Goal: Task Accomplishment & Management: Manage account settings

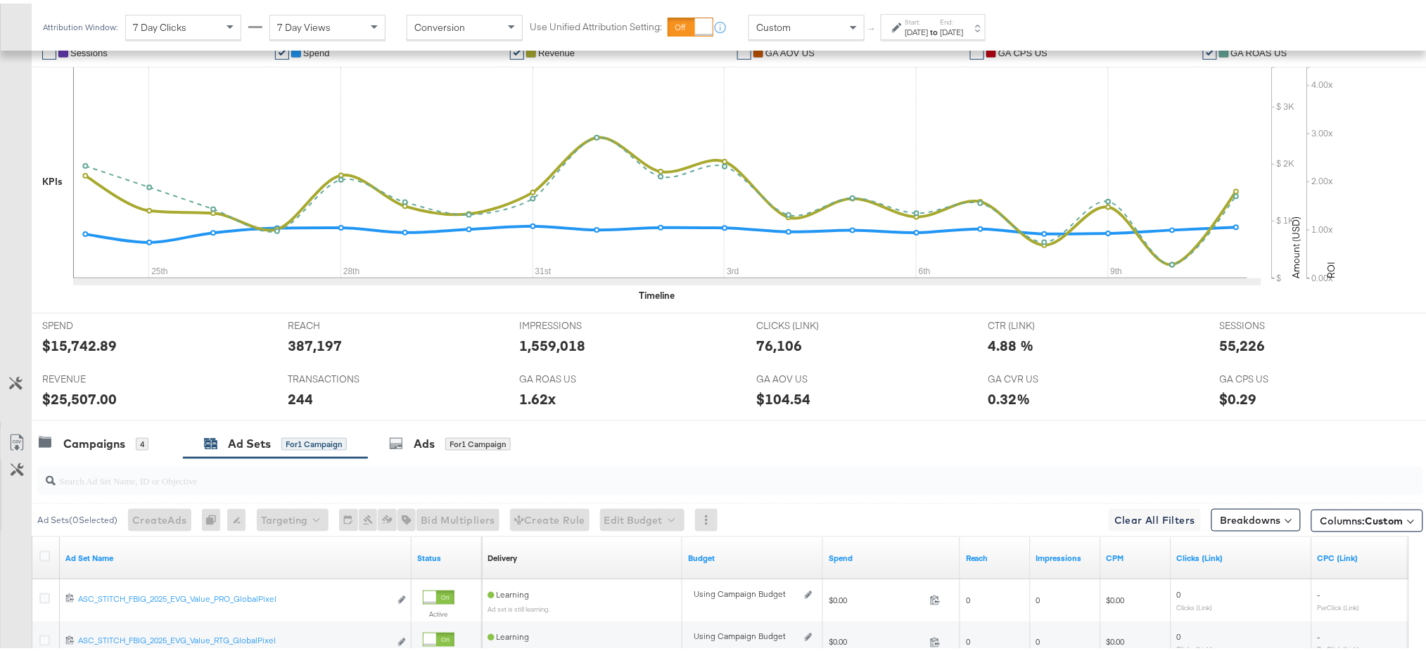
scroll to position [572, 0]
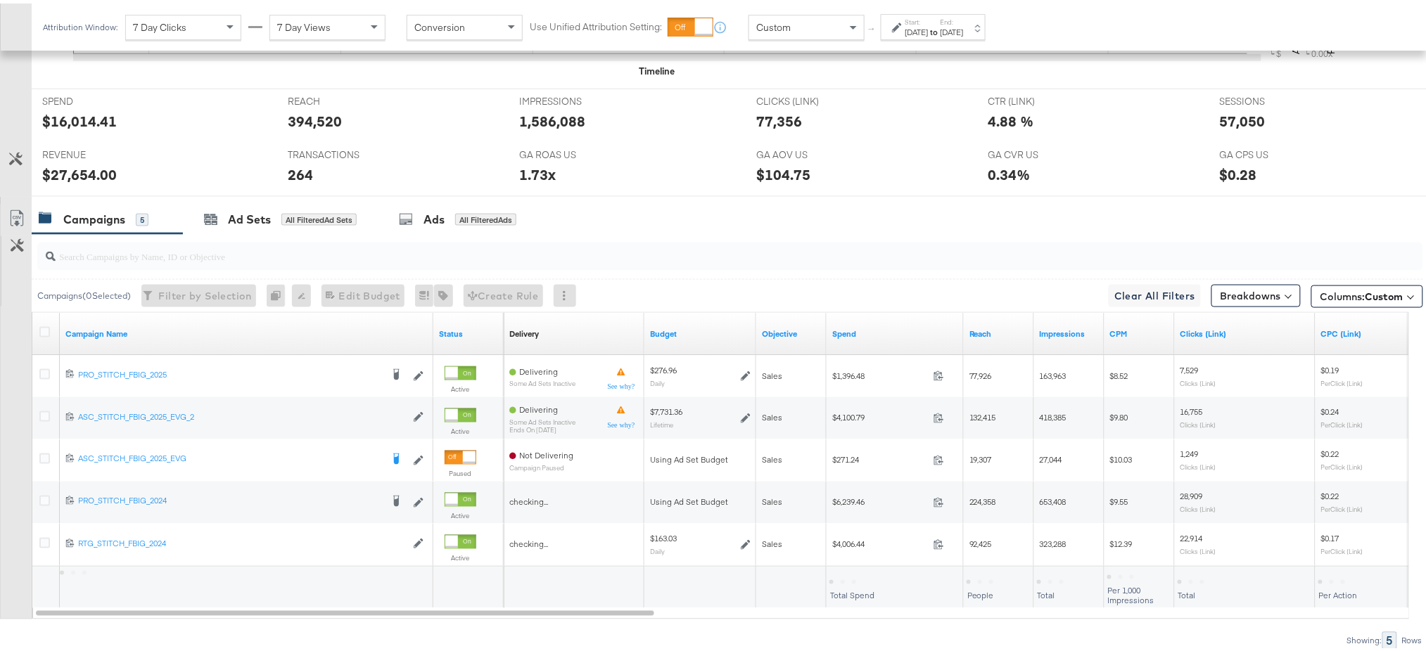
scroll to position [592, 0]
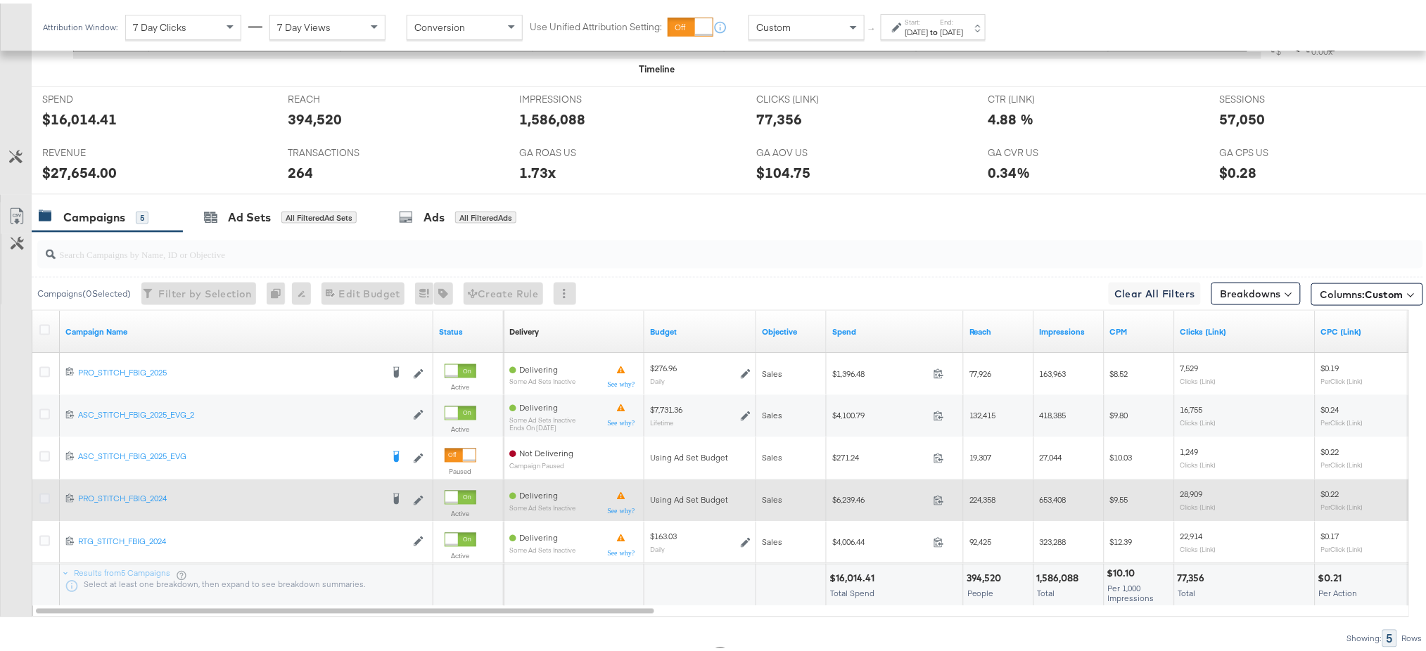
click at [43, 493] on icon at bounding box center [44, 495] width 11 height 11
click at [0, 0] on input "checkbox" at bounding box center [0, 0] width 0 height 0
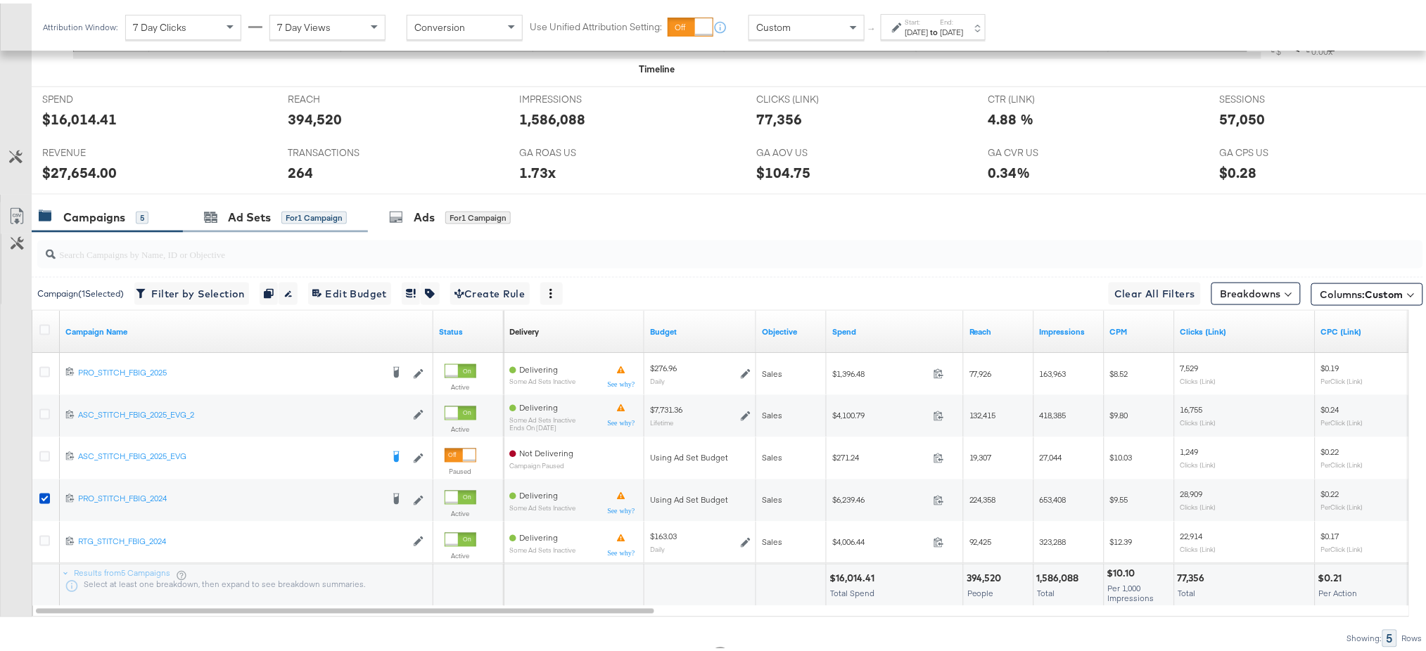
click at [229, 203] on div "Ad Sets for 1 Campaign" at bounding box center [275, 214] width 185 height 30
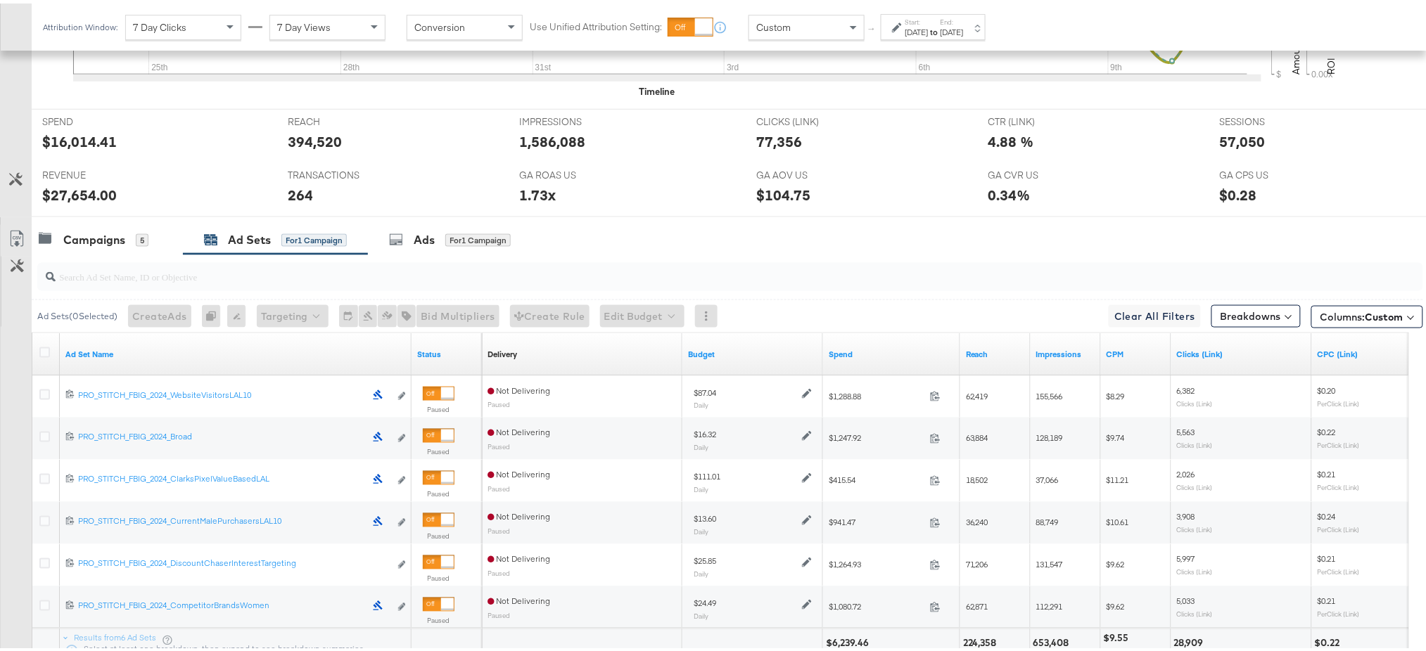
scroll to position [689, 0]
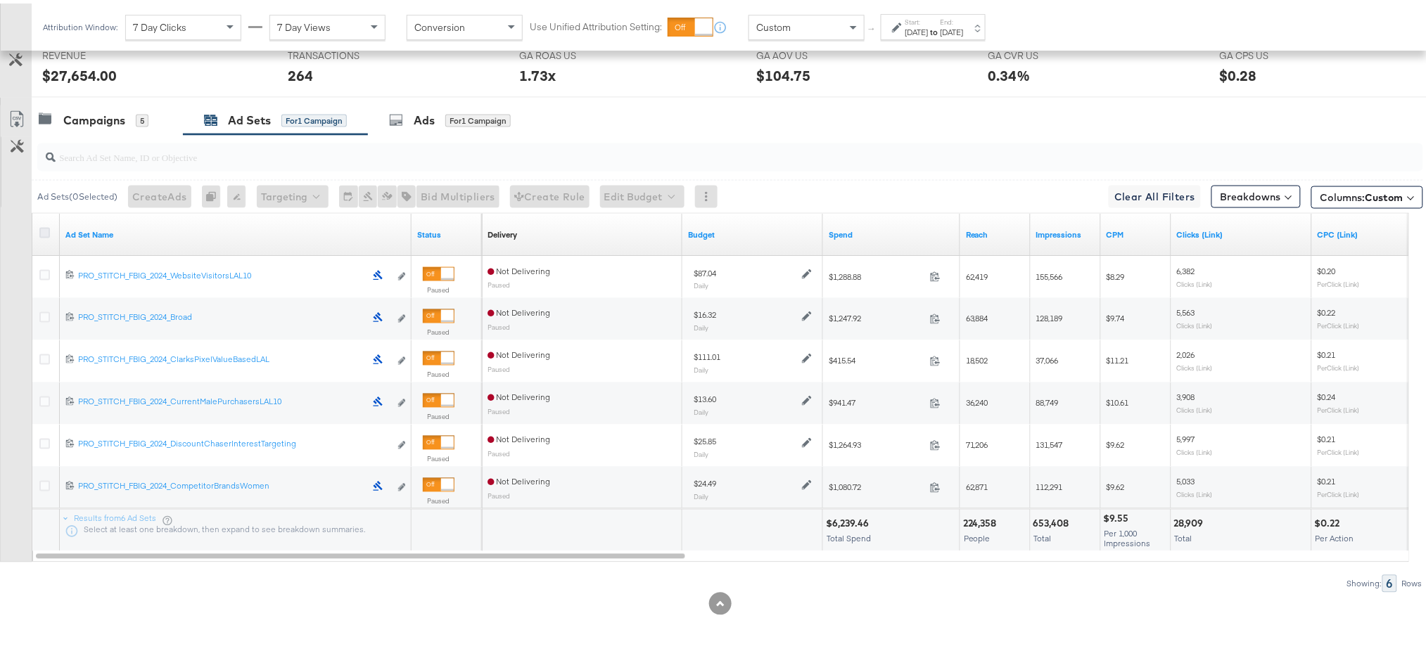
click at [44, 232] on icon at bounding box center [44, 229] width 11 height 11
click at [0, 0] on input "checkbox" at bounding box center [0, 0] width 0 height 0
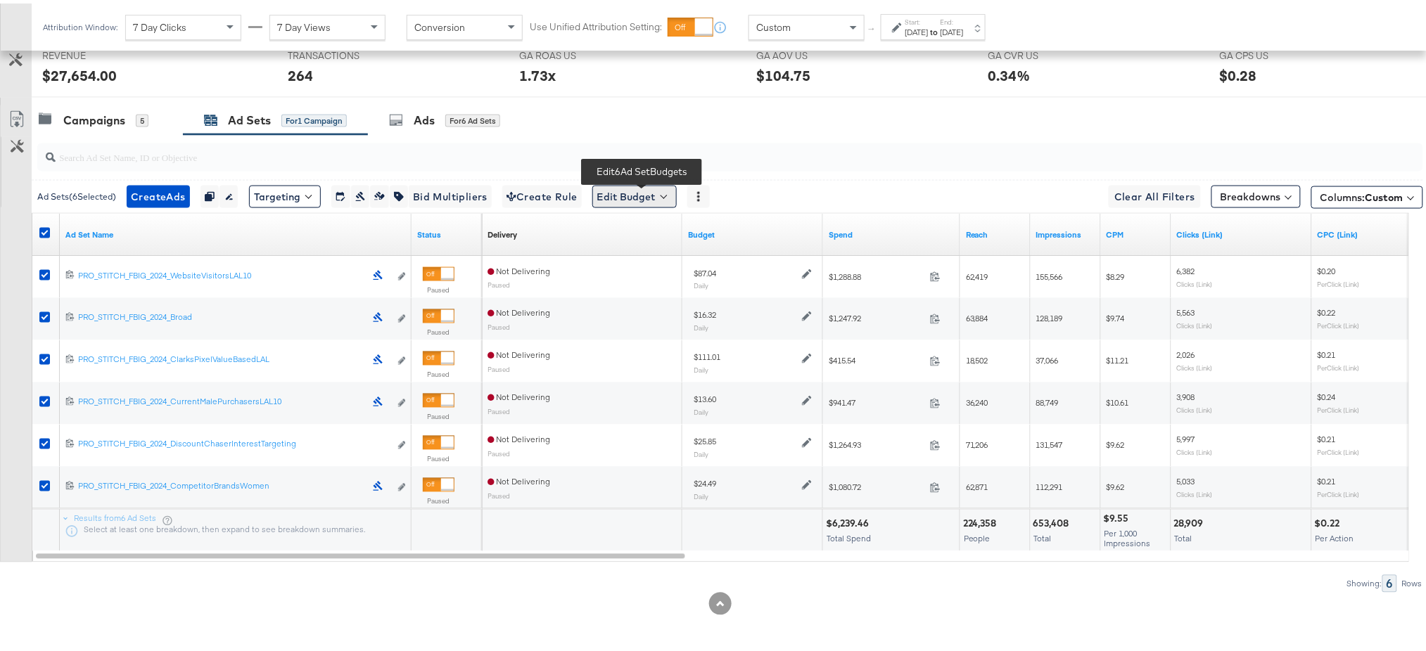
click at [615, 200] on button "Edit Budget" at bounding box center [634, 193] width 84 height 23
click at [634, 241] on button "Edit Ad Set Budget" at bounding box center [656, 230] width 124 height 23
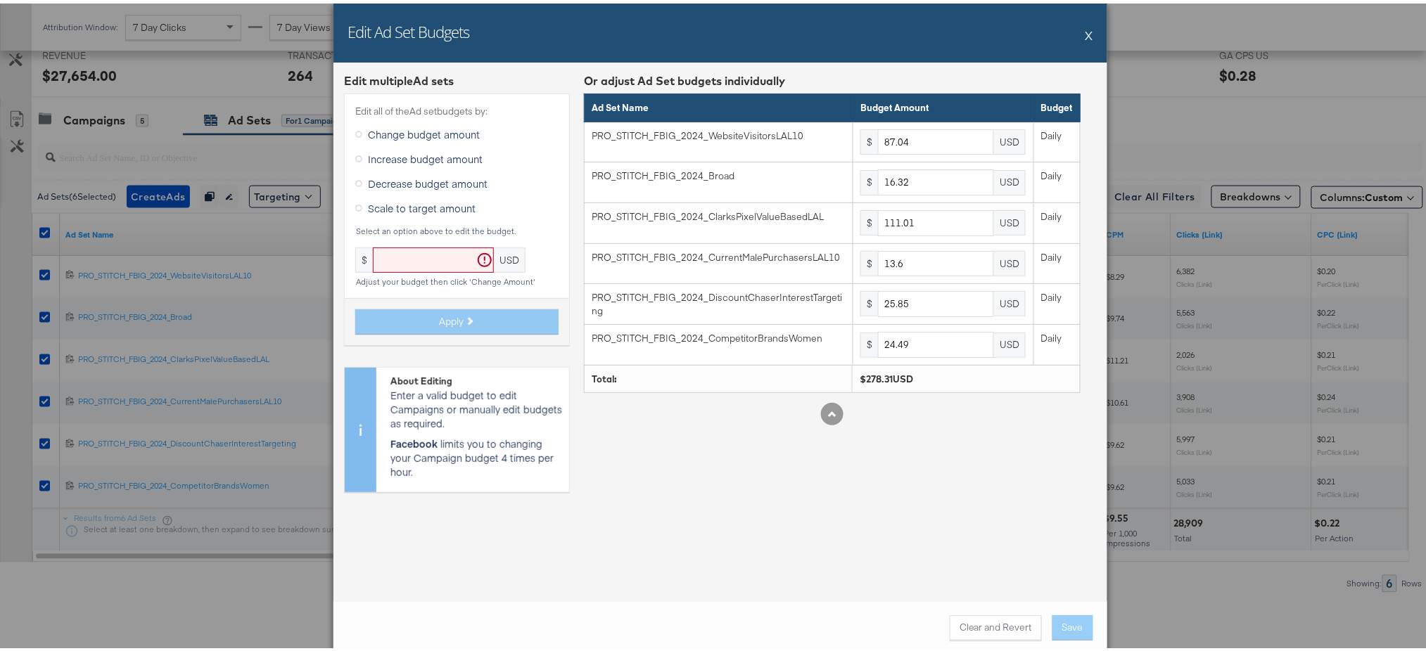
click at [1085, 30] on button "X" at bounding box center [1089, 32] width 8 height 28
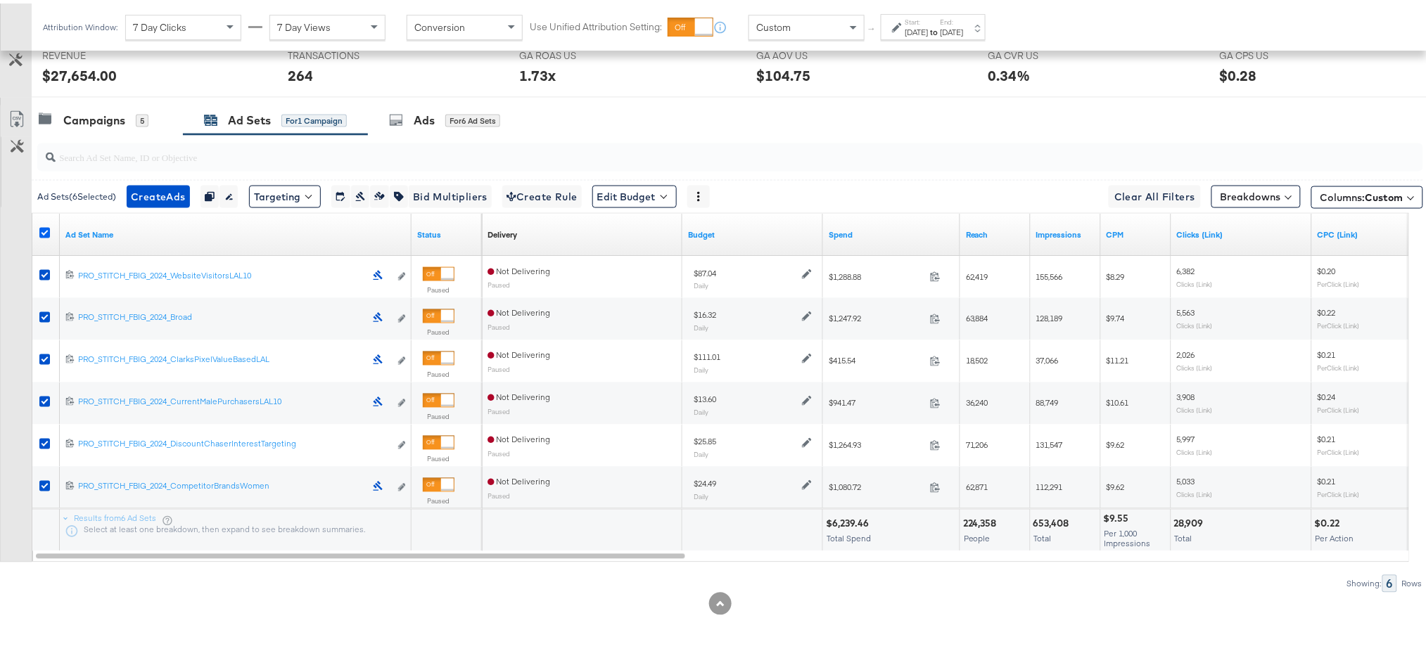
click at [41, 226] on icon at bounding box center [44, 229] width 11 height 11
click at [0, 0] on input "checkbox" at bounding box center [0, 0] width 0 height 0
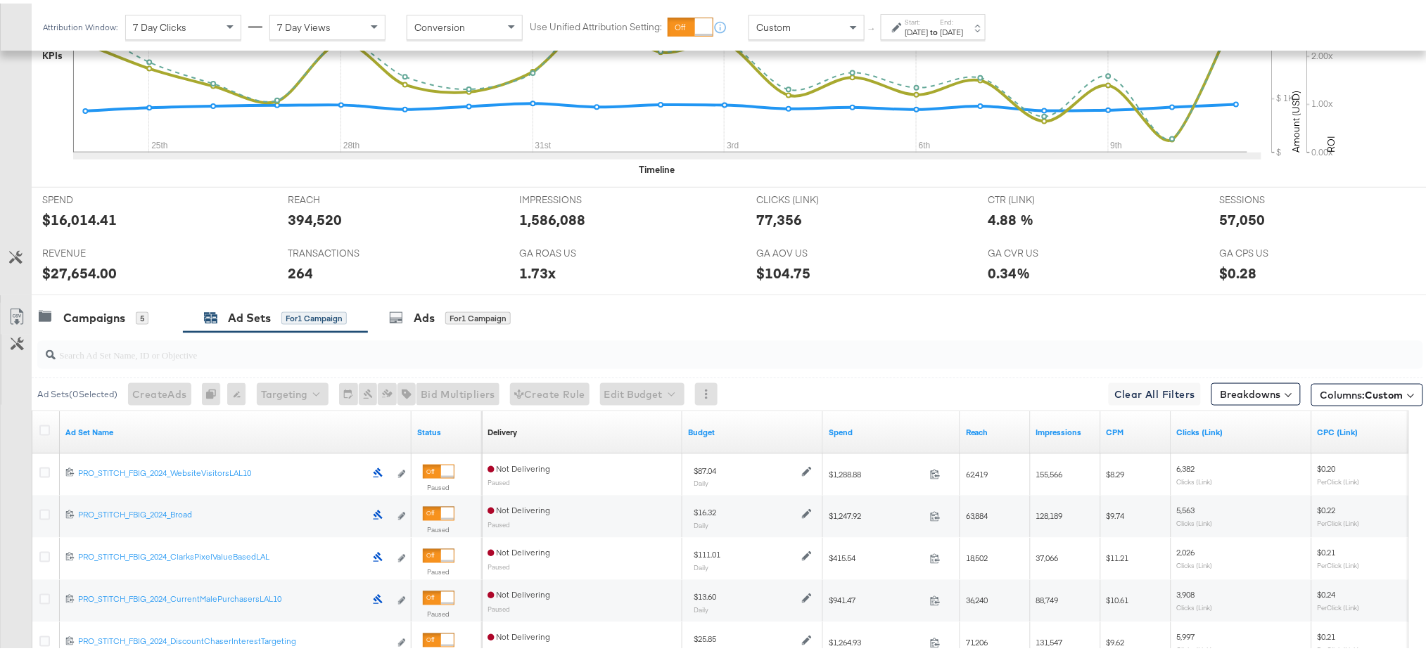
scroll to position [540, 0]
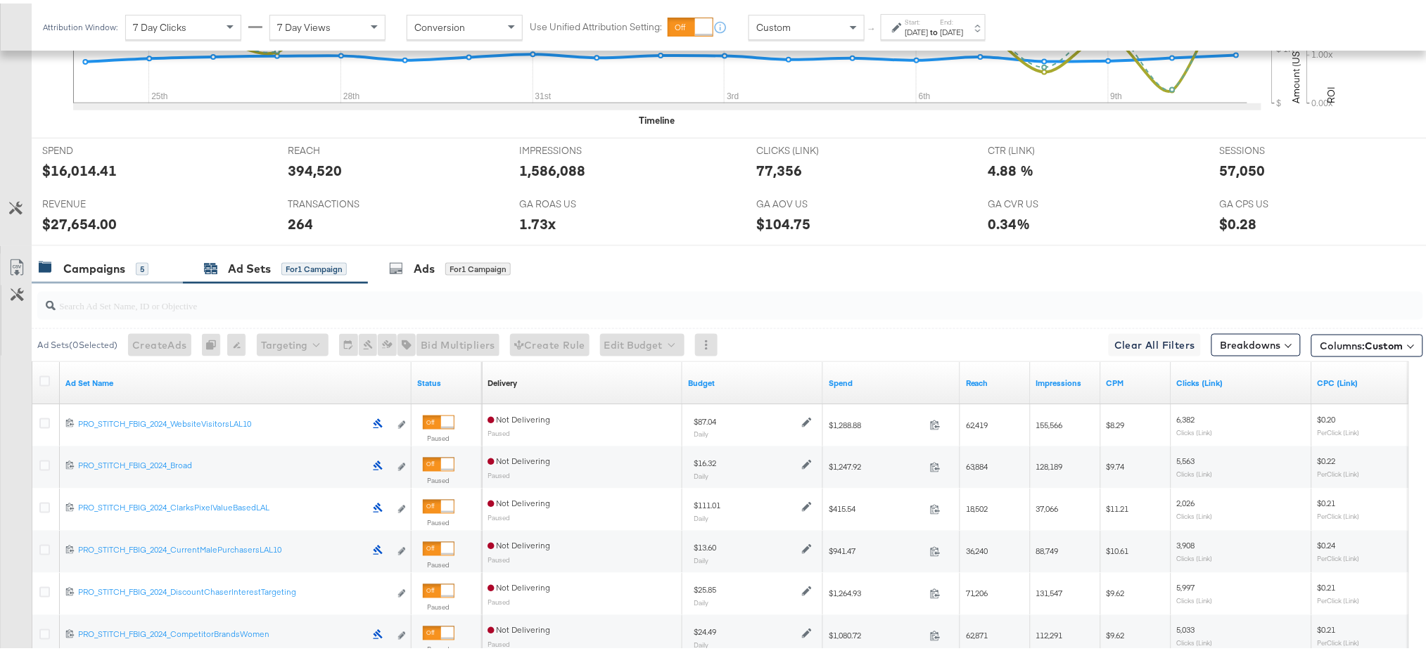
click at [110, 274] on div "Campaigns" at bounding box center [94, 265] width 62 height 16
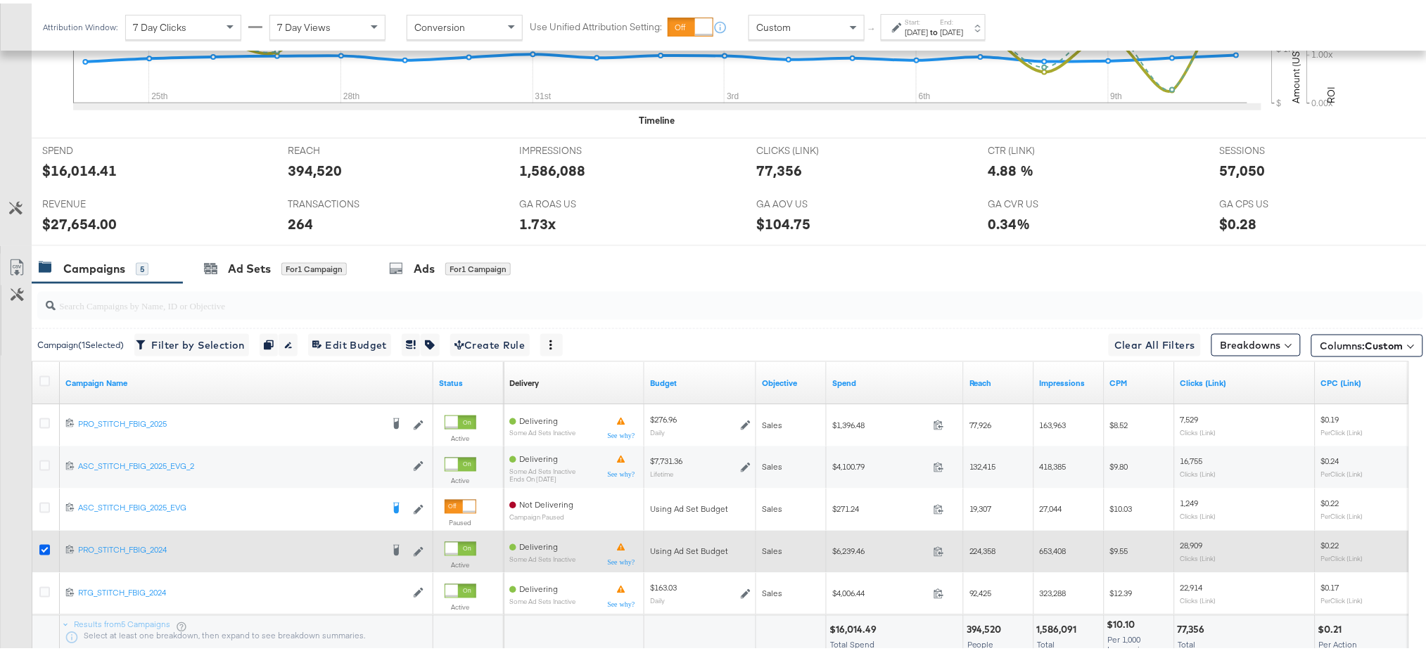
click at [41, 549] on icon at bounding box center [44, 547] width 11 height 11
click at [0, 0] on input "checkbox" at bounding box center [0, 0] width 0 height 0
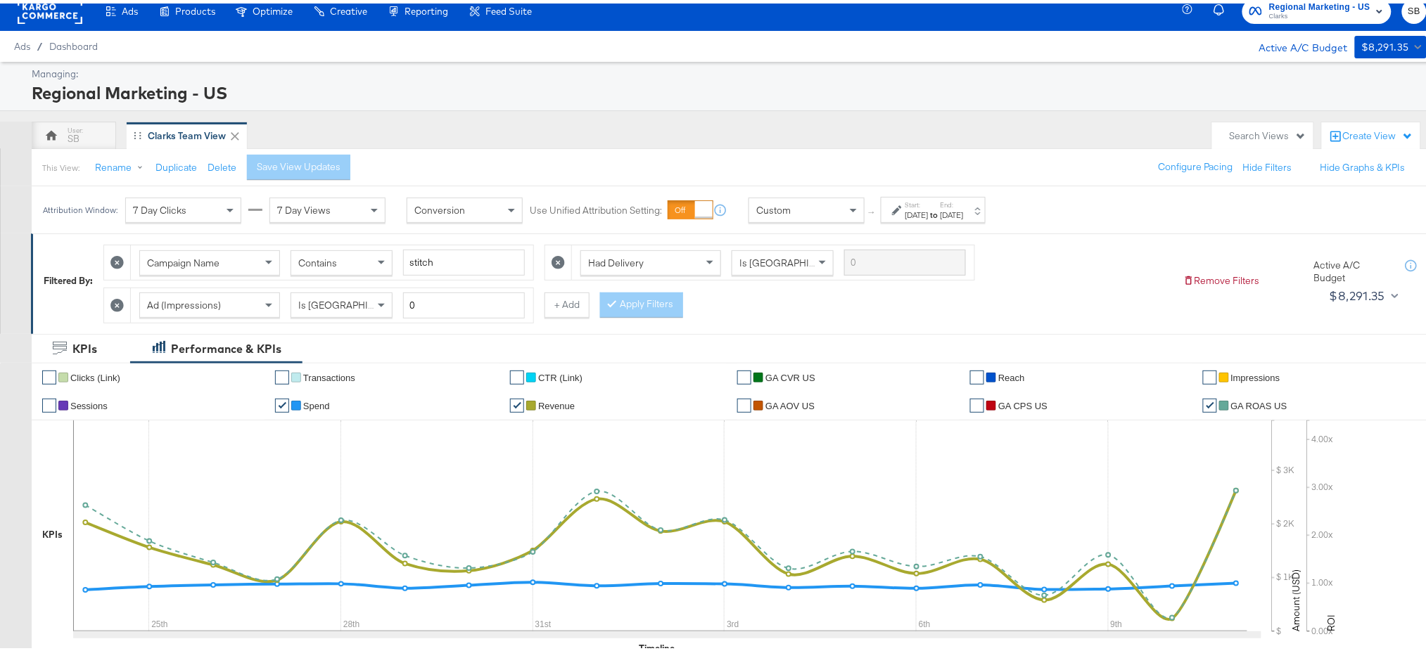
scroll to position [11, 0]
click at [256, 263] on div "Campaign Name" at bounding box center [209, 260] width 139 height 24
click at [727, 304] on div "Campaign Name Contains stitch Had Delivery Is Greater Than Ad (Impressions) Is …" at bounding box center [637, 277] width 1068 height 85
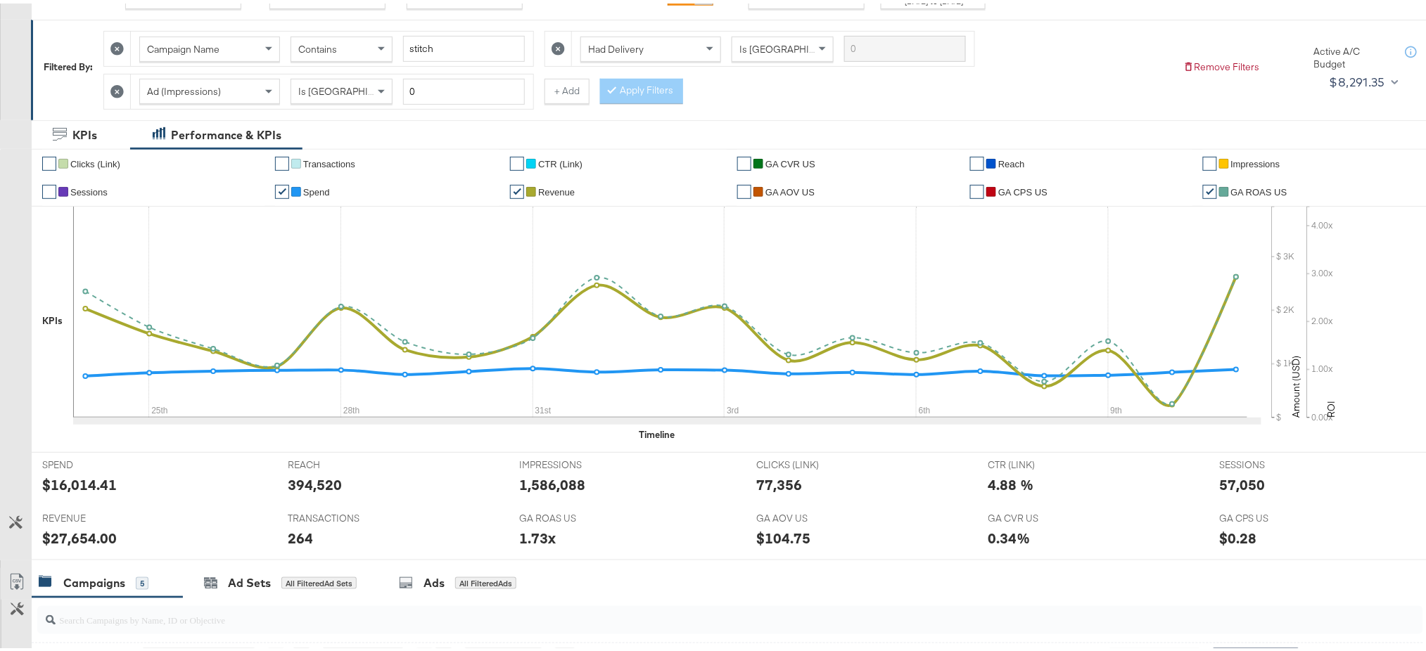
scroll to position [0, 0]
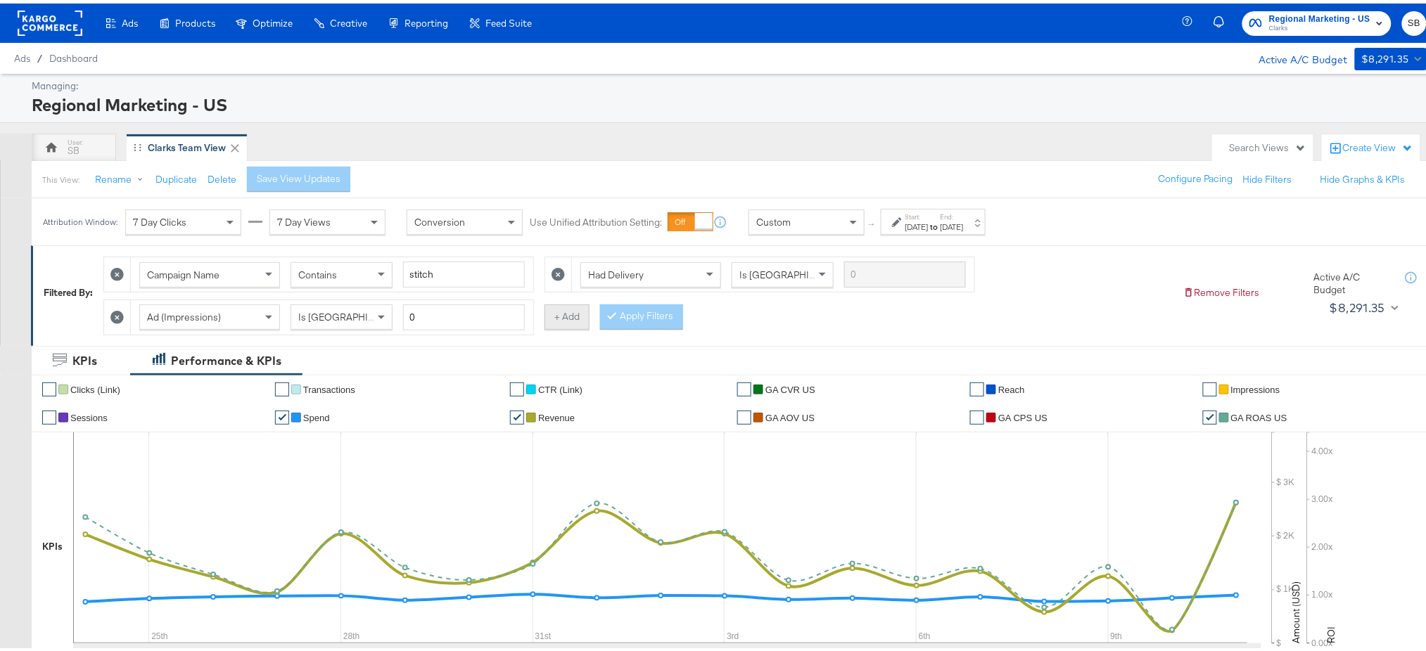
click at [580, 315] on button "+ Add" at bounding box center [566, 313] width 45 height 25
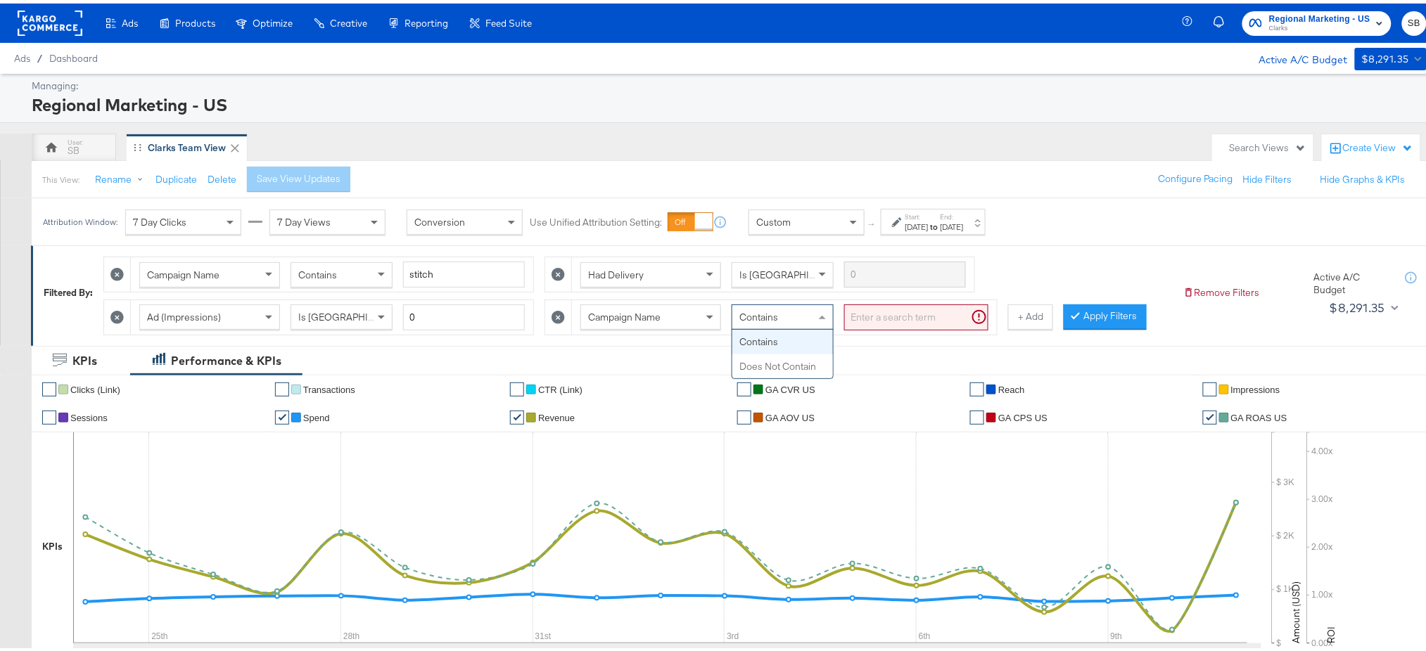
click at [779, 324] on div "Contains" at bounding box center [782, 314] width 101 height 24
click at [784, 314] on div "Contains" at bounding box center [782, 314] width 101 height 24
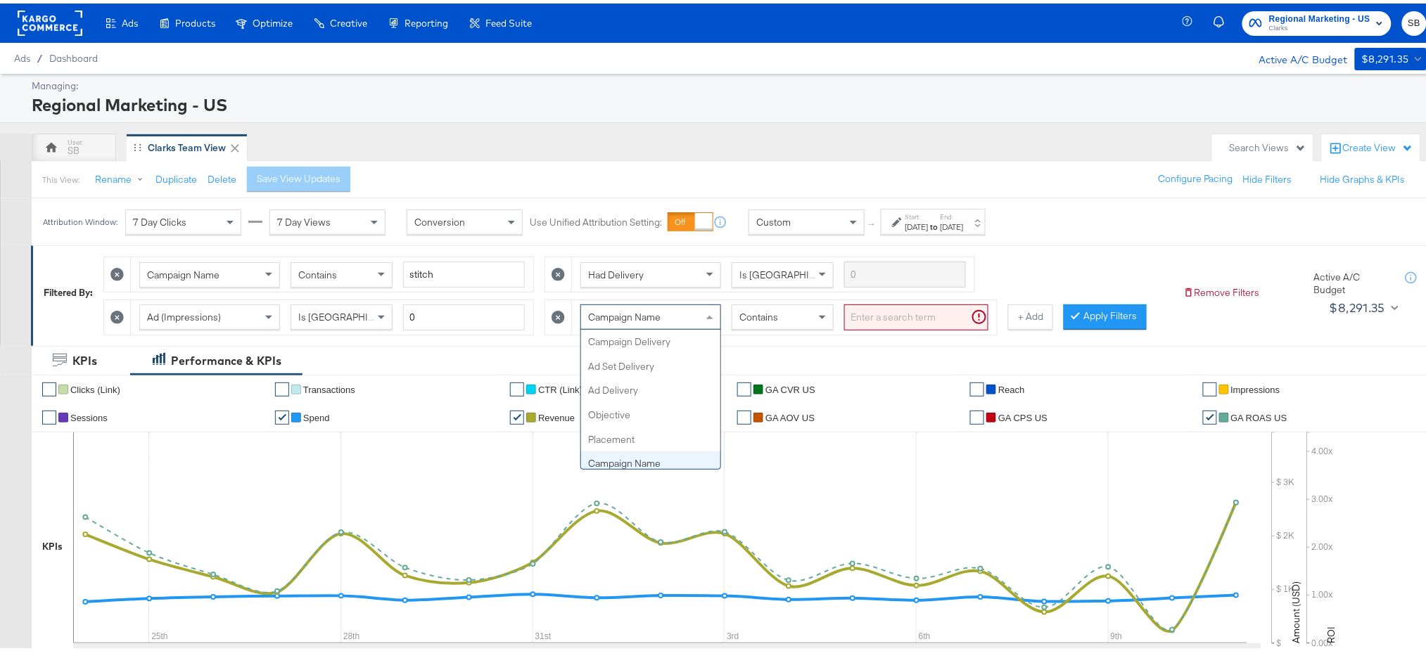
click at [704, 314] on div "Campaign Name" at bounding box center [650, 314] width 139 height 24
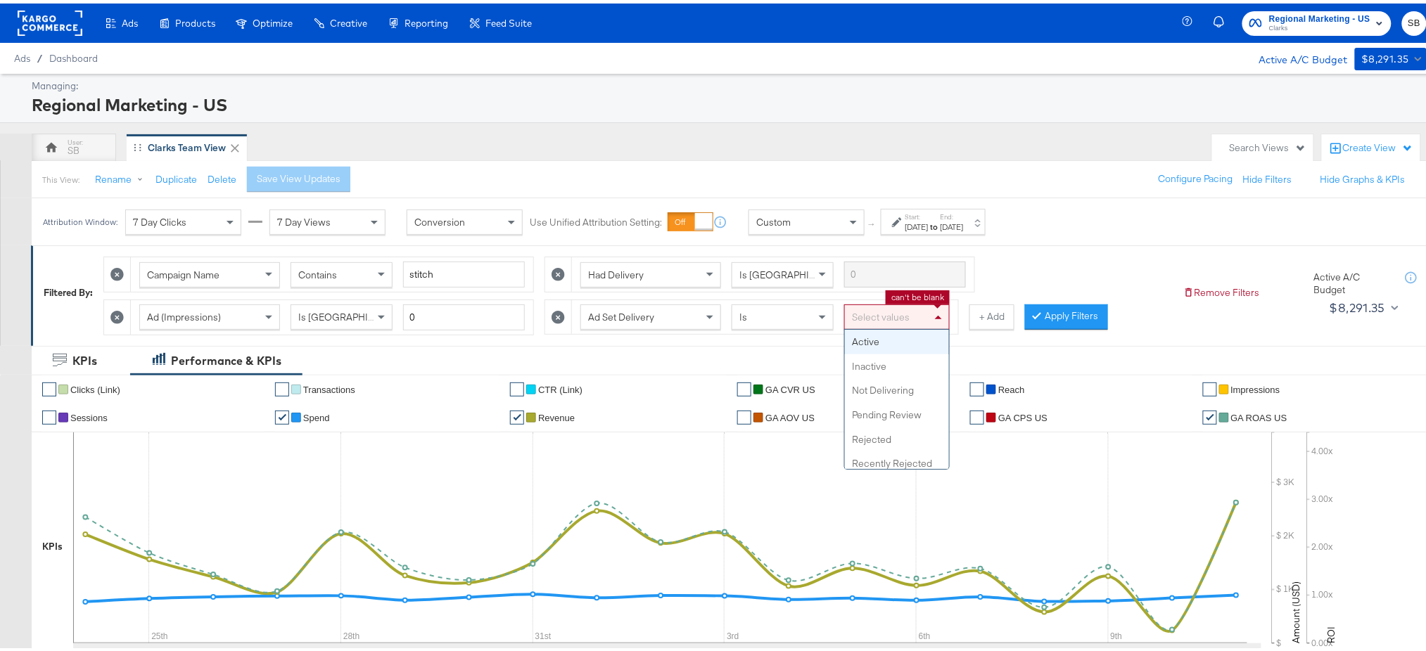
click at [870, 307] on div "Select values" at bounding box center [897, 314] width 104 height 24
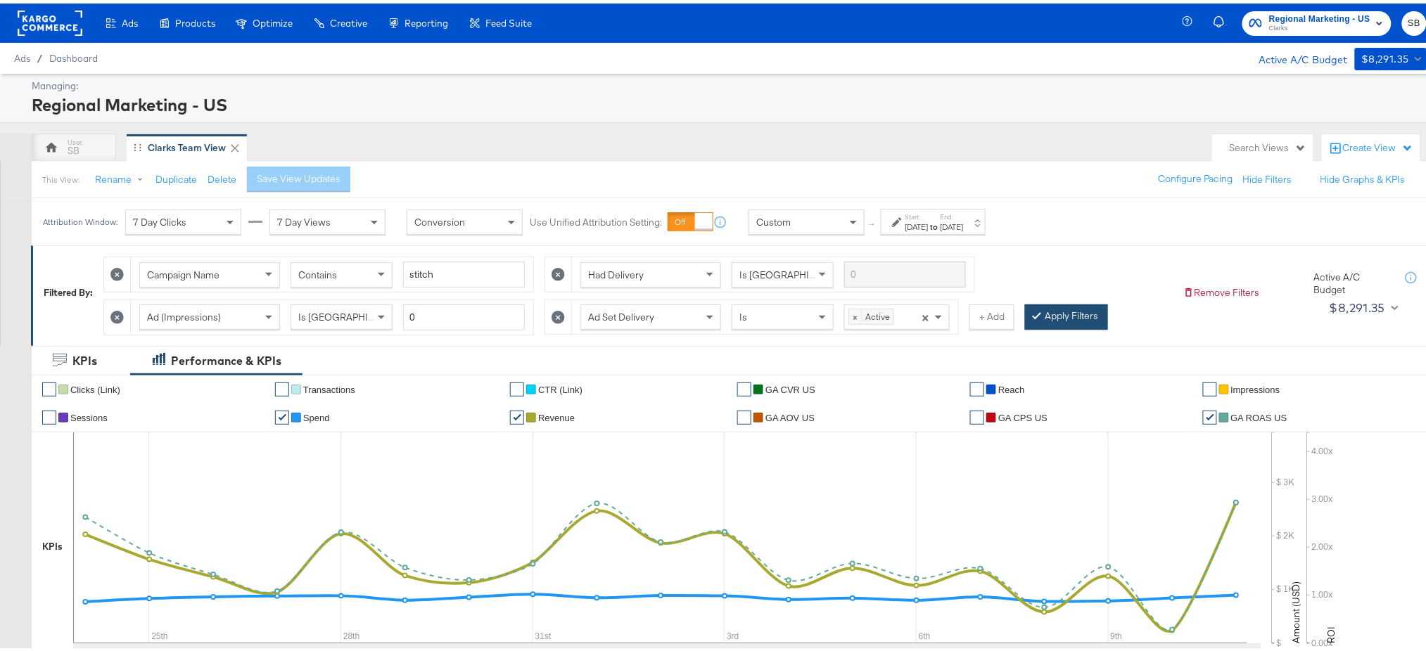
click at [1071, 309] on button "Apply Filters" at bounding box center [1066, 313] width 83 height 25
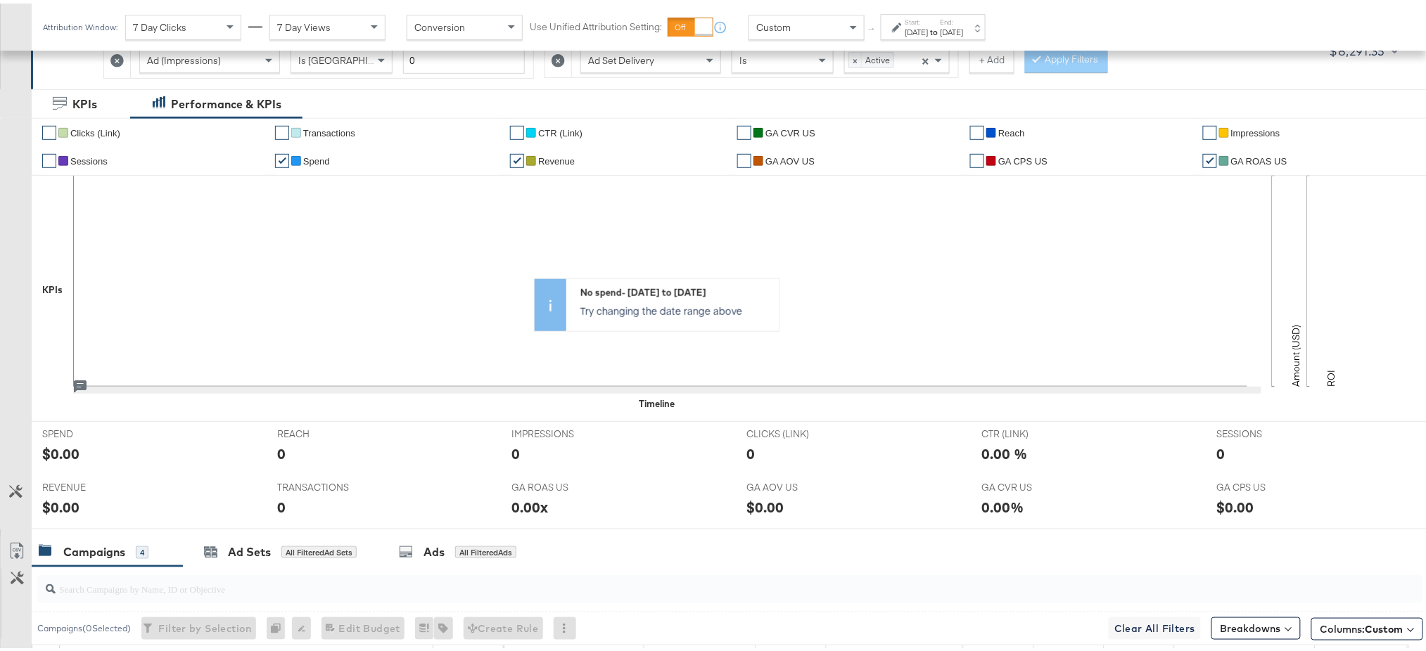
scroll to position [604, 0]
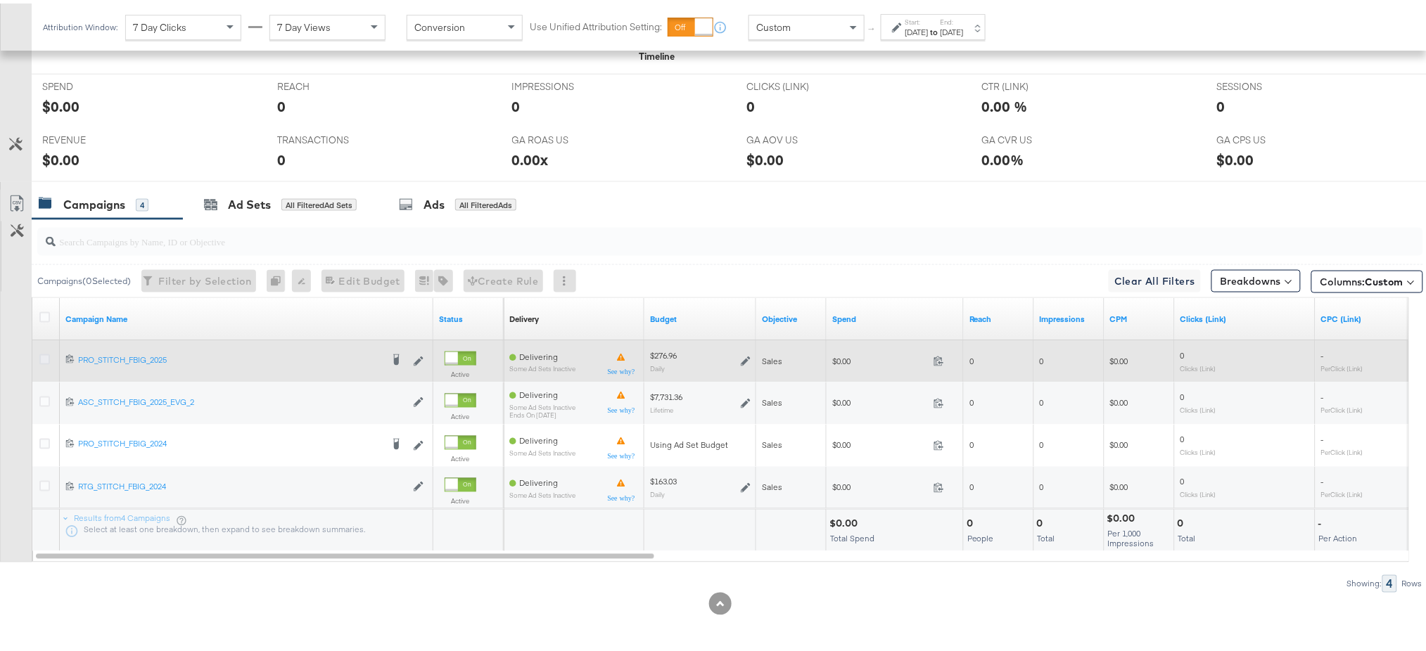
click at [43, 354] on icon at bounding box center [44, 356] width 11 height 11
click at [0, 0] on input "checkbox" at bounding box center [0, 0] width 0 height 0
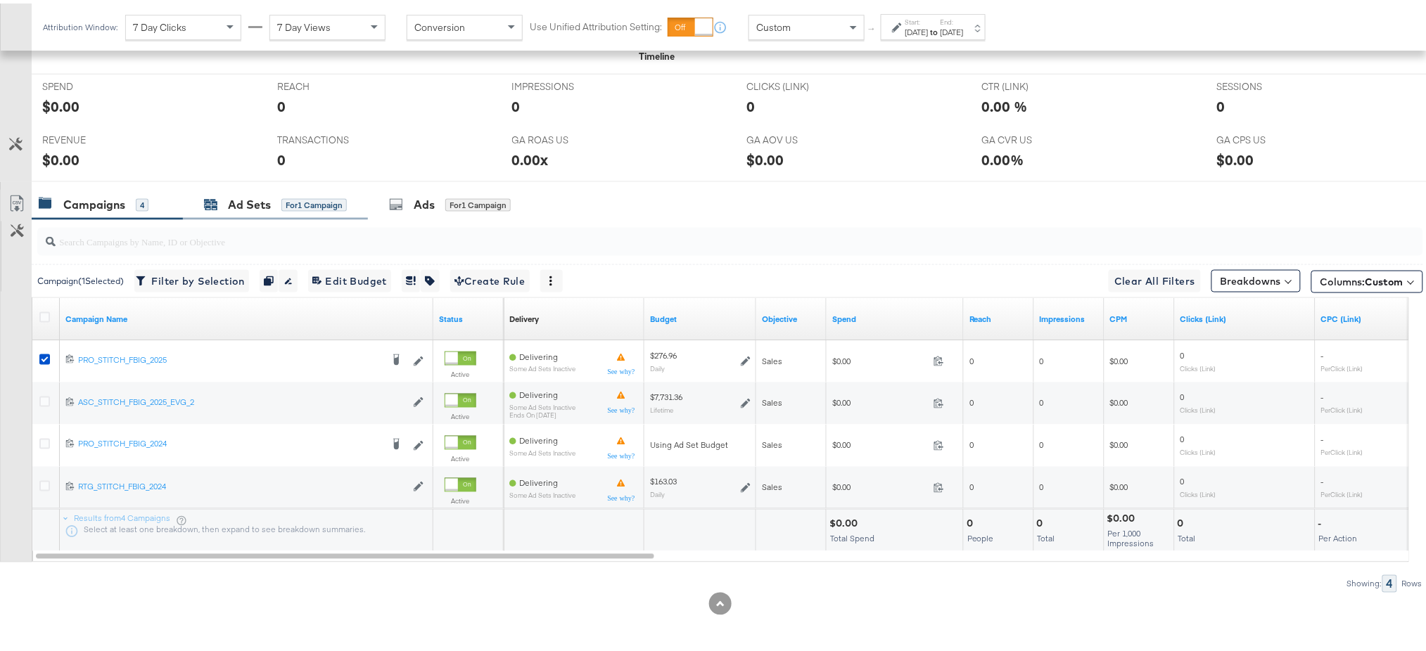
click at [253, 207] on div "Ad Sets" at bounding box center [249, 201] width 43 height 16
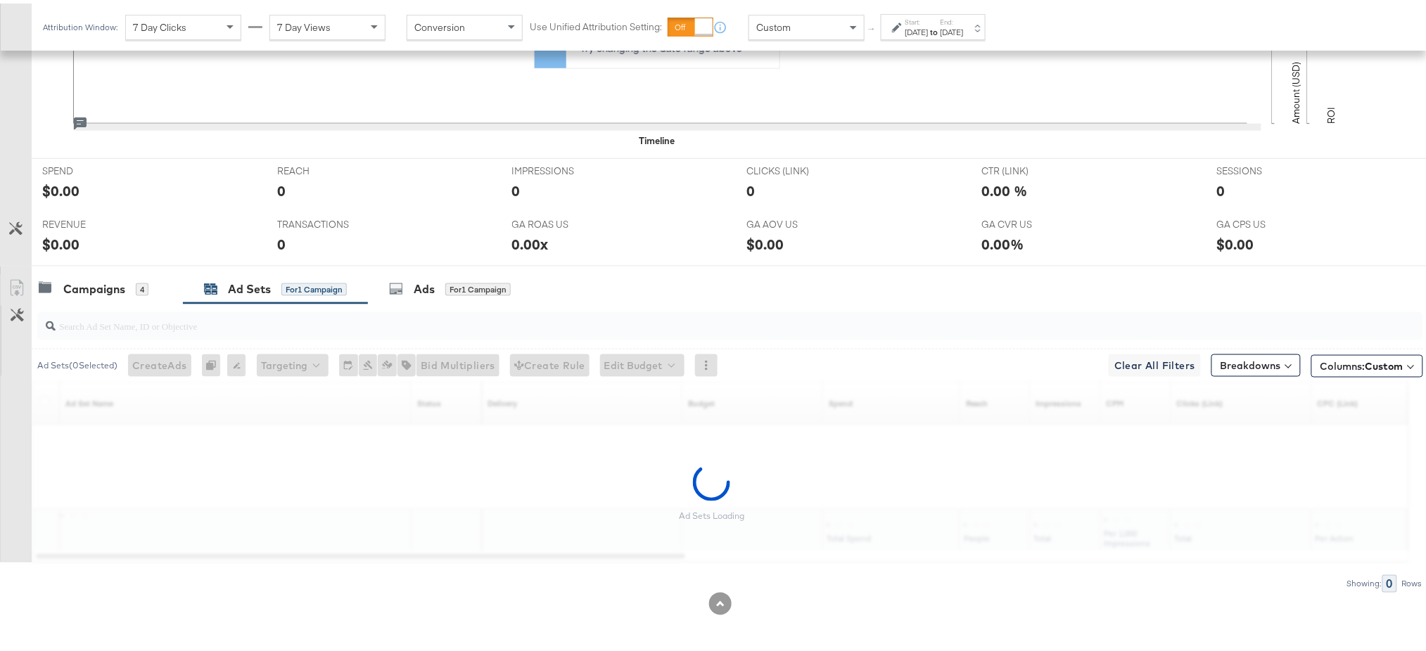
scroll to position [520, 0]
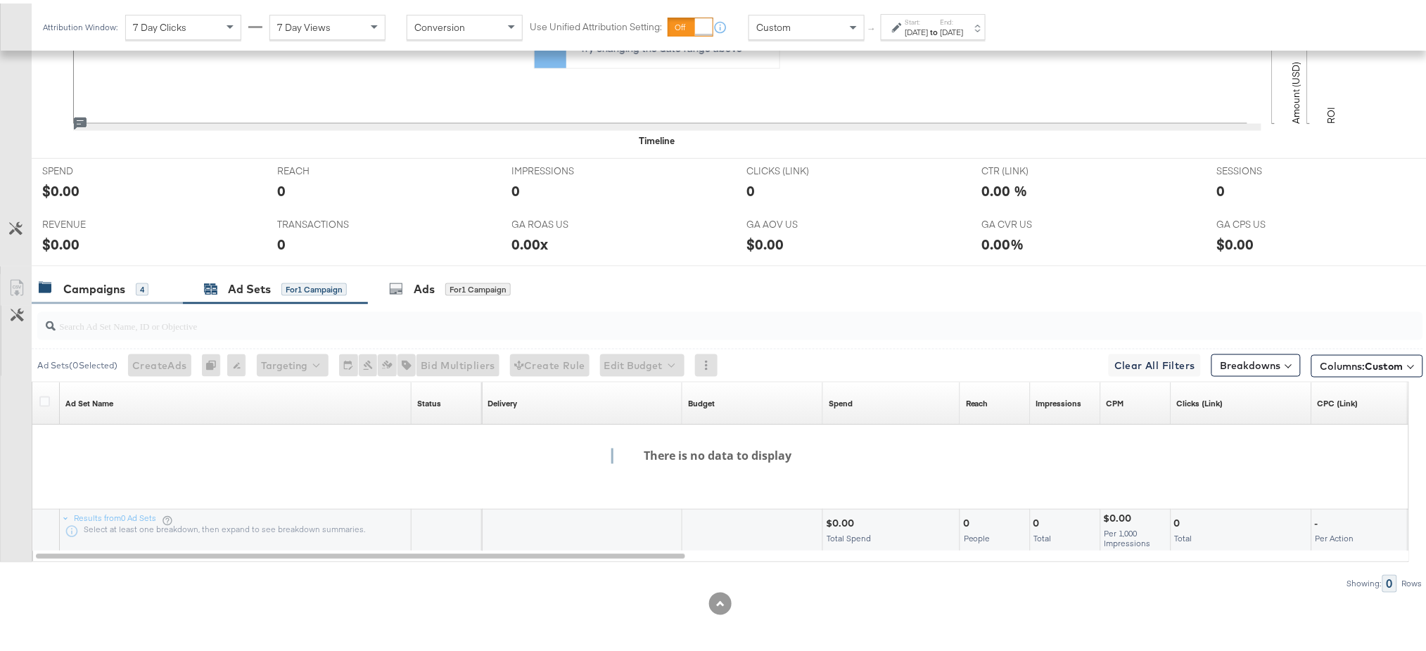
click at [111, 283] on div "Campaigns" at bounding box center [94, 286] width 62 height 16
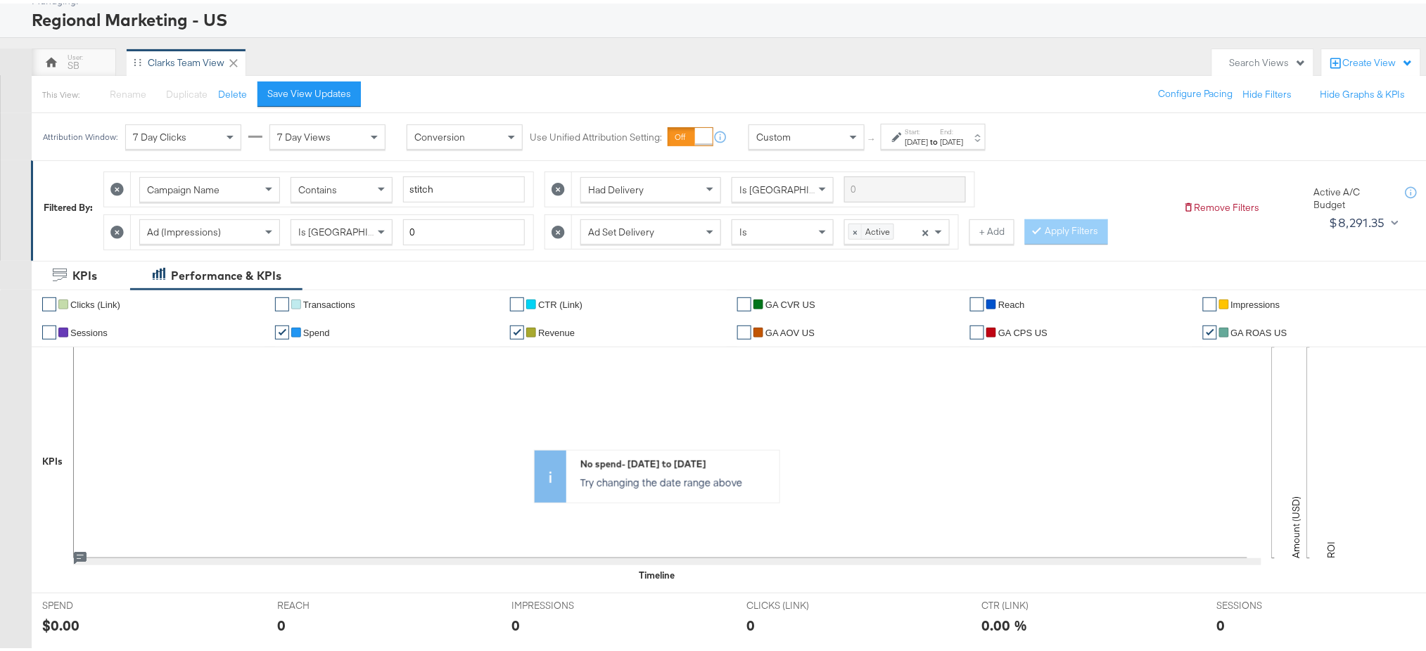
scroll to position [0, 0]
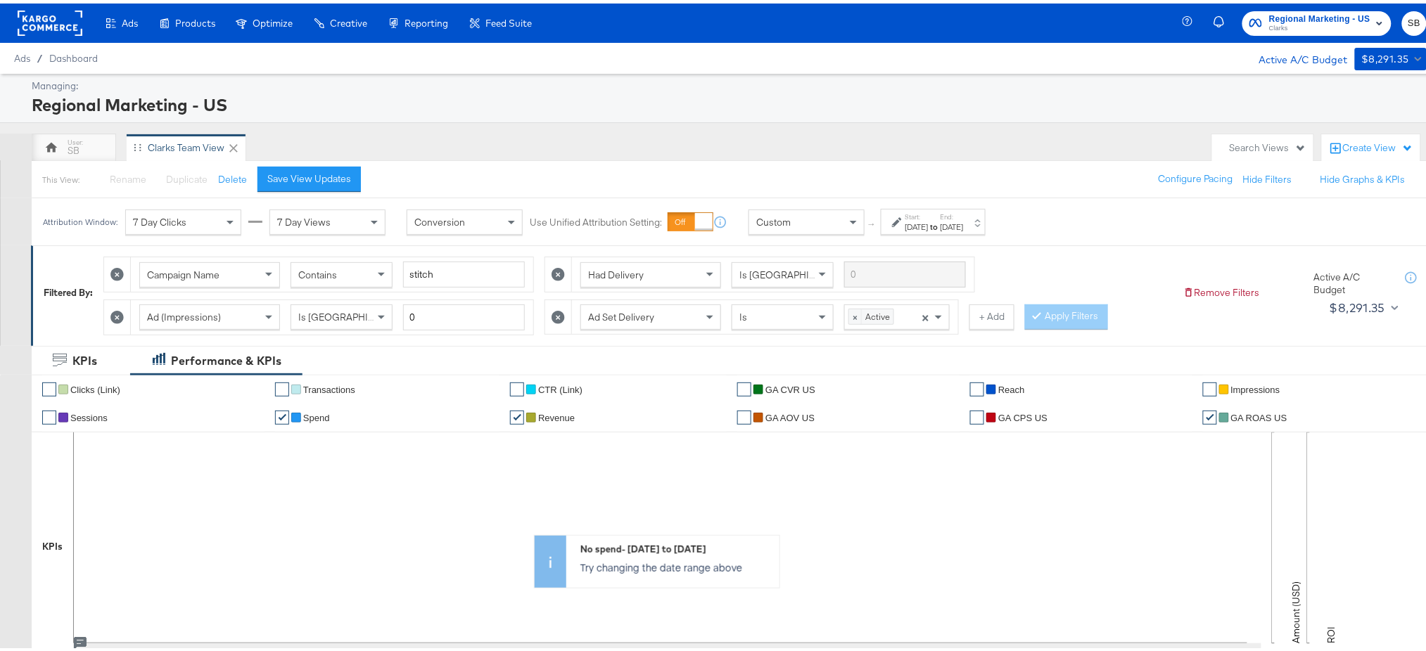
click at [115, 314] on icon at bounding box center [116, 313] width 13 height 13
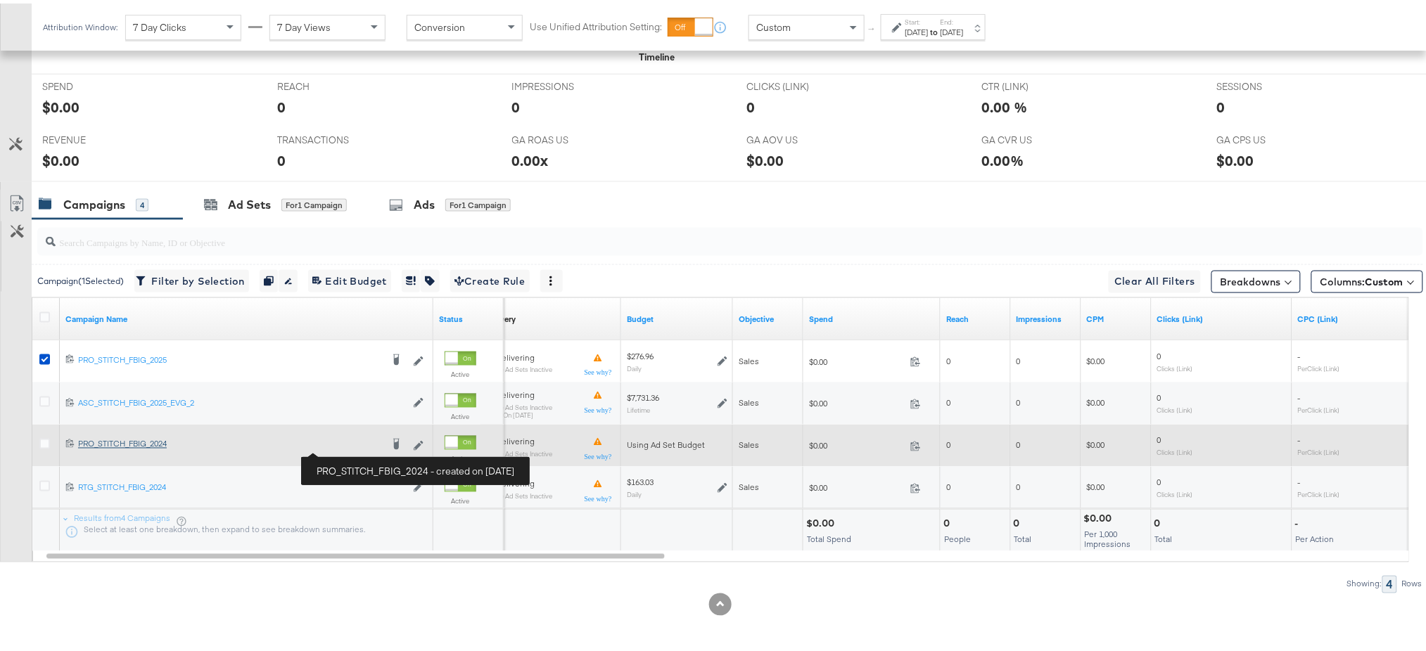
scroll to position [602, 0]
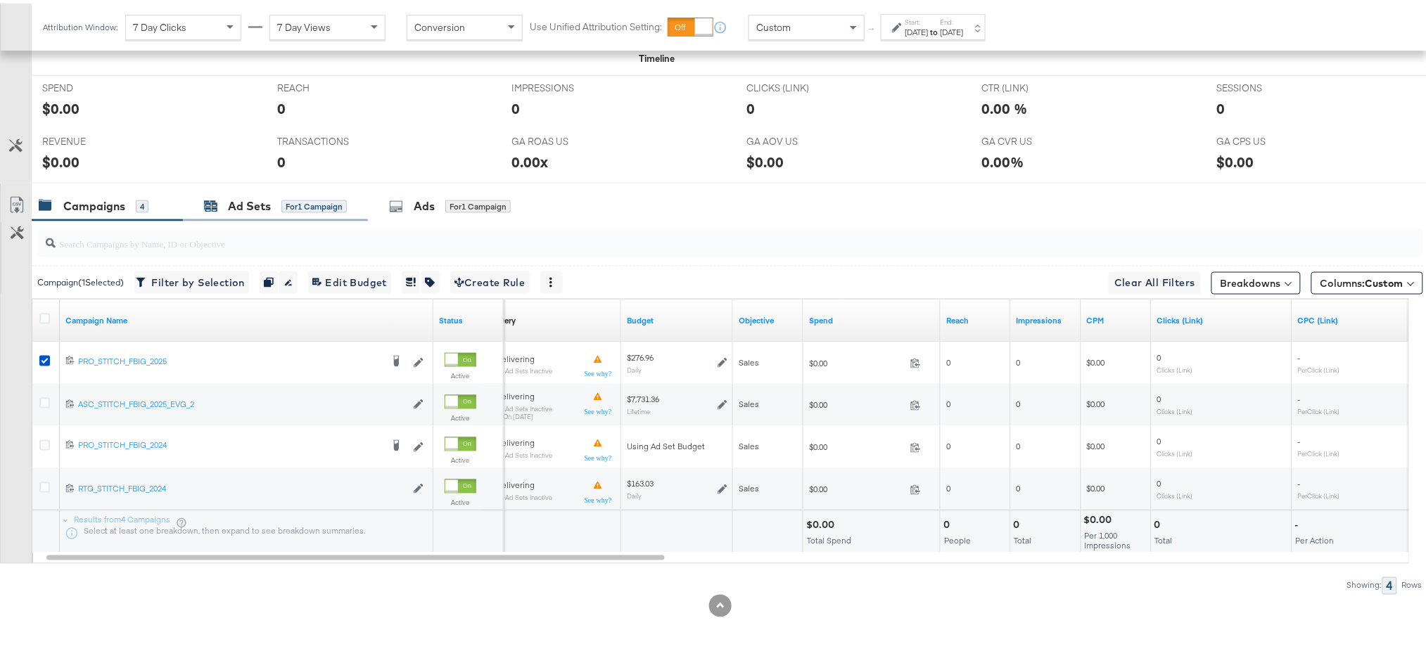
click at [245, 198] on div "Ad Sets" at bounding box center [249, 203] width 43 height 16
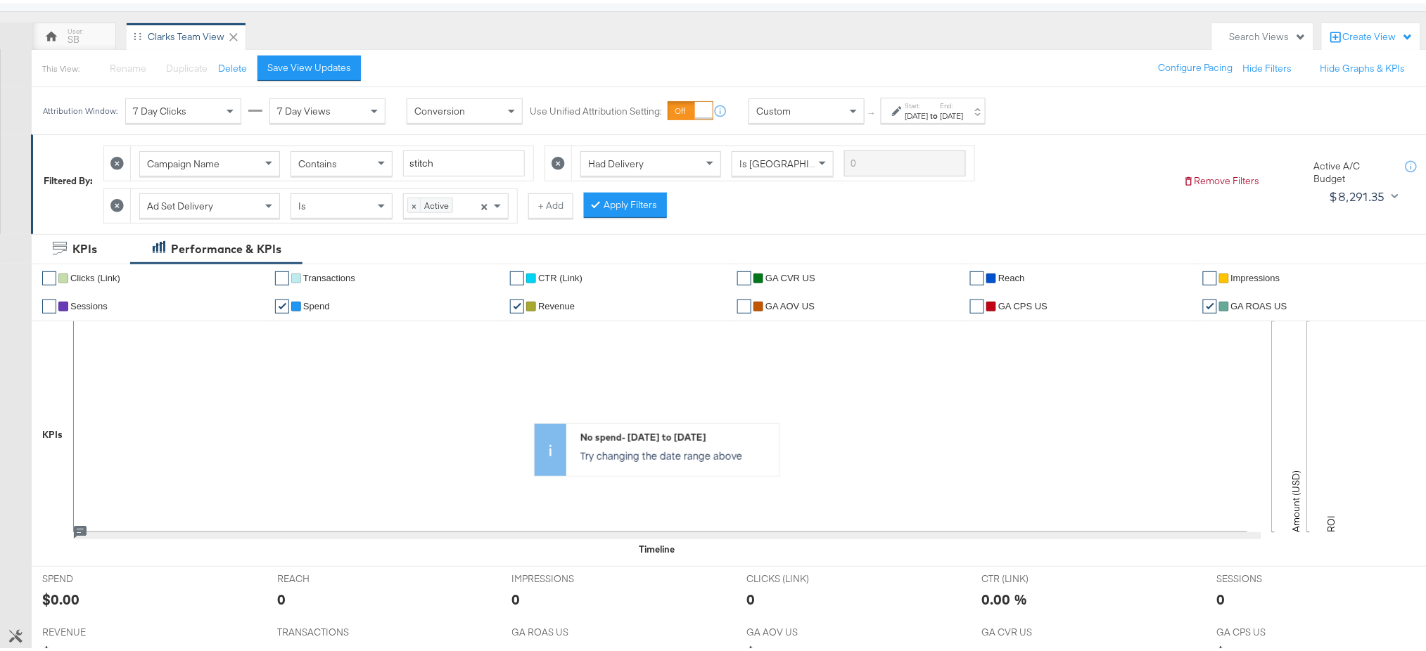
scroll to position [0, 0]
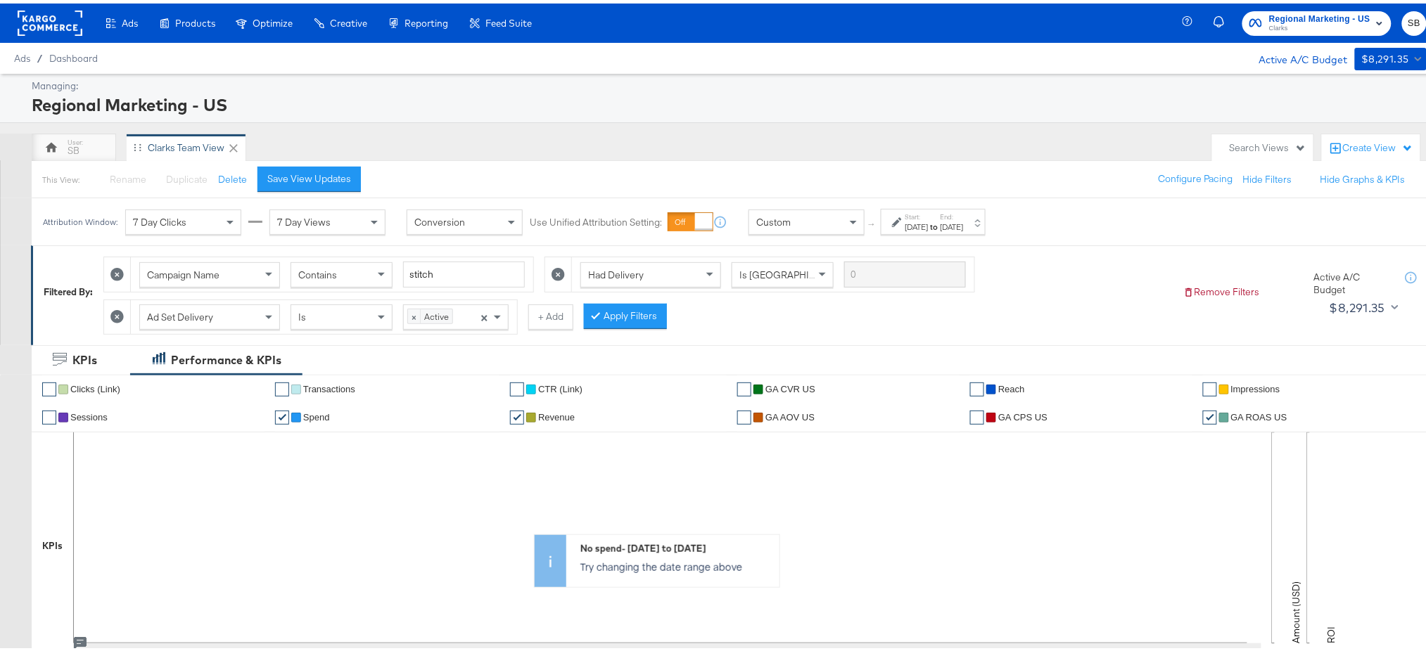
click at [563, 269] on icon at bounding box center [557, 270] width 13 height 13
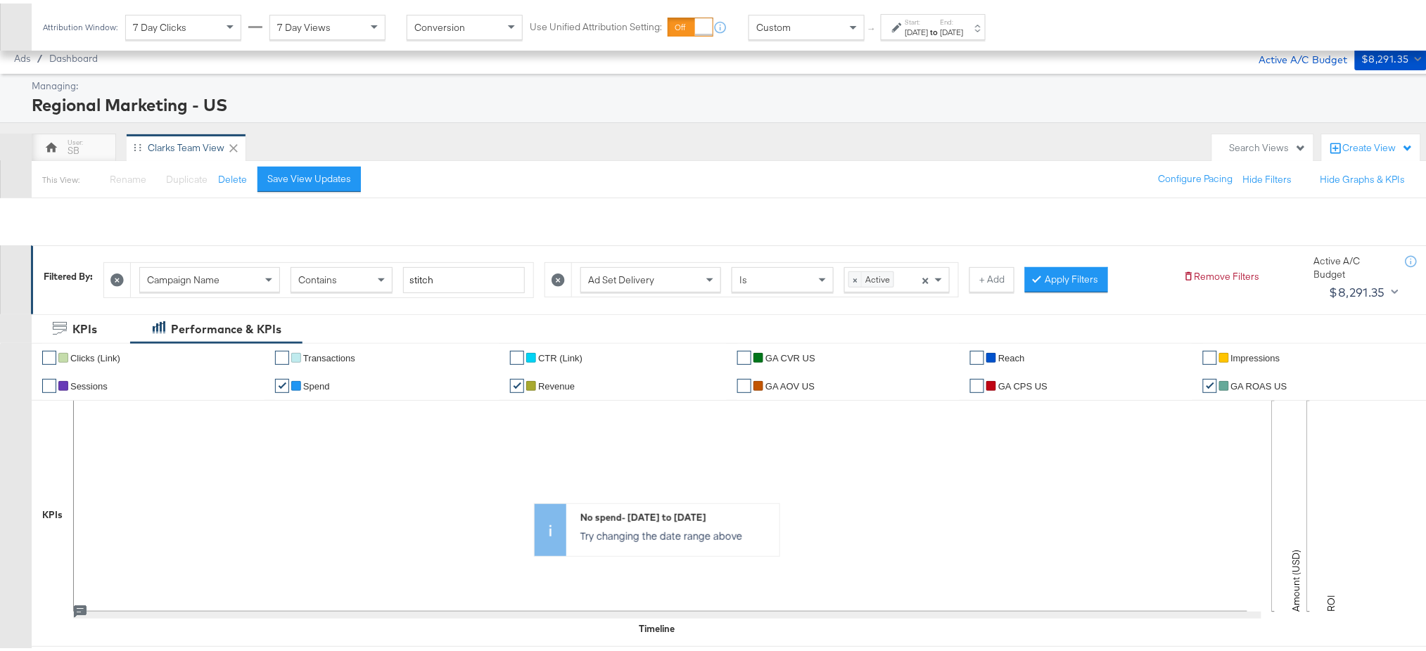
scroll to position [487, 0]
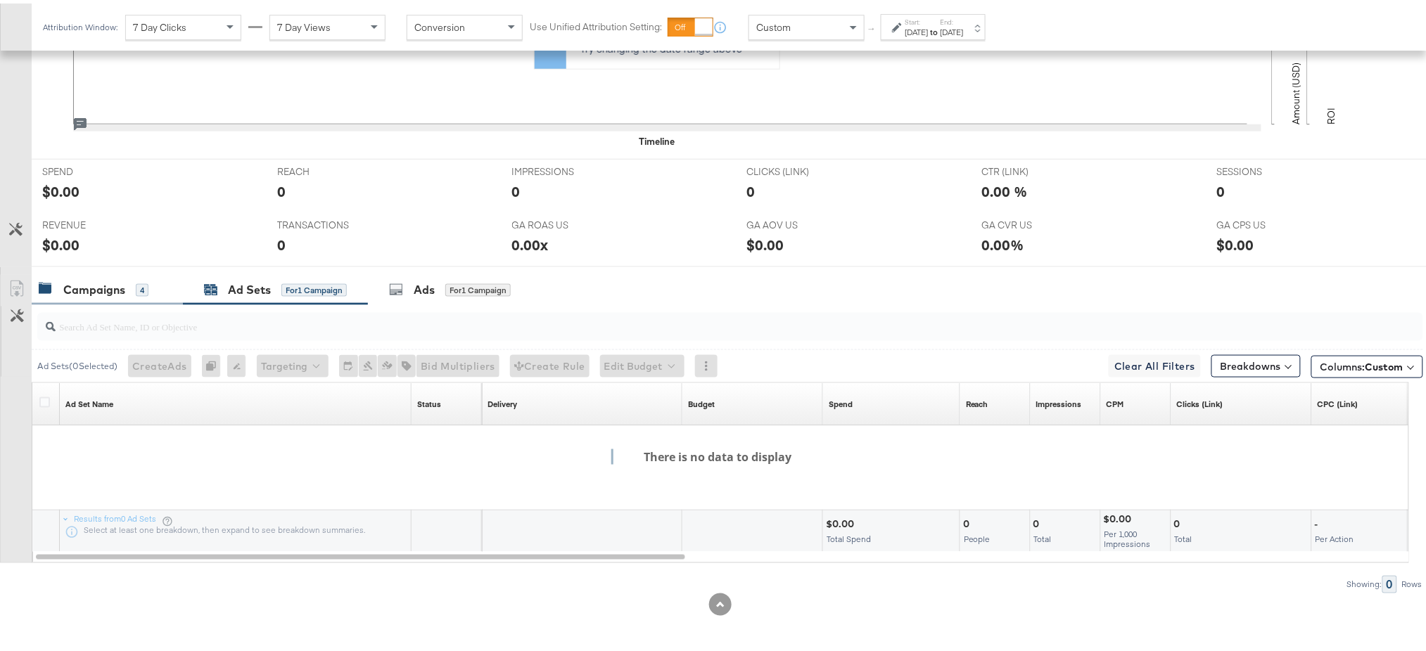
click at [94, 290] on div "Campaigns" at bounding box center [94, 287] width 62 height 16
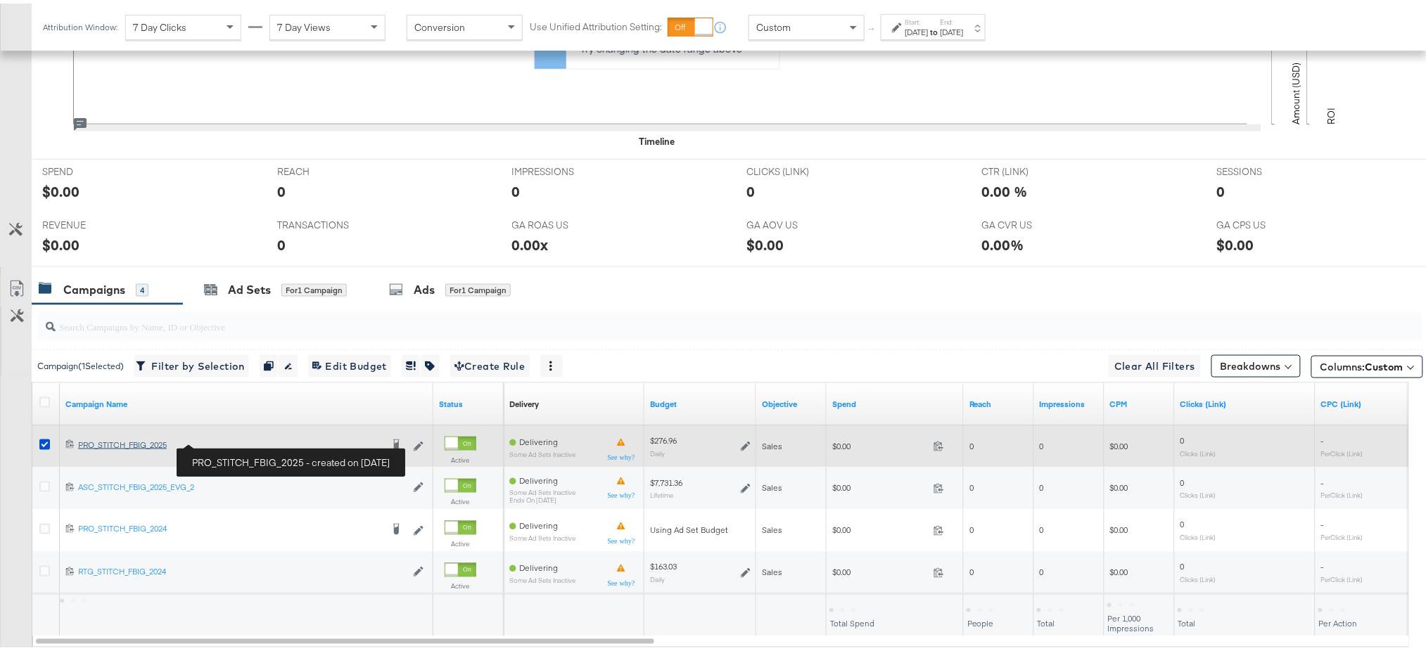
click at [116, 442] on div "PRO_STITCH_FBIG_2025 PRO_STITCH_FBIG_2025" at bounding box center [229, 441] width 303 height 11
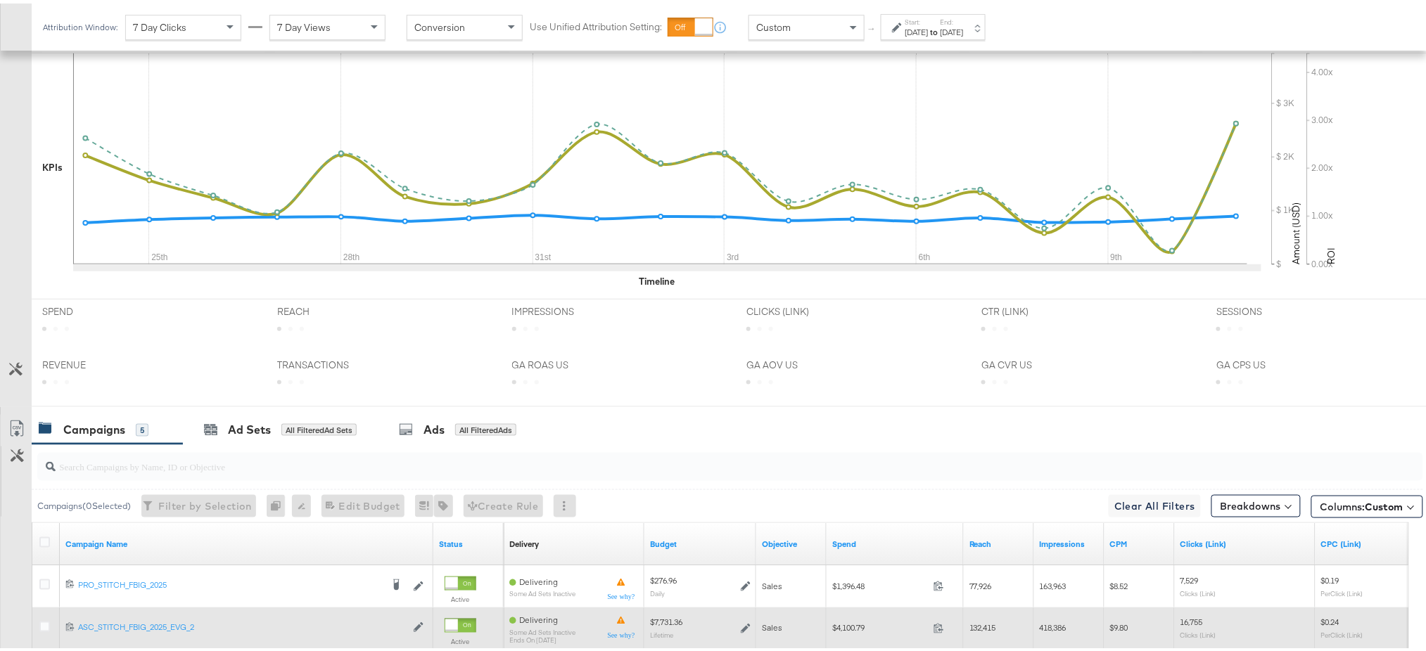
scroll to position [516, 0]
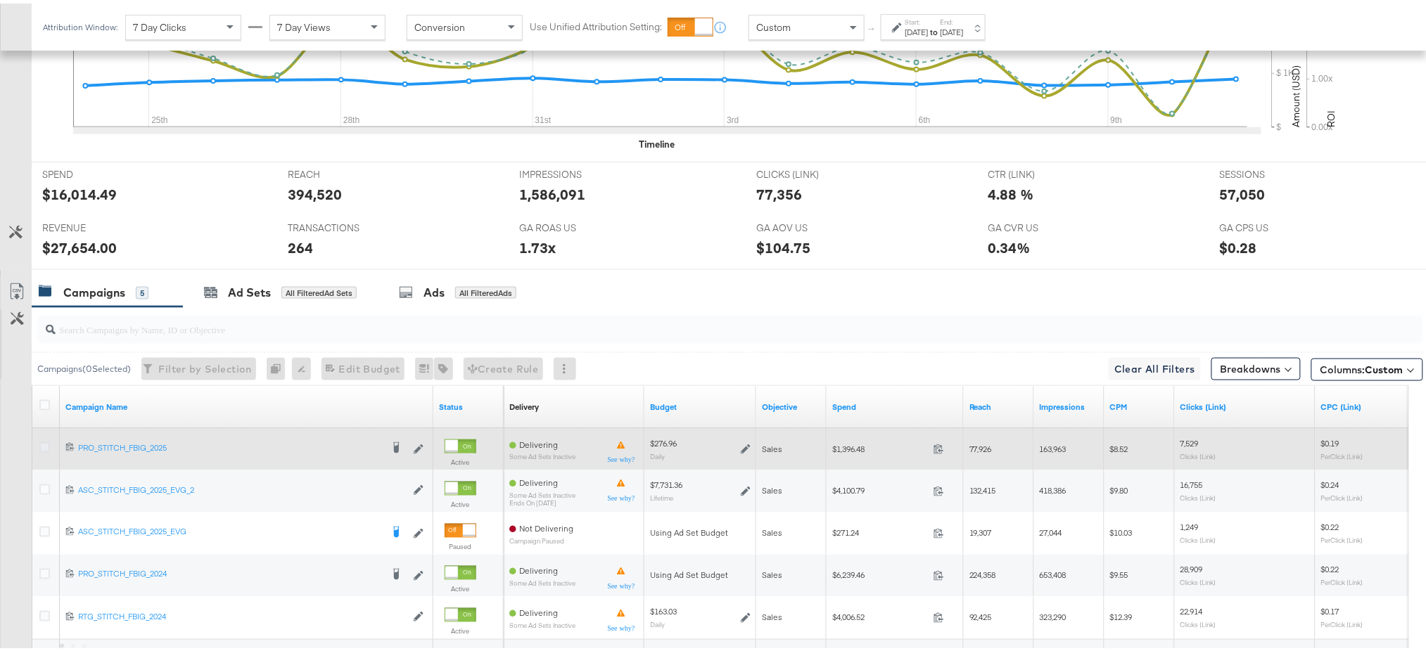
click at [41, 445] on icon at bounding box center [44, 444] width 11 height 11
click at [0, 0] on input "checkbox" at bounding box center [0, 0] width 0 height 0
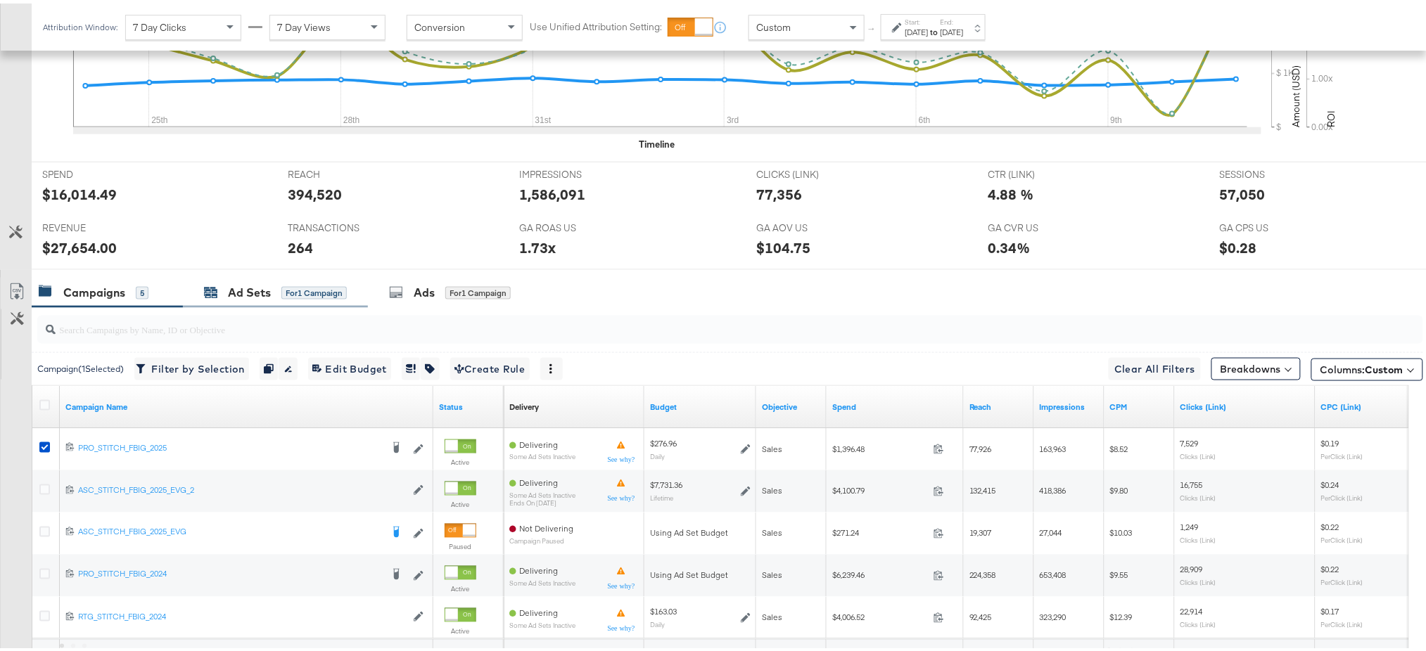
click at [243, 287] on div "Ad Sets" at bounding box center [249, 289] width 43 height 16
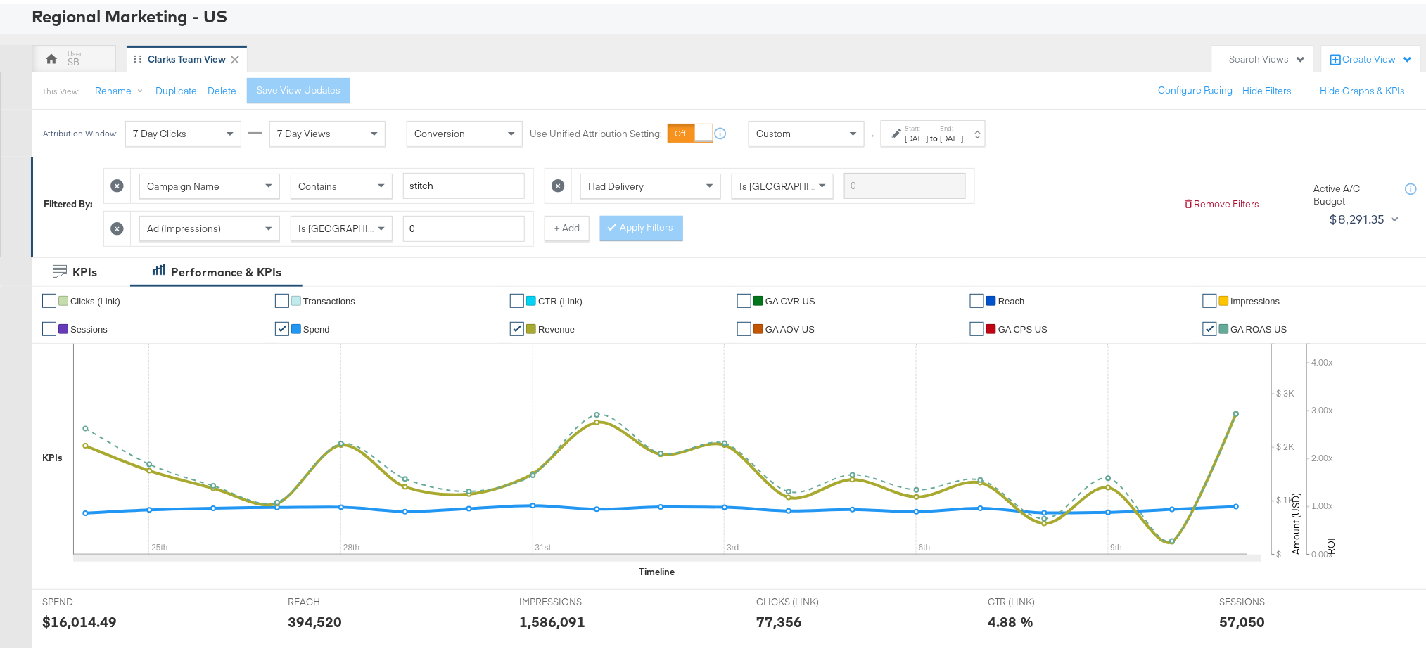
scroll to position [48, 0]
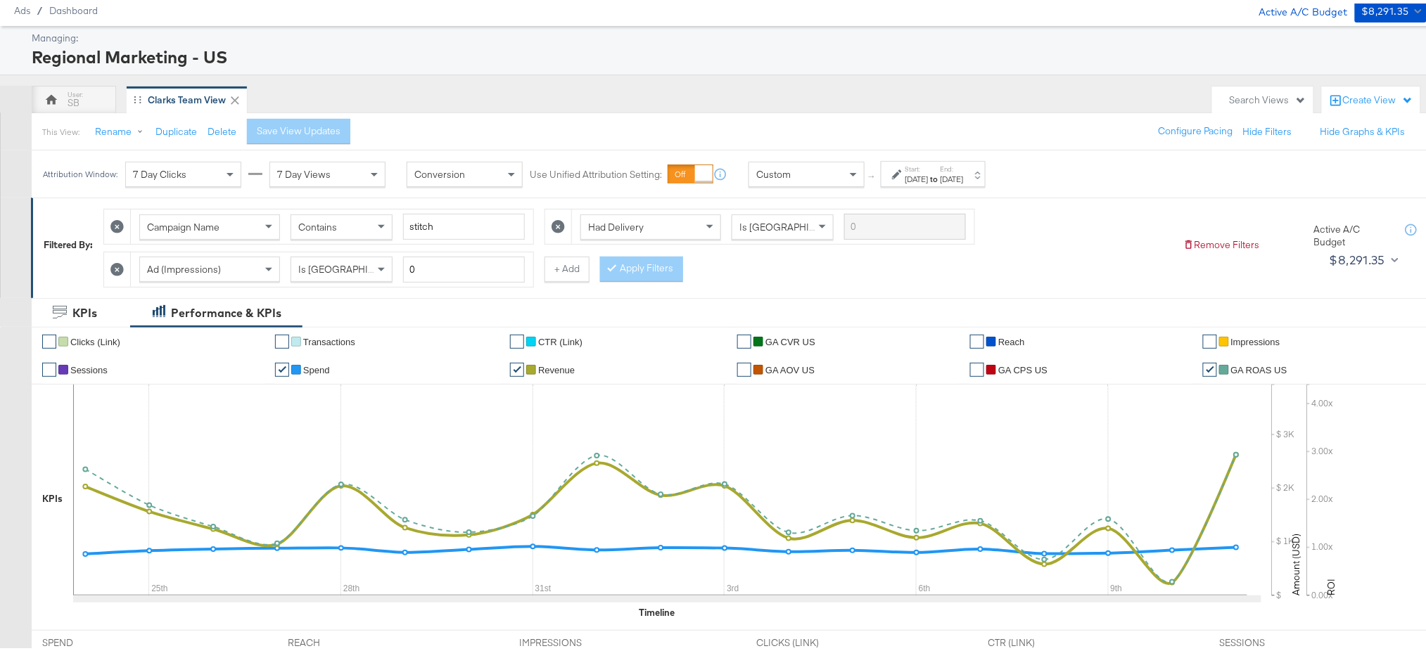
click at [563, 224] on icon at bounding box center [557, 223] width 13 height 13
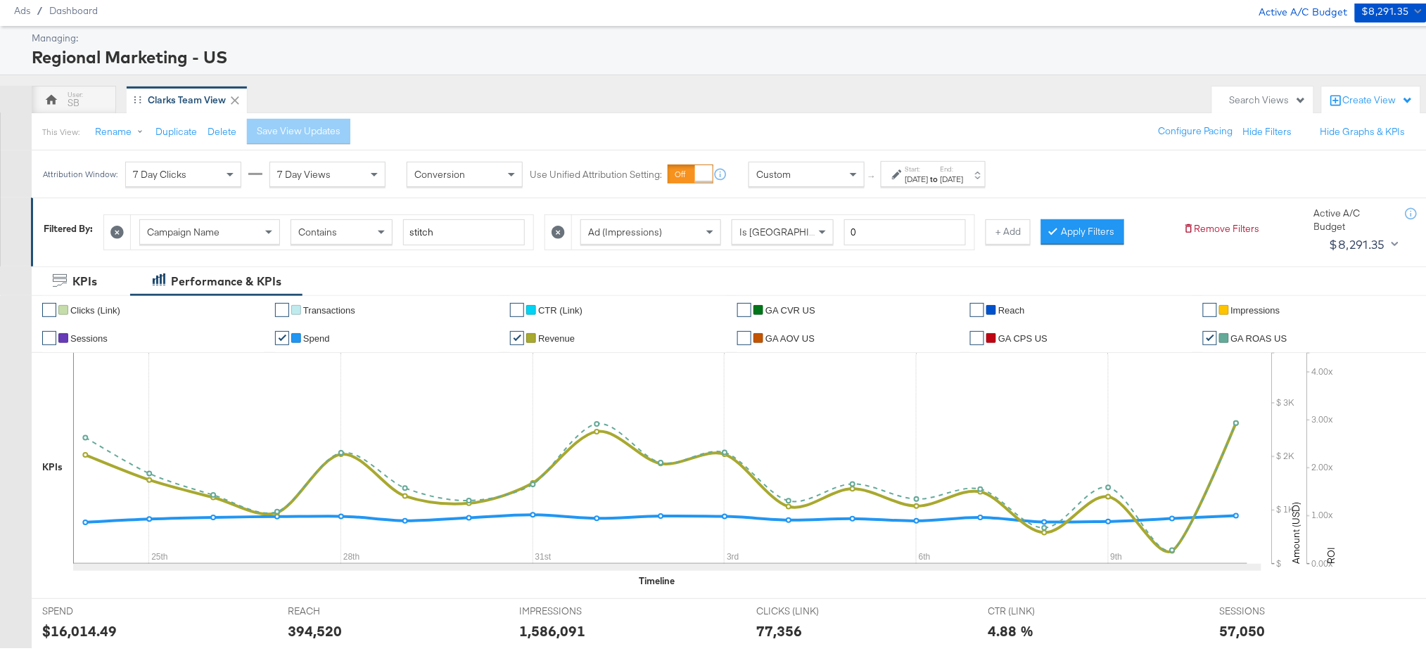
click at [565, 226] on icon at bounding box center [557, 228] width 13 height 13
click at [573, 226] on button "+ Add" at bounding box center [566, 228] width 45 height 25
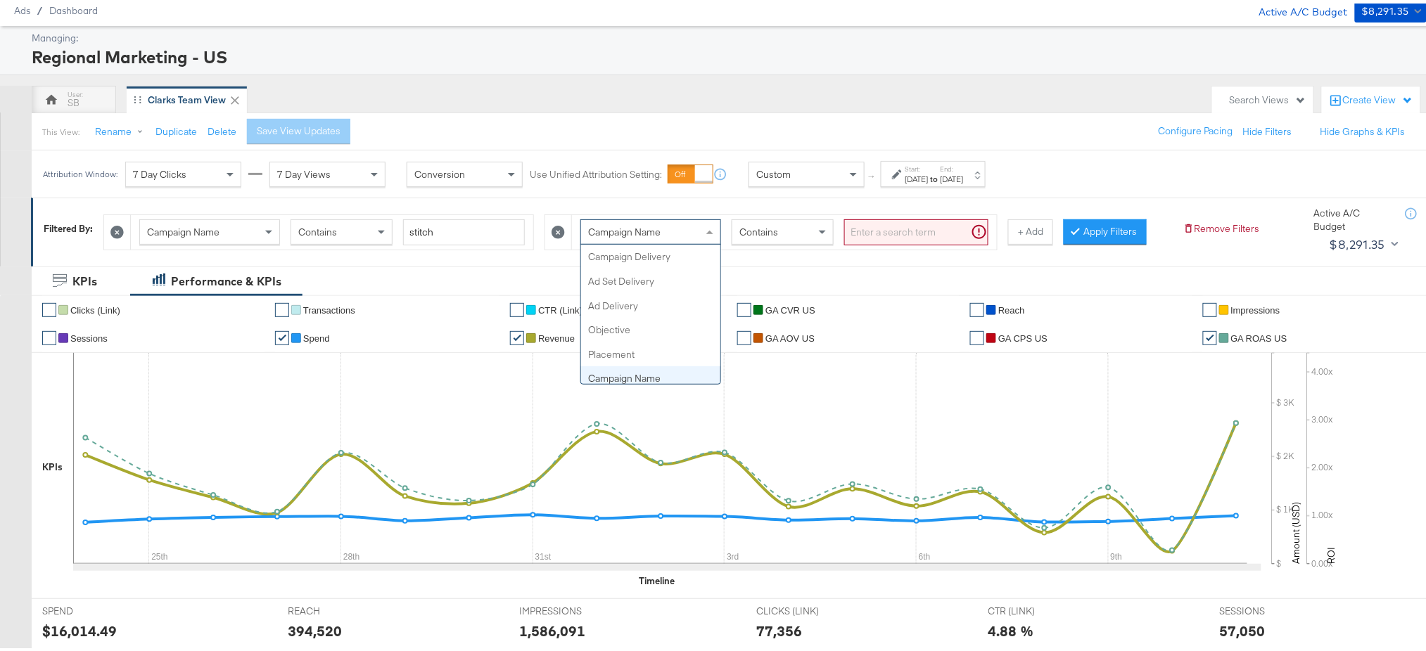
click at [647, 234] on span "Campaign Name" at bounding box center [624, 228] width 72 height 13
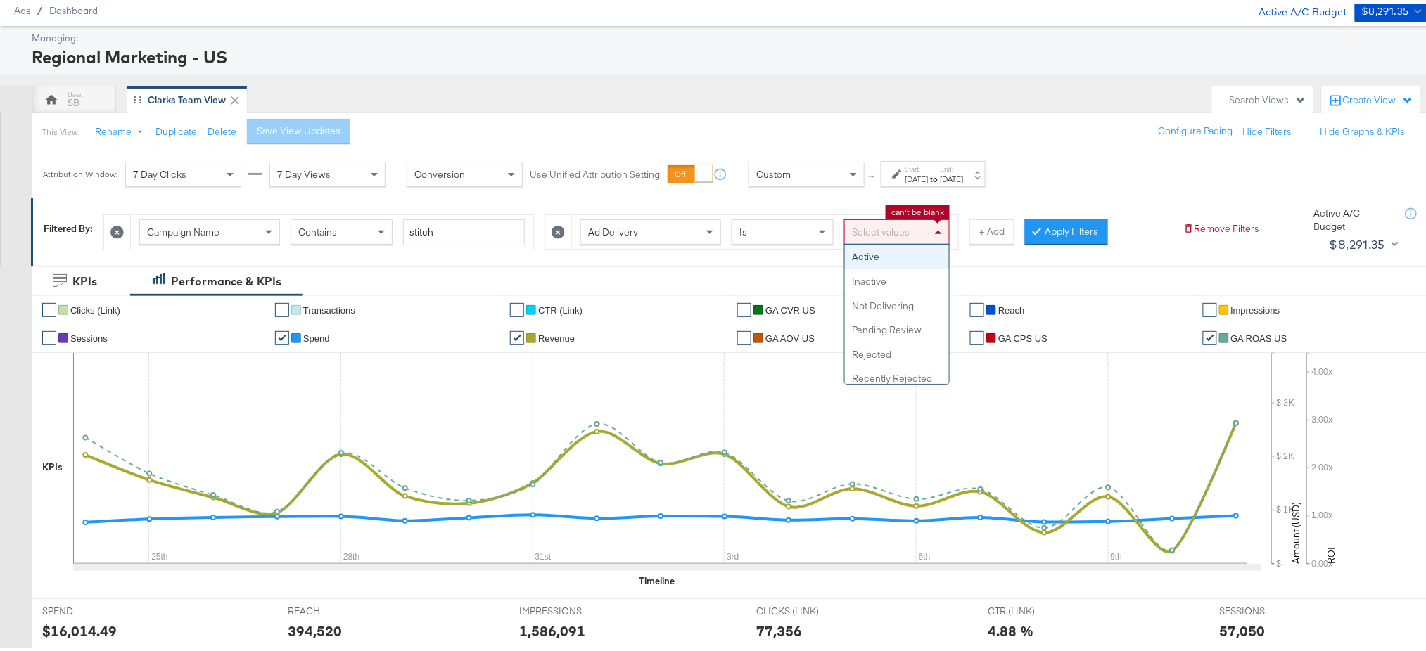
click at [874, 228] on div "Select values" at bounding box center [897, 229] width 104 height 24
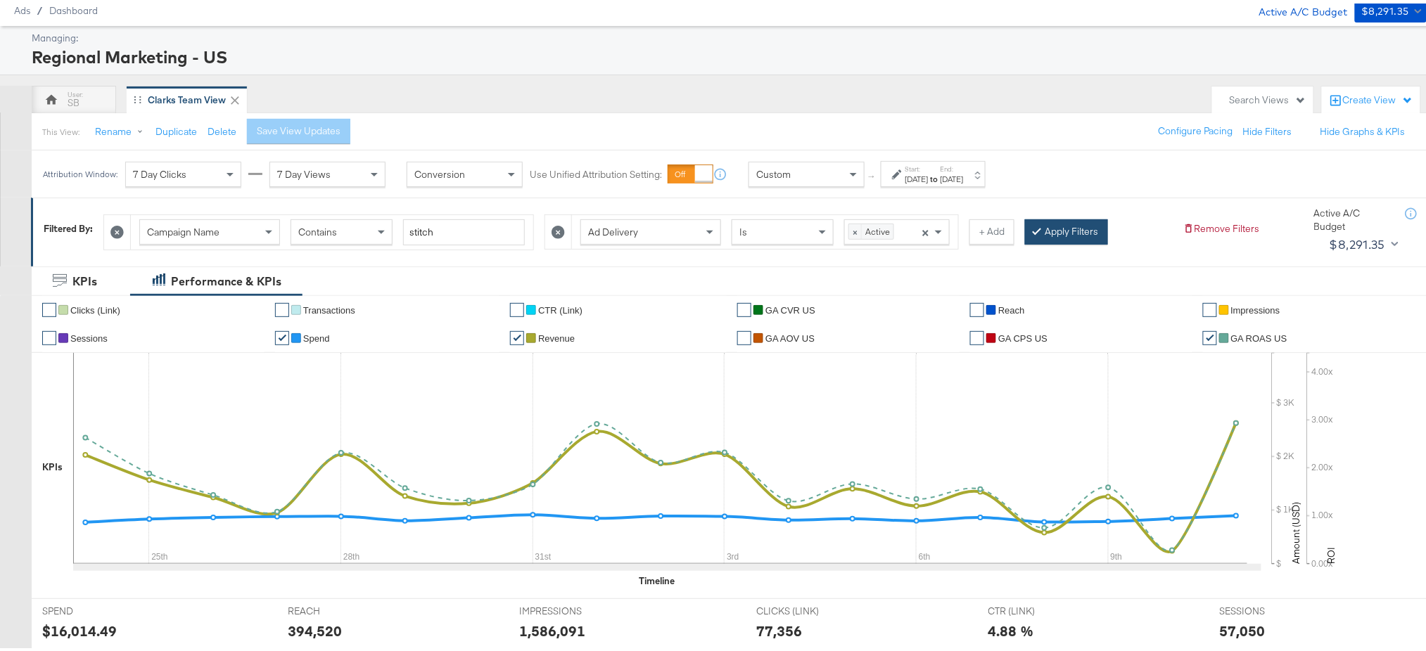
click at [1072, 226] on button "Apply Filters" at bounding box center [1066, 228] width 83 height 25
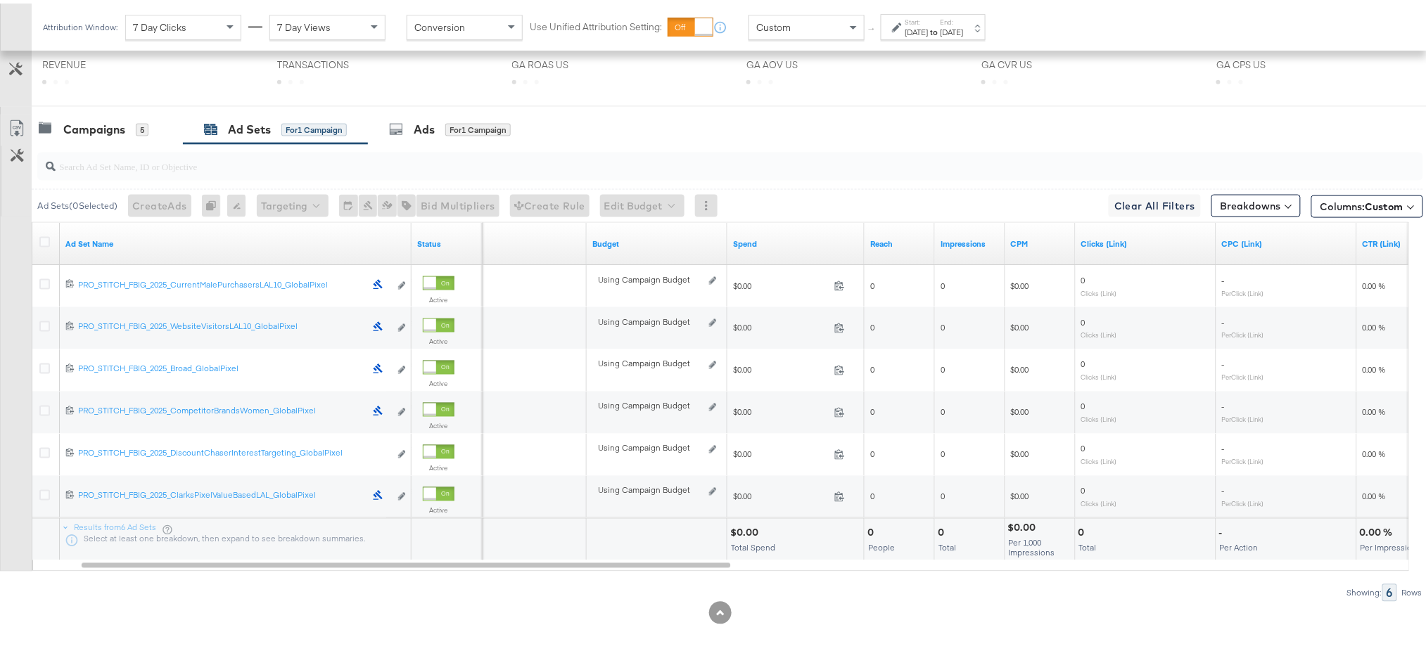
scroll to position [653, 0]
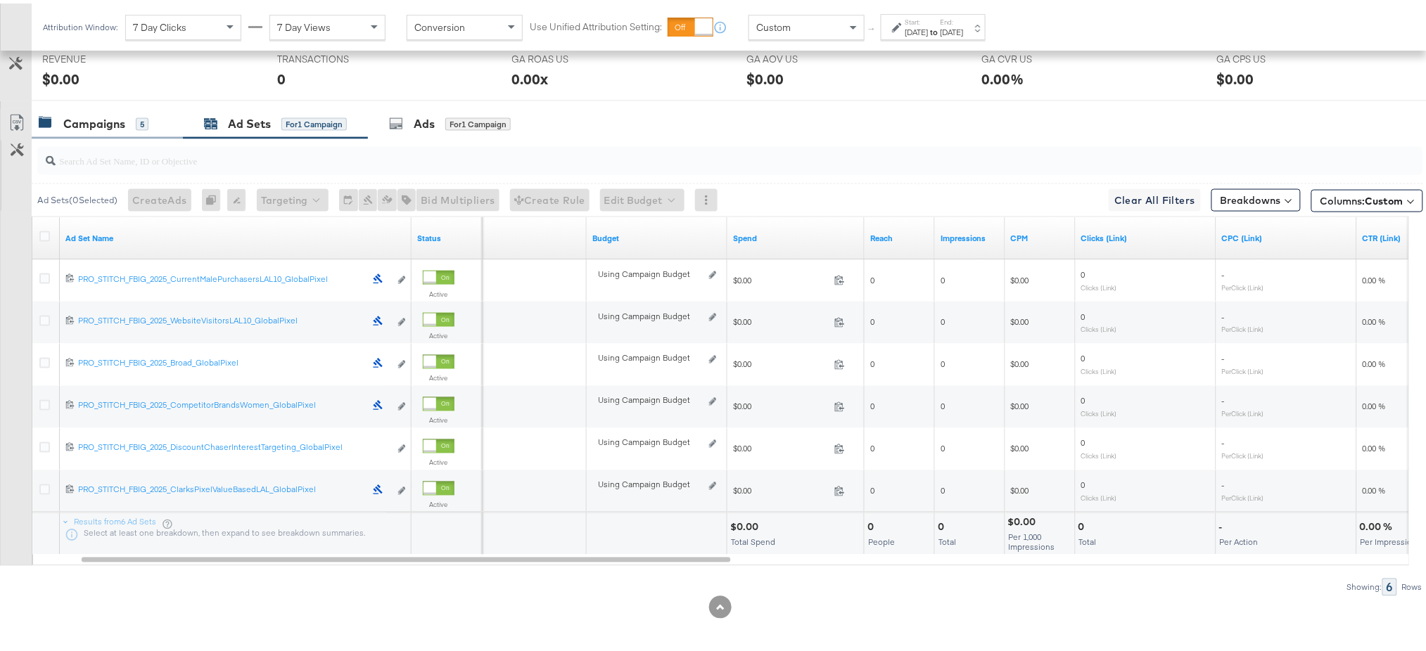
click at [99, 120] on div "Campaigns" at bounding box center [94, 121] width 62 height 16
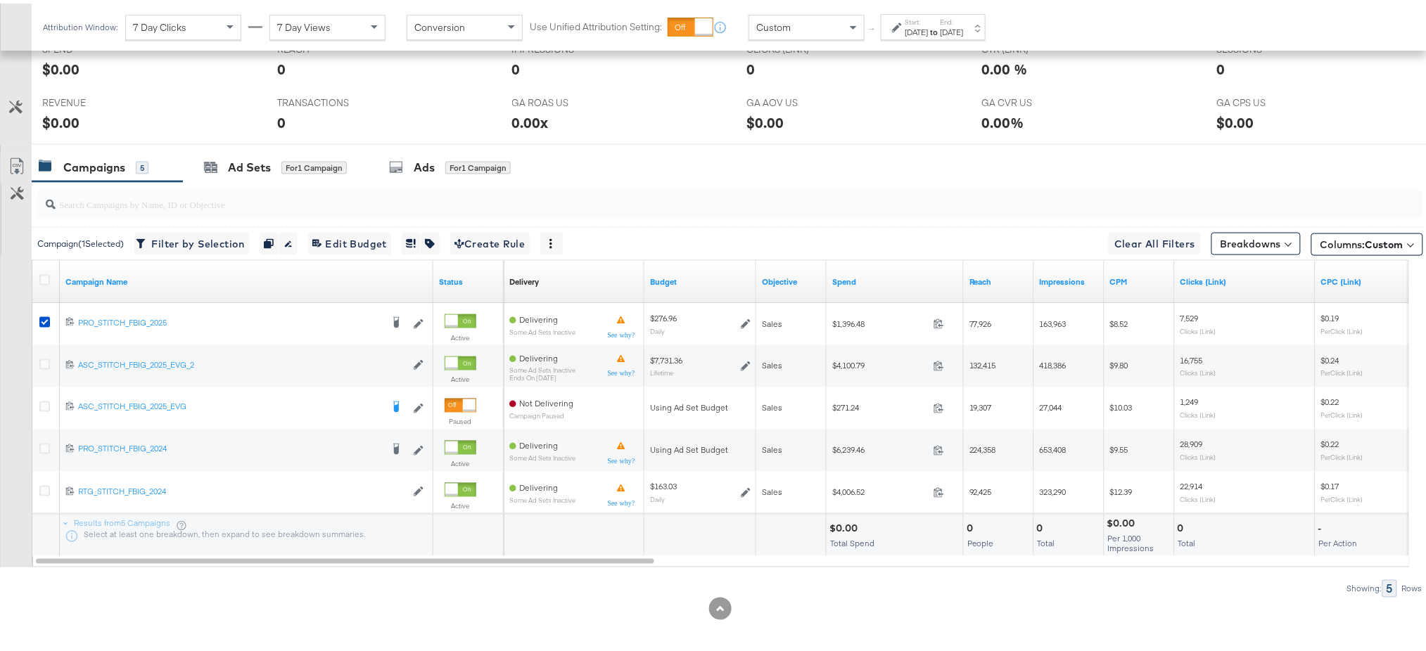
scroll to position [614, 0]
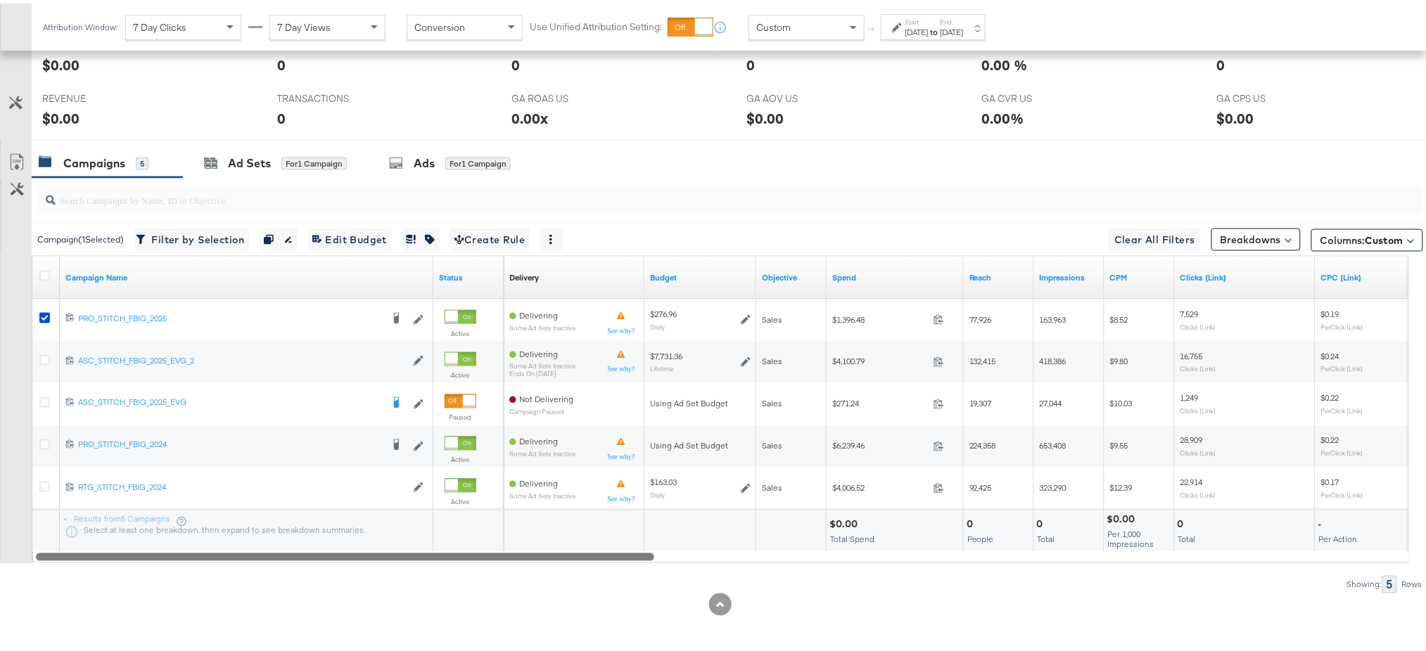
click at [403, 556] on div at bounding box center [345, 553] width 618 height 12
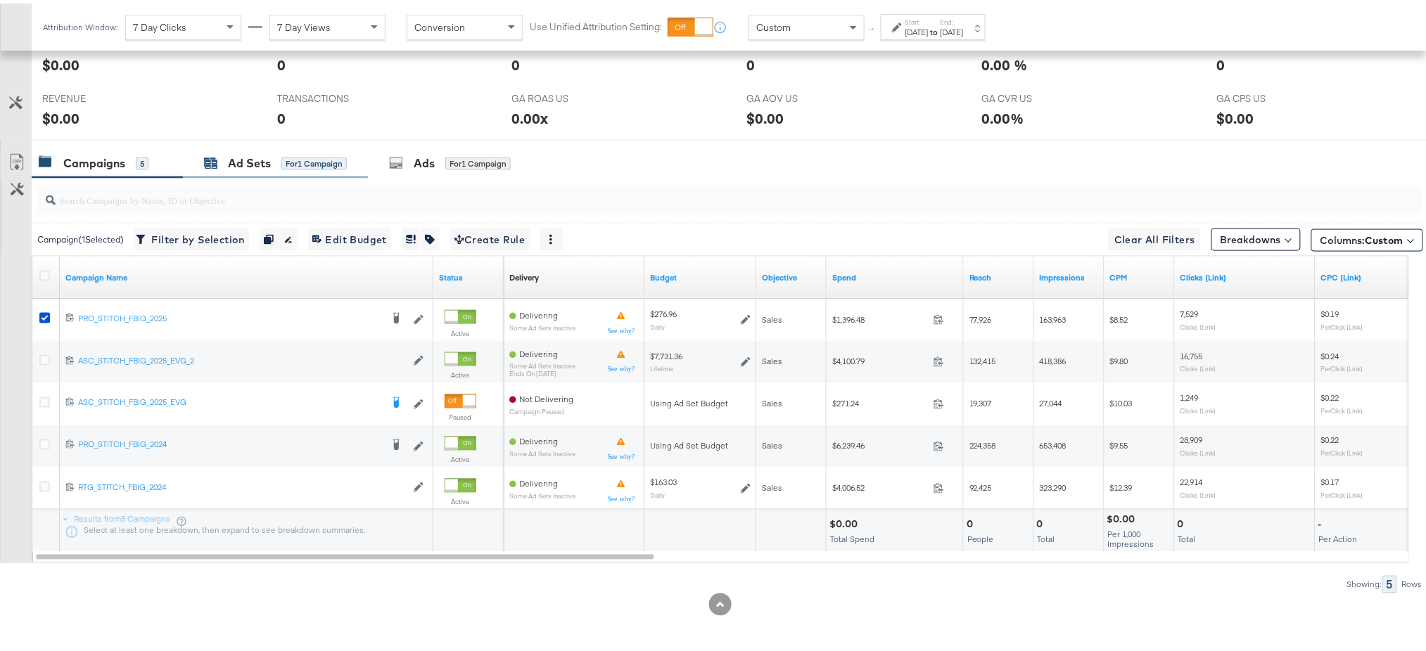
click at [261, 157] on div "Ad Sets" at bounding box center [249, 160] width 43 height 16
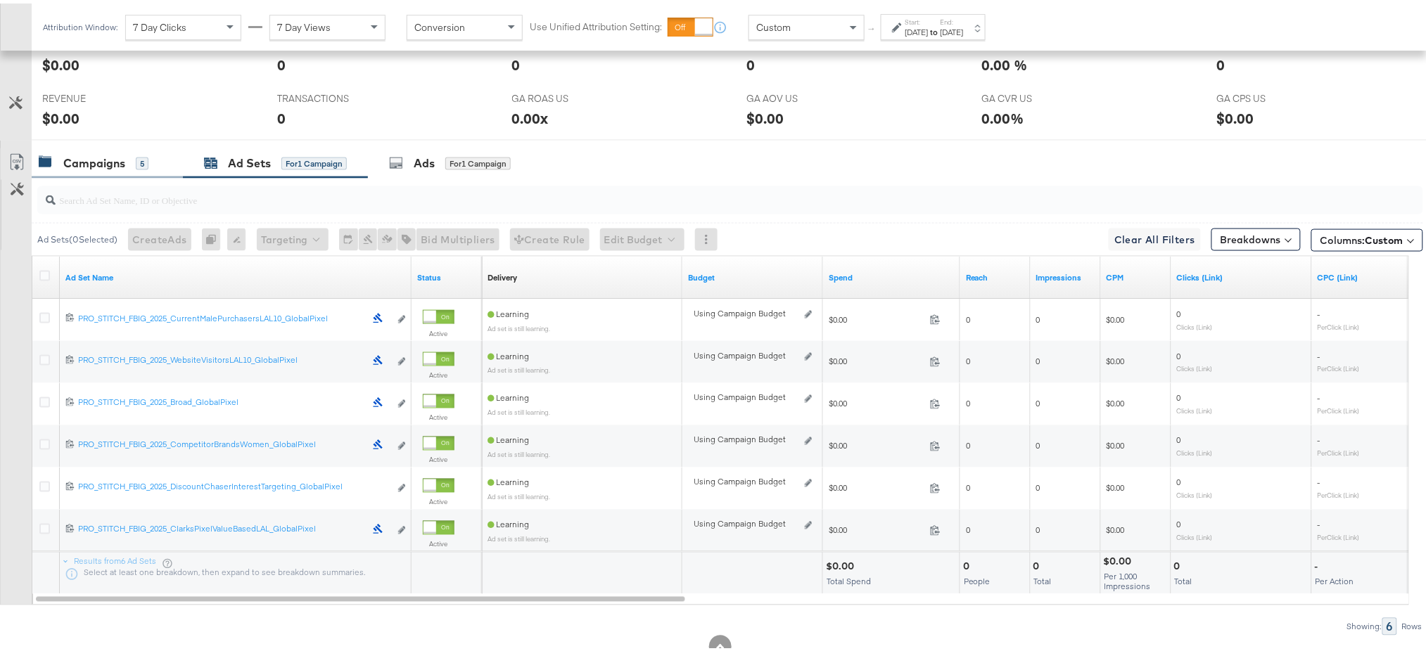
click at [98, 155] on div "Campaigns" at bounding box center [94, 160] width 62 height 16
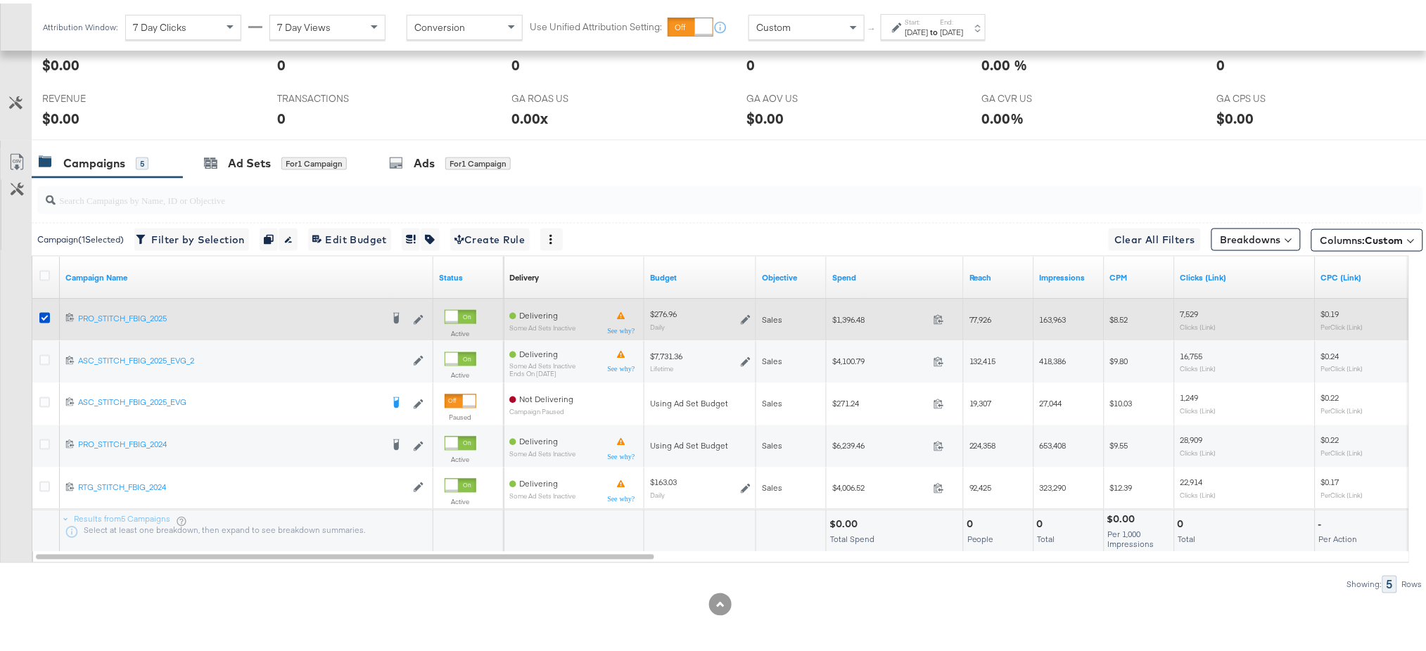
click at [44, 309] on div at bounding box center [47, 316] width 26 height 25
click at [42, 313] on icon at bounding box center [44, 314] width 11 height 11
click at [0, 0] on input "checkbox" at bounding box center [0, 0] width 0 height 0
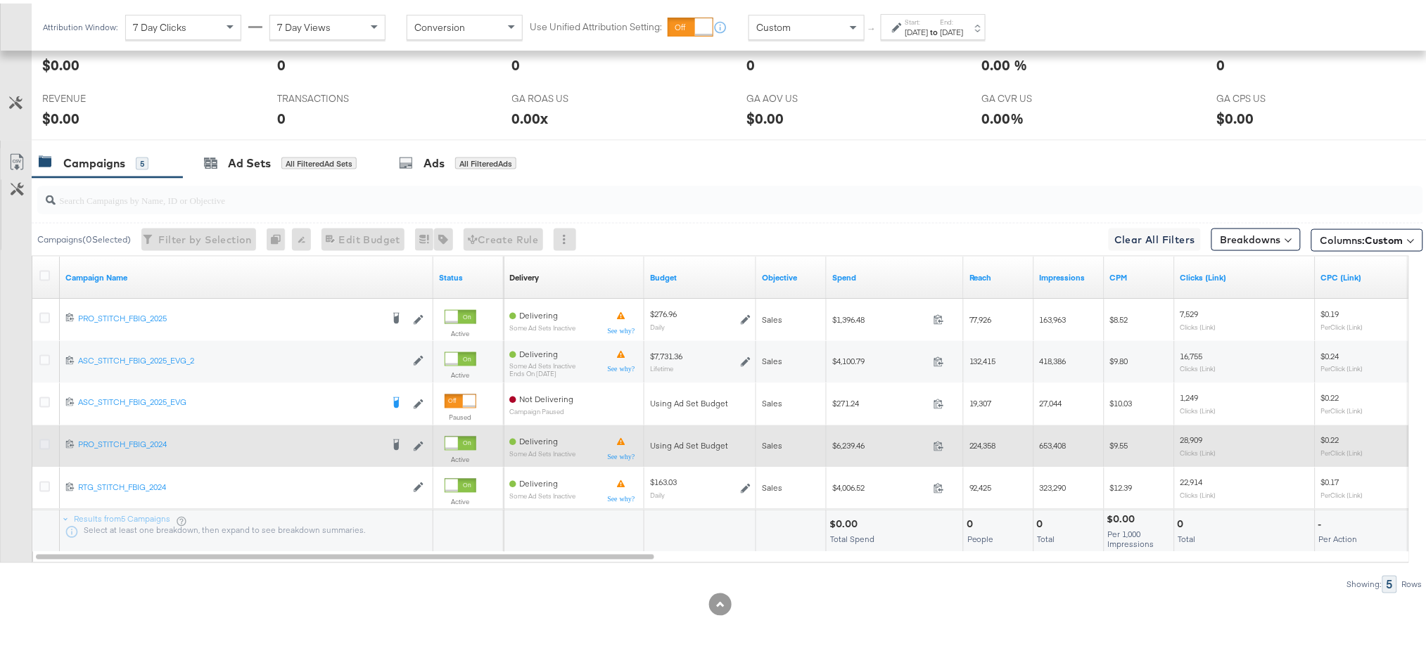
click at [46, 444] on icon at bounding box center [44, 441] width 11 height 11
click at [0, 0] on input "checkbox" at bounding box center [0, 0] width 0 height 0
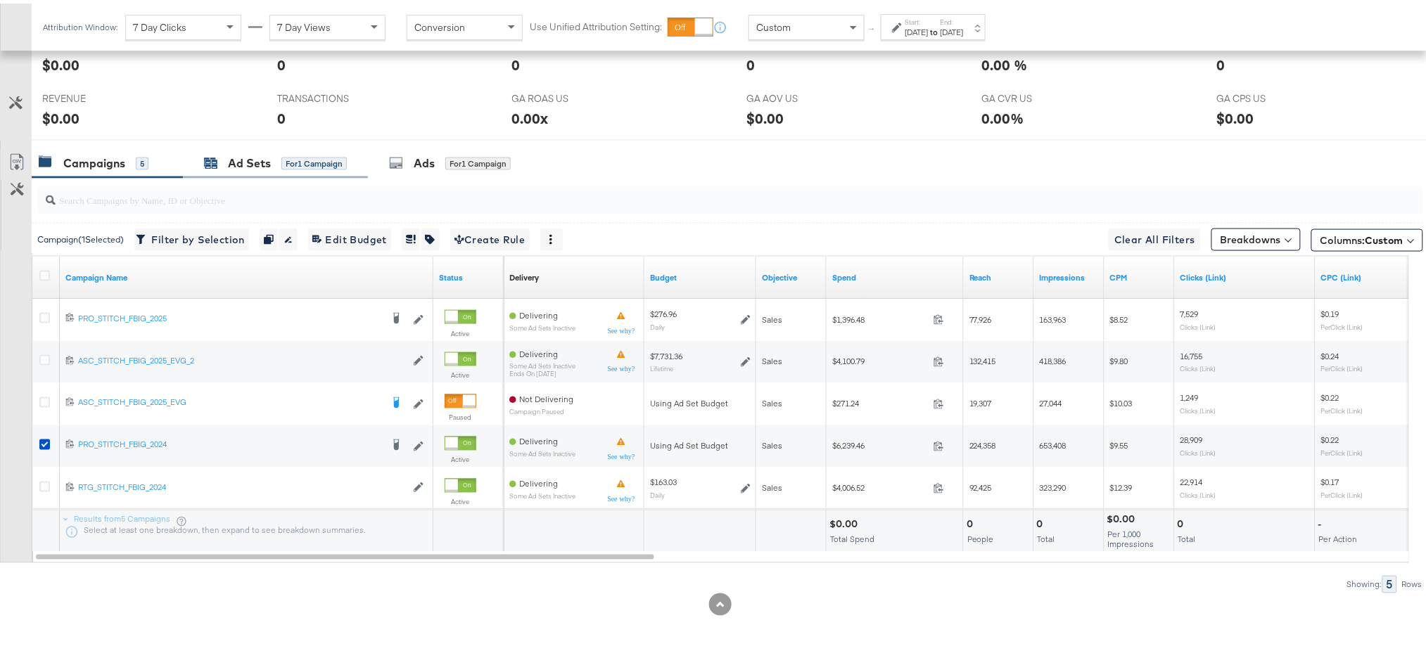
click at [253, 165] on div "Ad Sets" at bounding box center [249, 160] width 43 height 16
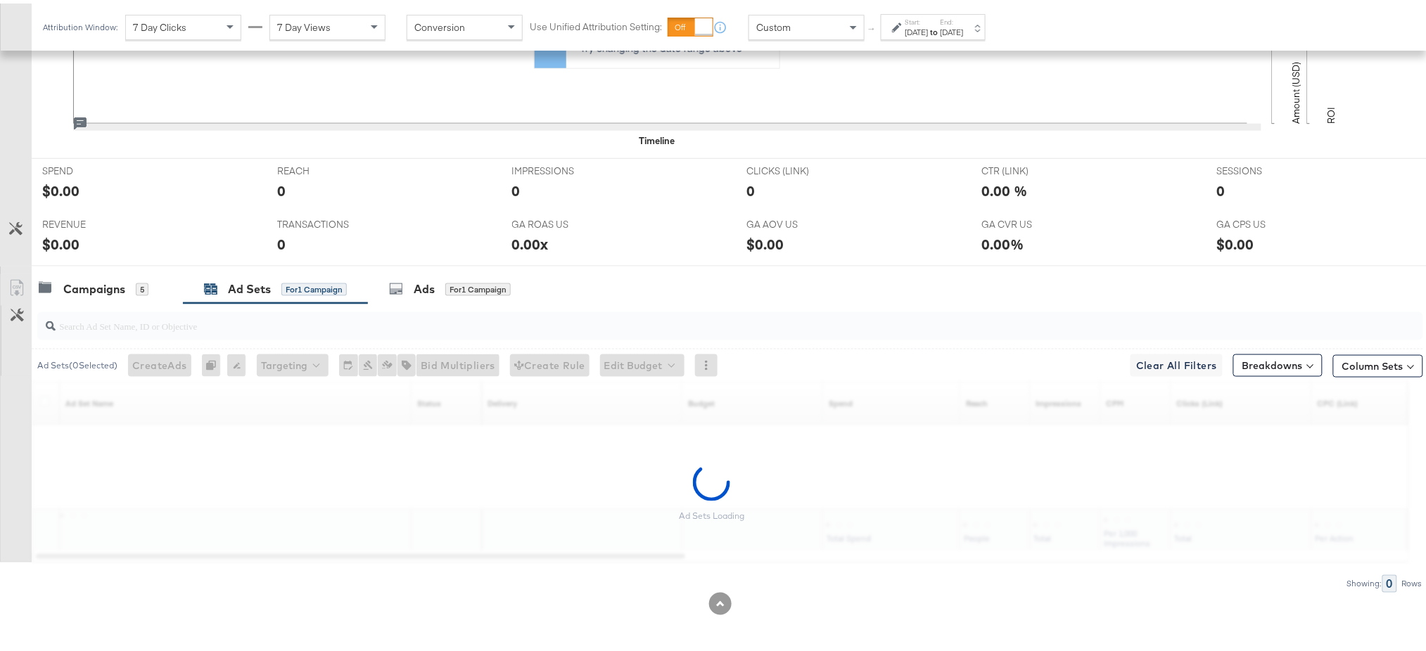
scroll to position [487, 0]
click at [276, 188] on div "KPIs Performance & KPIs Customize KPIs ✔ Clicks (Link) ✔ Transactions ✔ CTR (Li…" at bounding box center [720, 237] width 1440 height 829
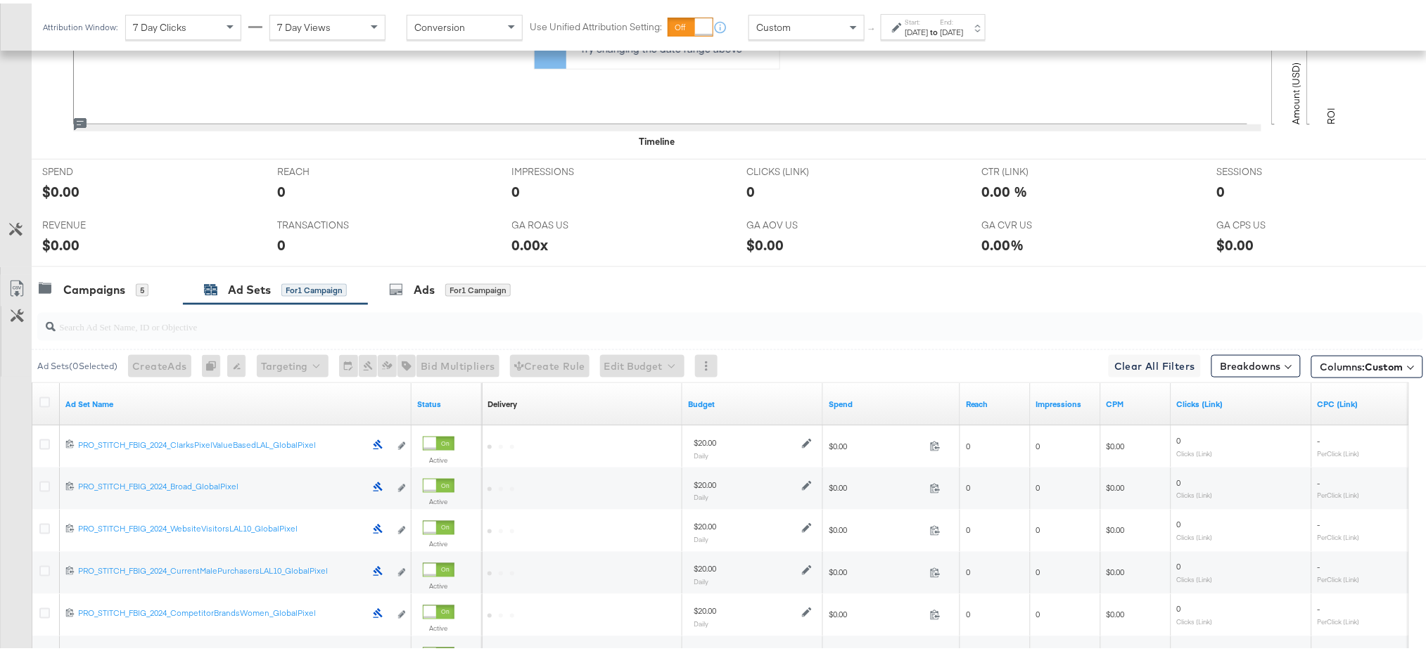
scroll to position [614, 0]
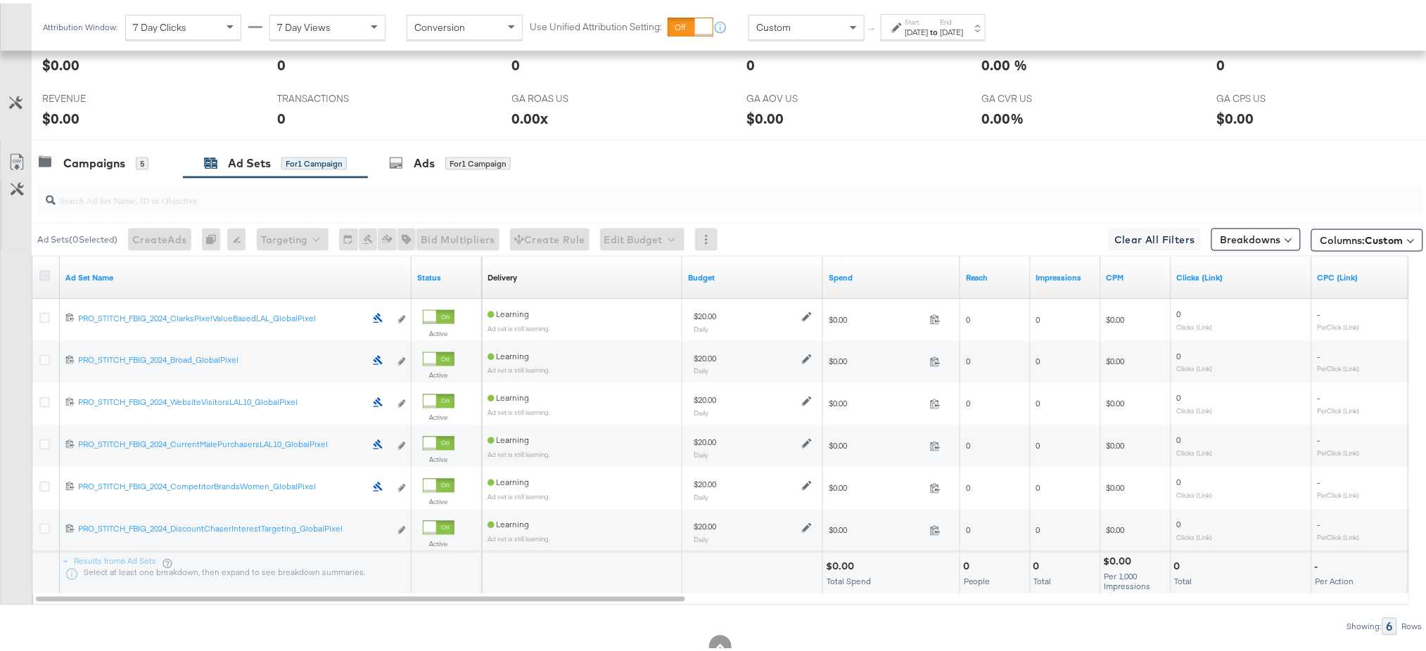
click at [43, 271] on icon at bounding box center [44, 272] width 11 height 11
click at [0, 0] on input "checkbox" at bounding box center [0, 0] width 0 height 0
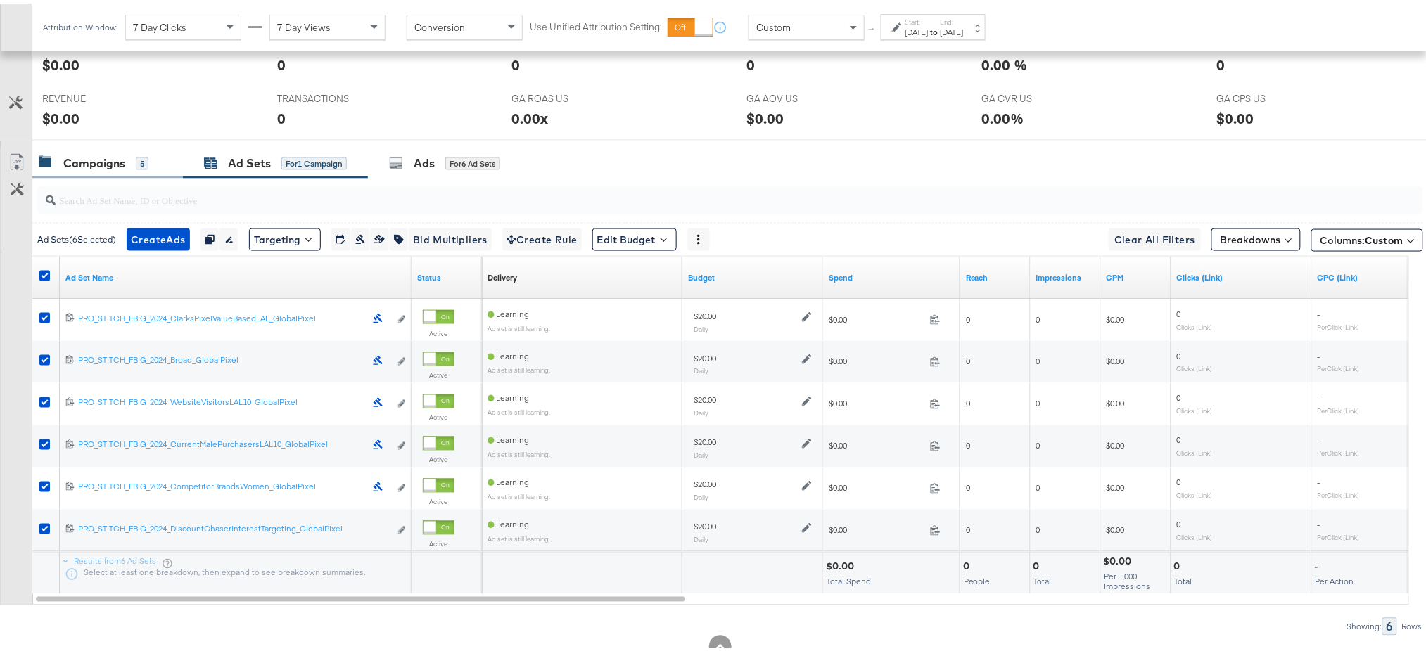
click at [82, 167] on div "Campaigns" at bounding box center [94, 160] width 62 height 16
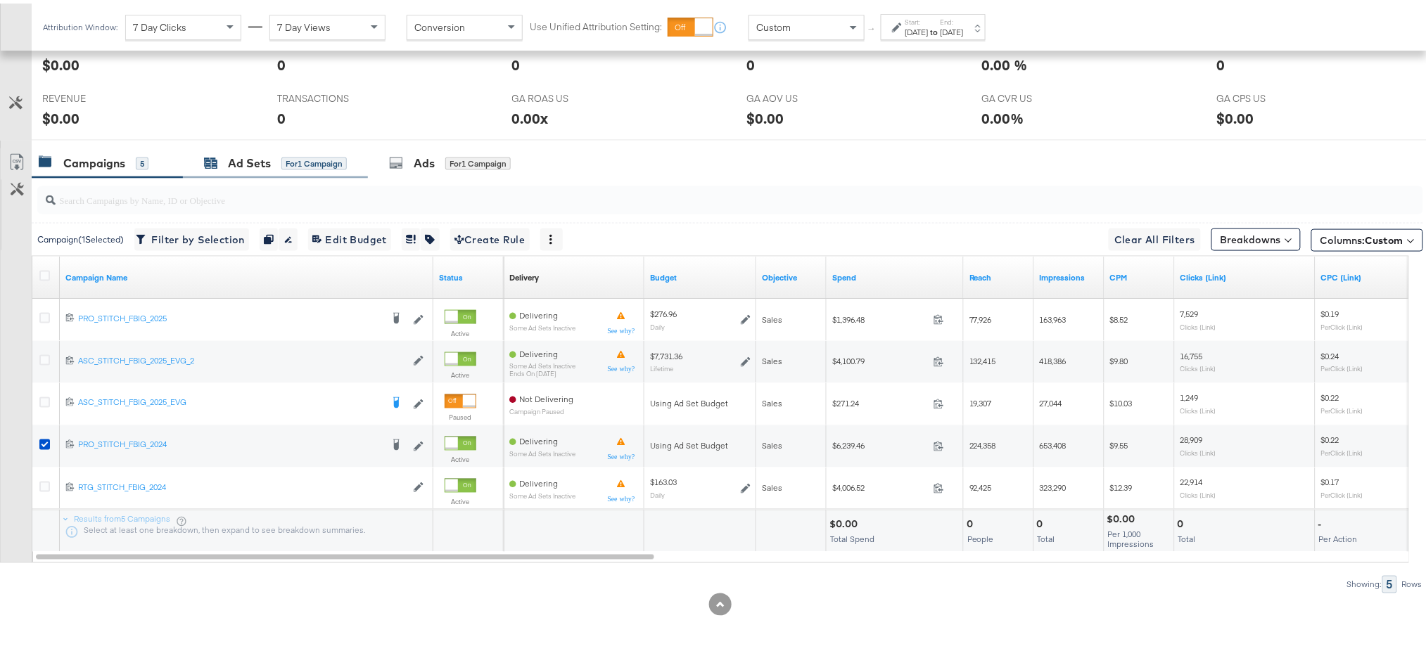
click at [238, 161] on div "Ad Sets" at bounding box center [249, 160] width 43 height 16
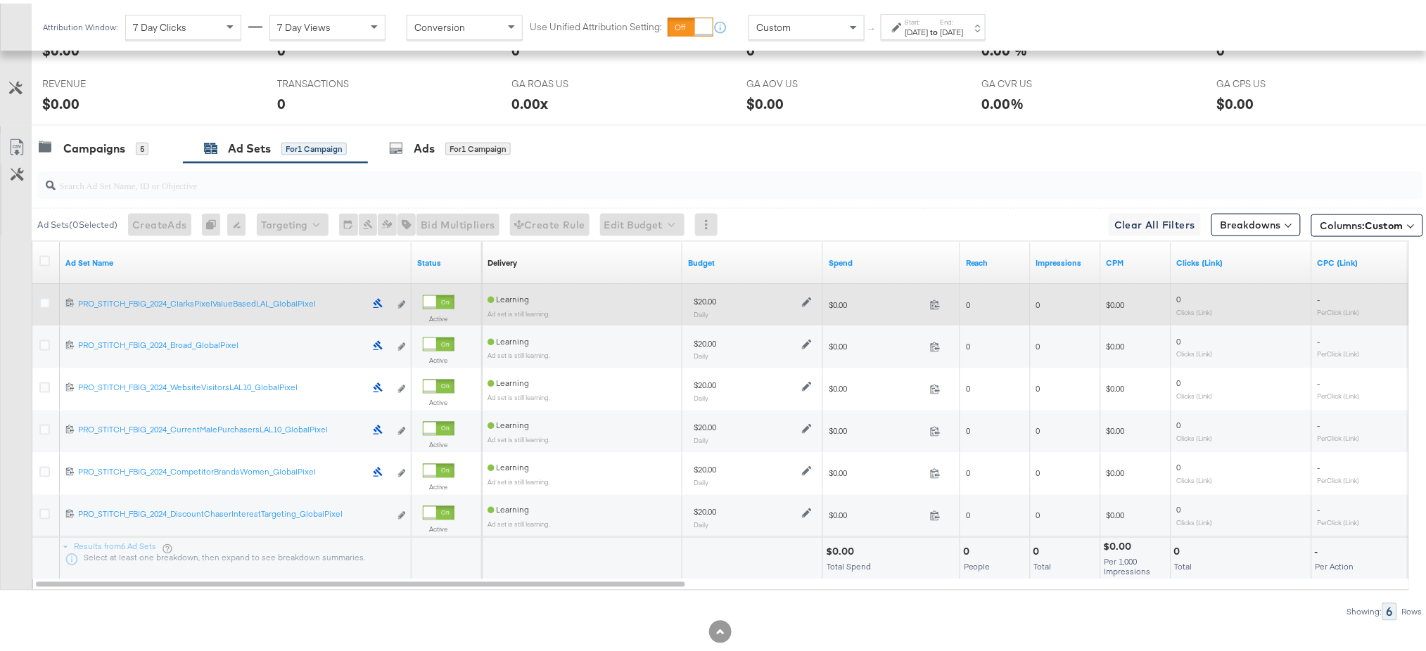
scroll to position [656, 0]
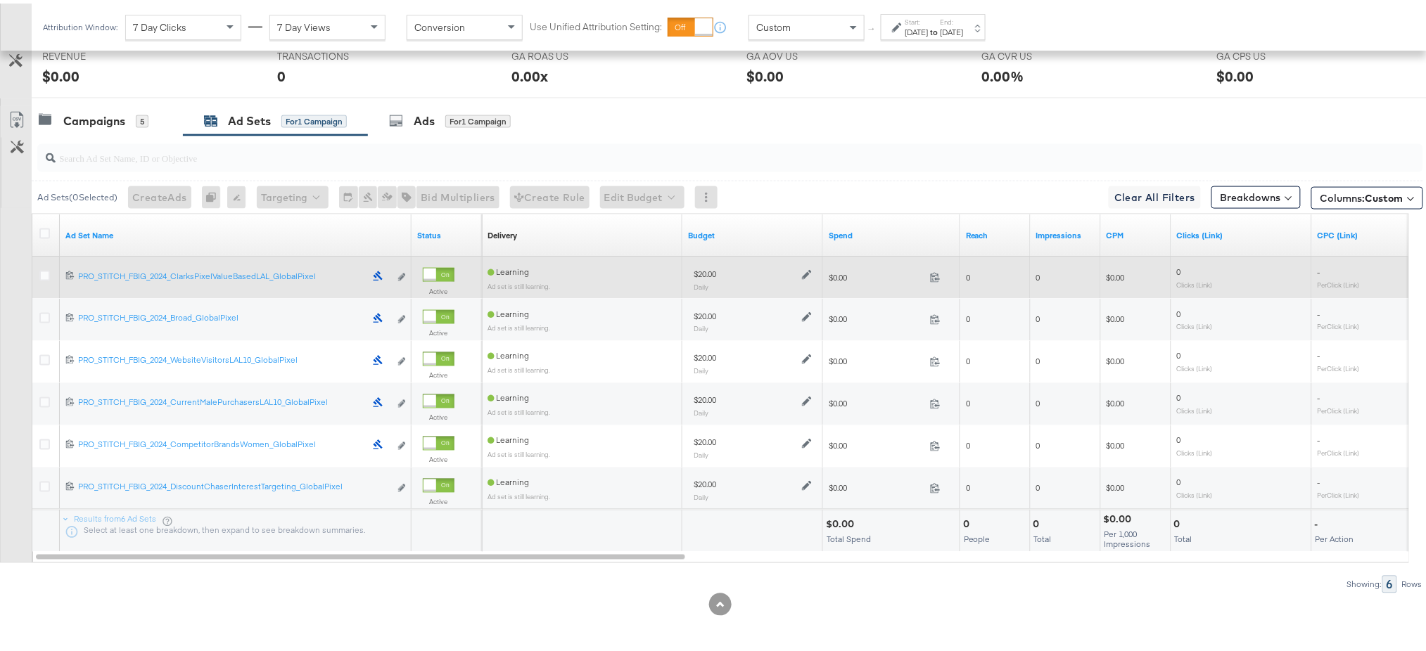
click at [603, 275] on div "Learning Ad set is still learning." at bounding box center [581, 274] width 189 height 22
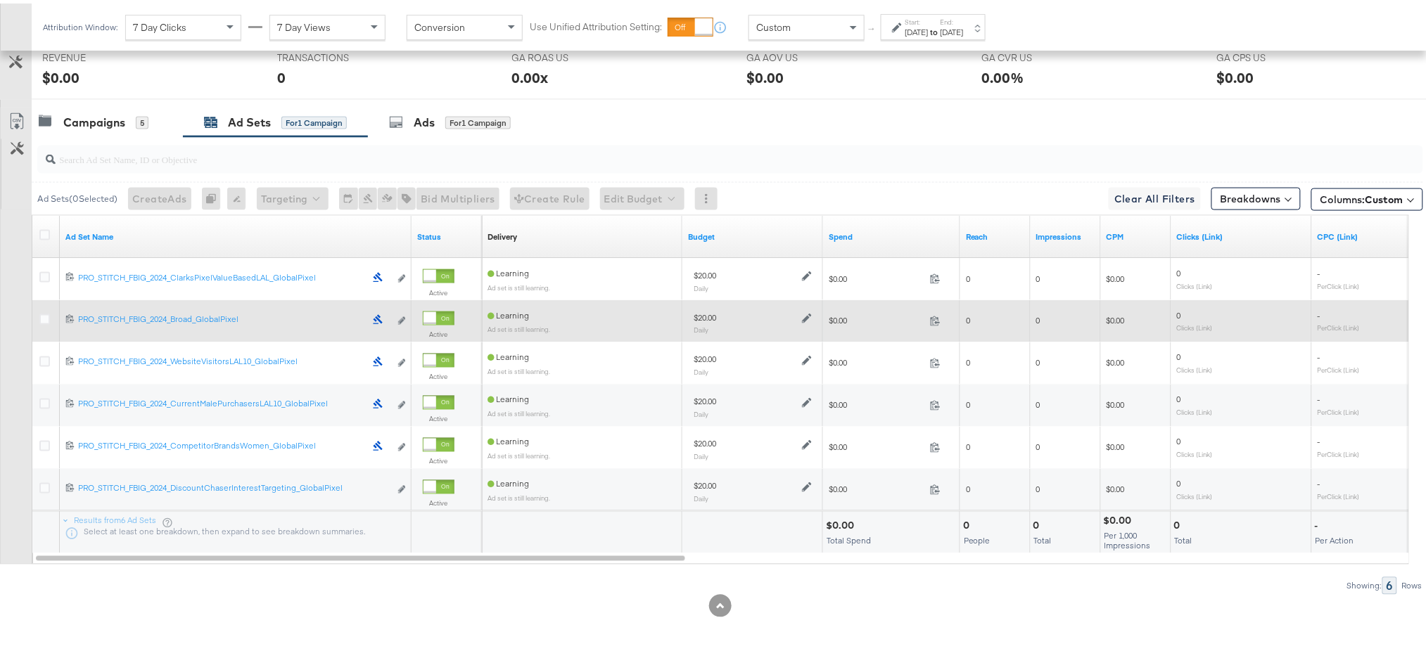
scroll to position [640, 0]
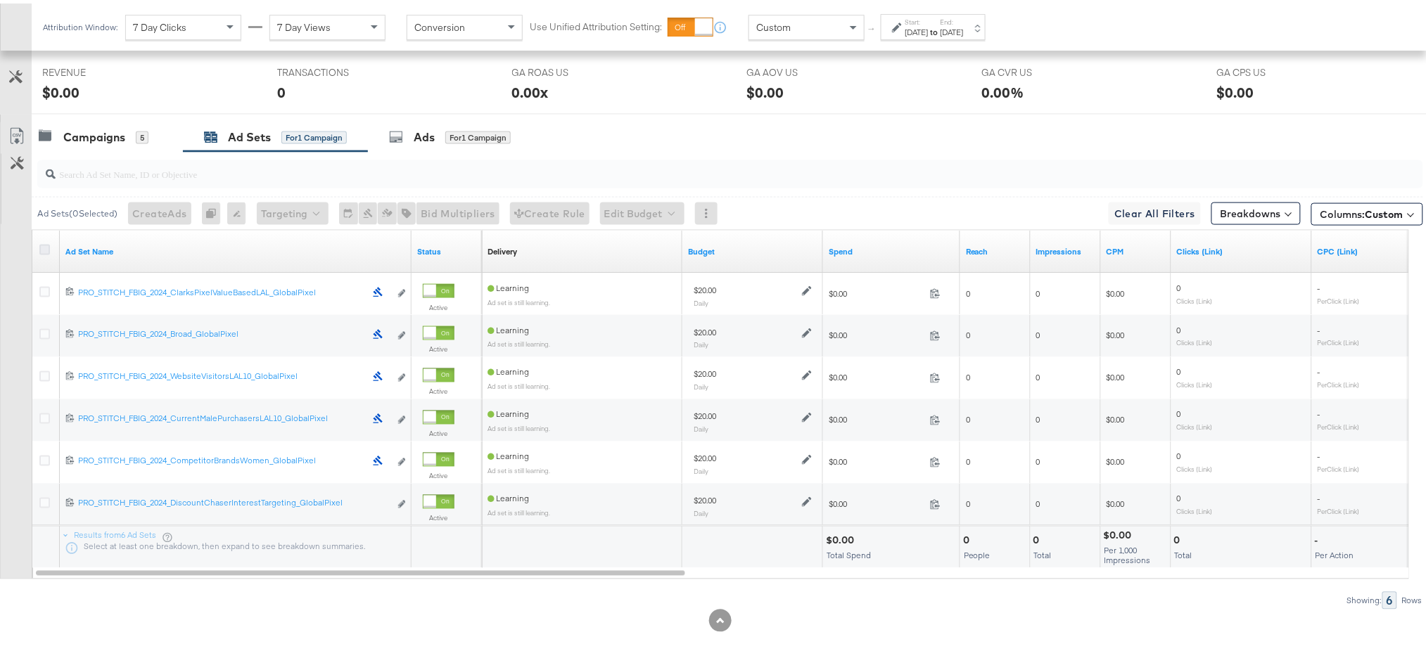
click at [43, 243] on icon at bounding box center [44, 246] width 11 height 11
click at [0, 0] on input "checkbox" at bounding box center [0, 0] width 0 height 0
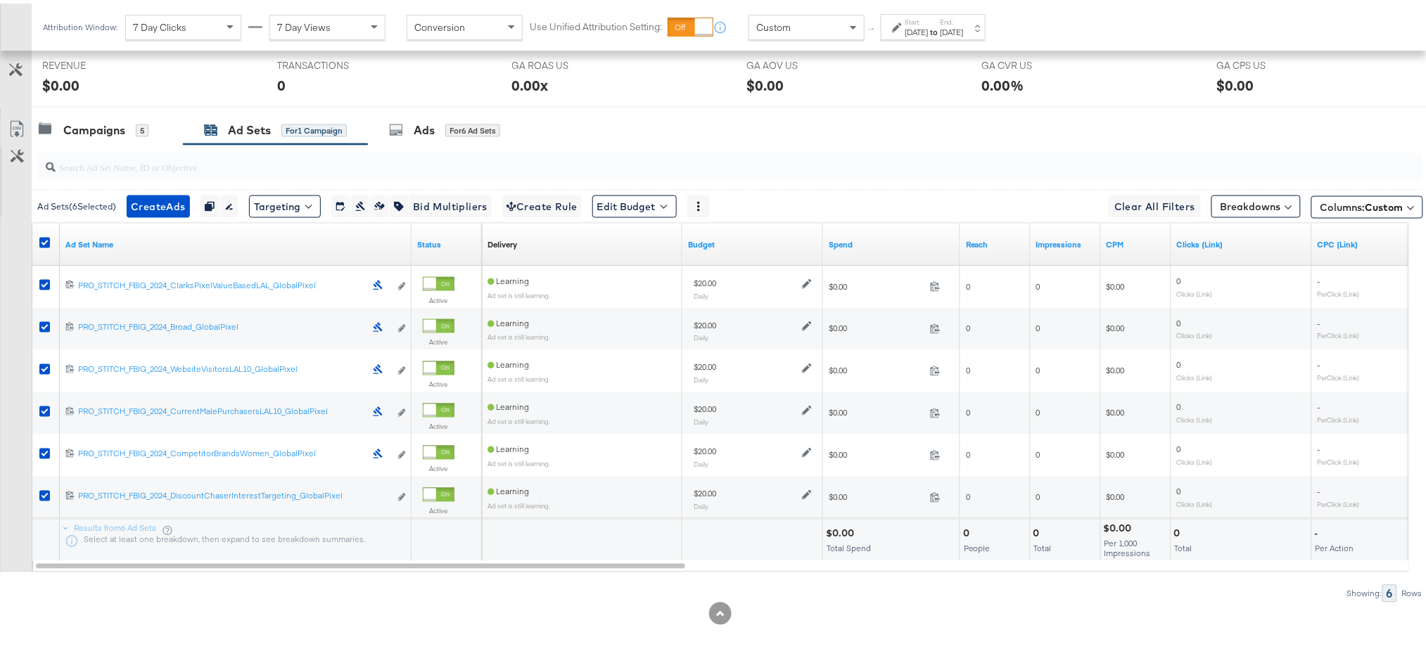
scroll to position [648, 0]
click at [102, 123] on div "Campaigns" at bounding box center [94, 125] width 62 height 16
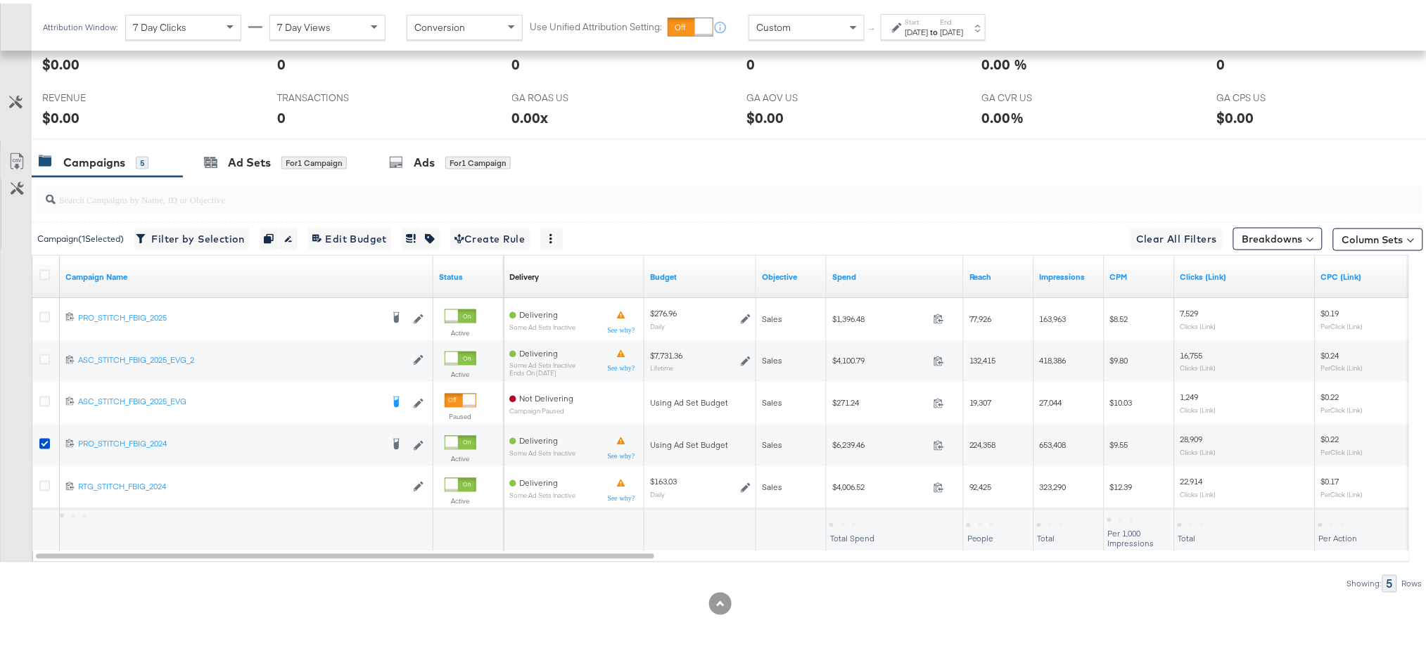
scroll to position [614, 0]
click at [253, 158] on div "Ad Sets" at bounding box center [249, 160] width 43 height 16
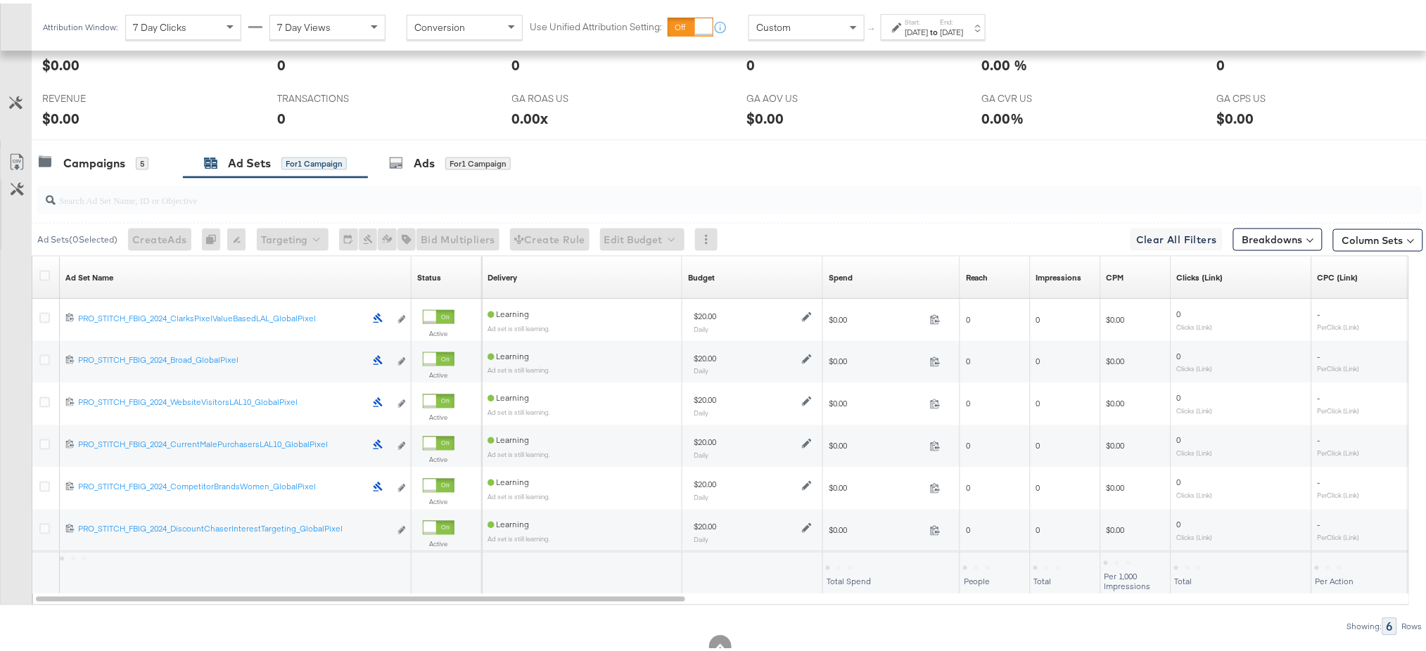
scroll to position [648, 0]
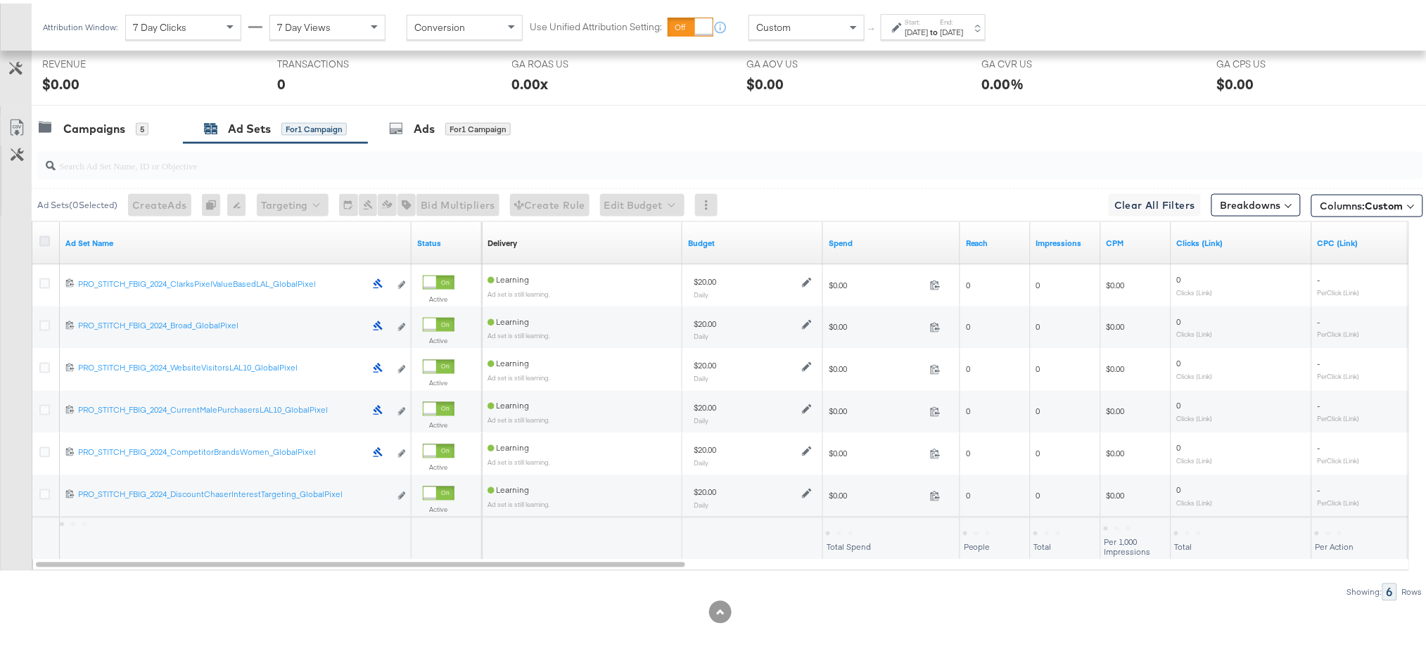
click at [42, 234] on icon at bounding box center [44, 238] width 11 height 11
click at [0, 0] on input "checkbox" at bounding box center [0, 0] width 0 height 0
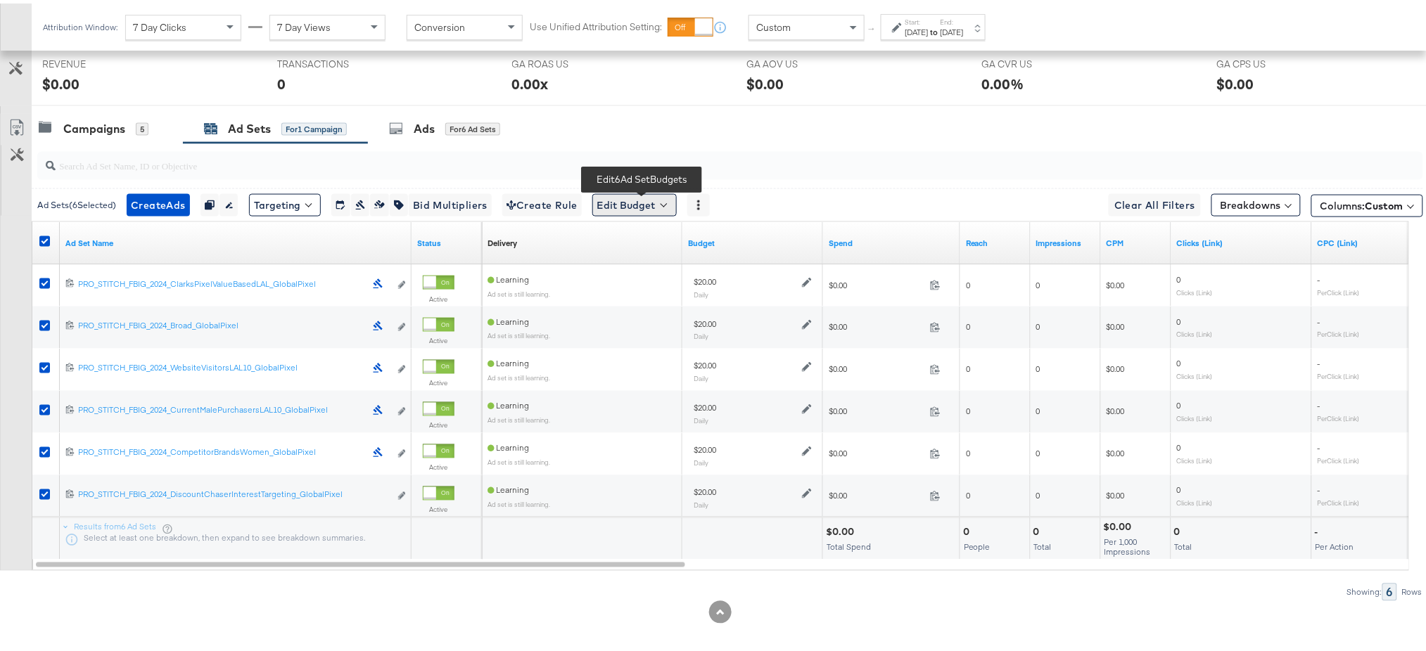
click at [645, 194] on button "Edit Budget" at bounding box center [634, 202] width 84 height 23
click at [633, 234] on span "Edit Ad Set Budget" at bounding box center [639, 238] width 80 height 18
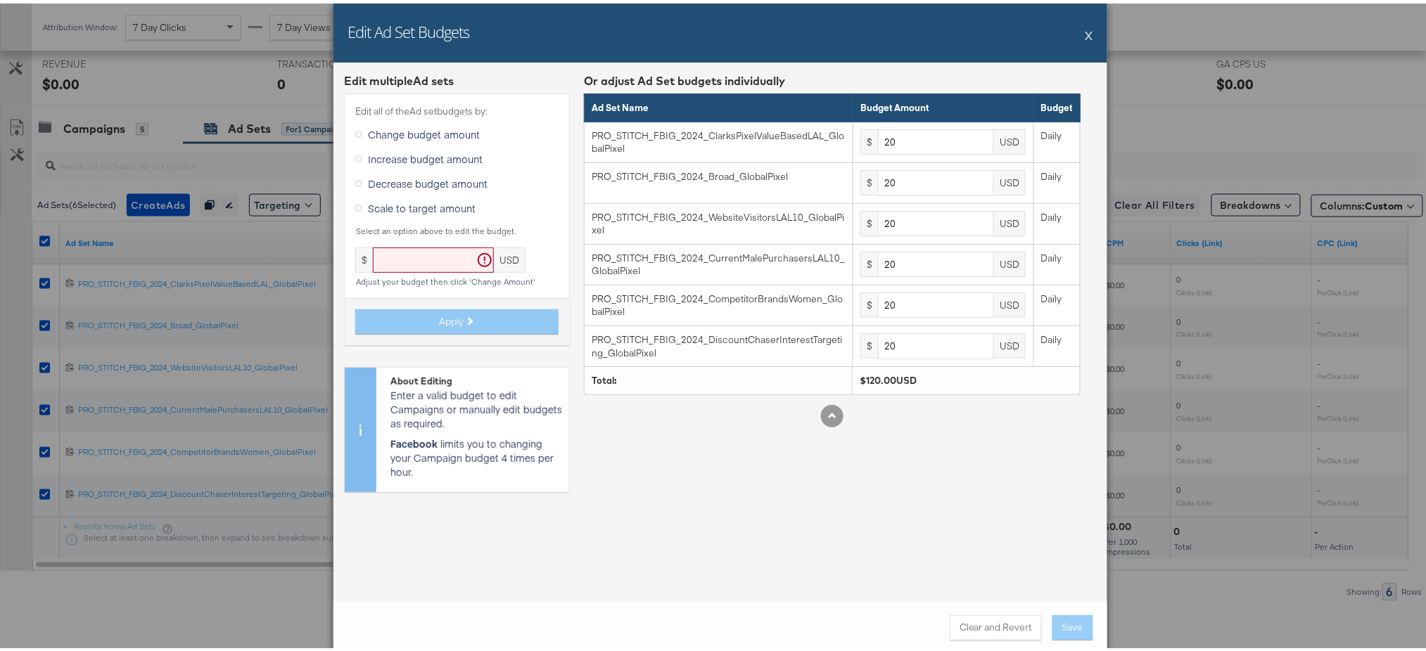
click at [355, 204] on icon at bounding box center [358, 204] width 7 height 7
click at [0, 0] on input "Scale to target amount" at bounding box center [0, 0] width 0 height 0
click at [408, 259] on input "text" at bounding box center [433, 257] width 121 height 26
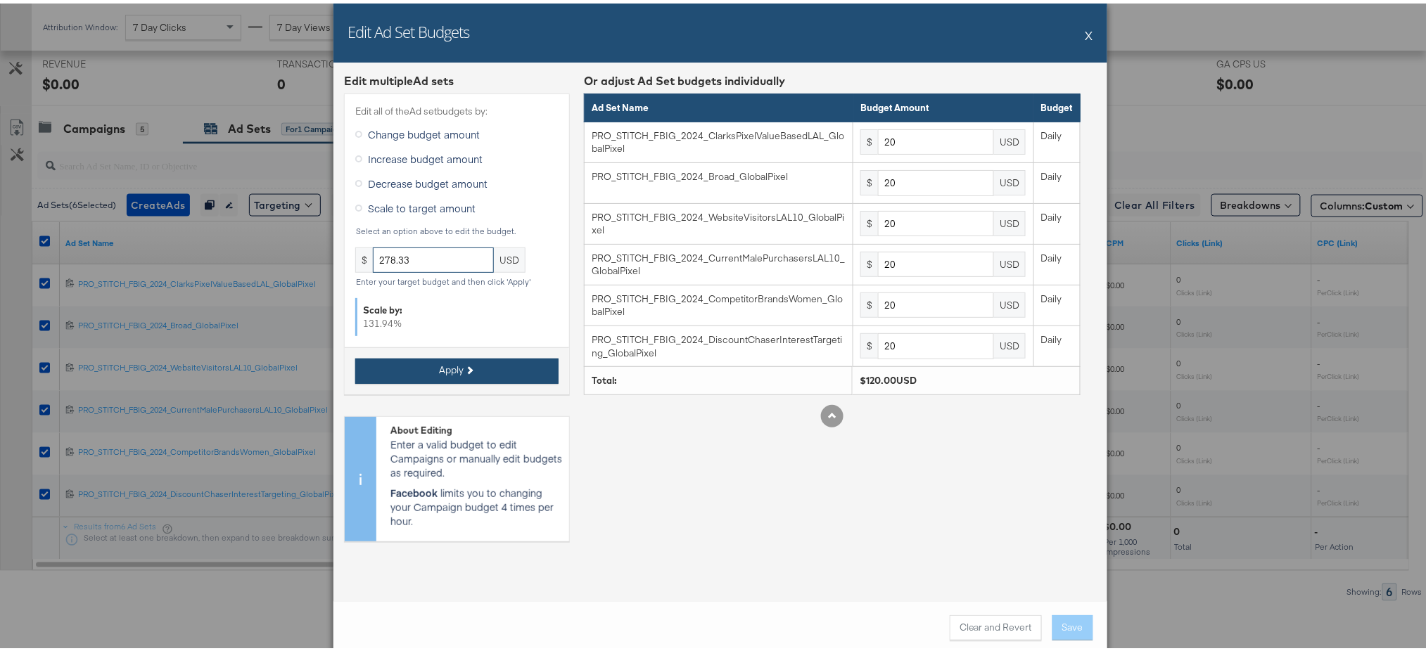
type input "278.33"
click at [466, 366] on button "Apply" at bounding box center [456, 367] width 203 height 25
type input "46.38"
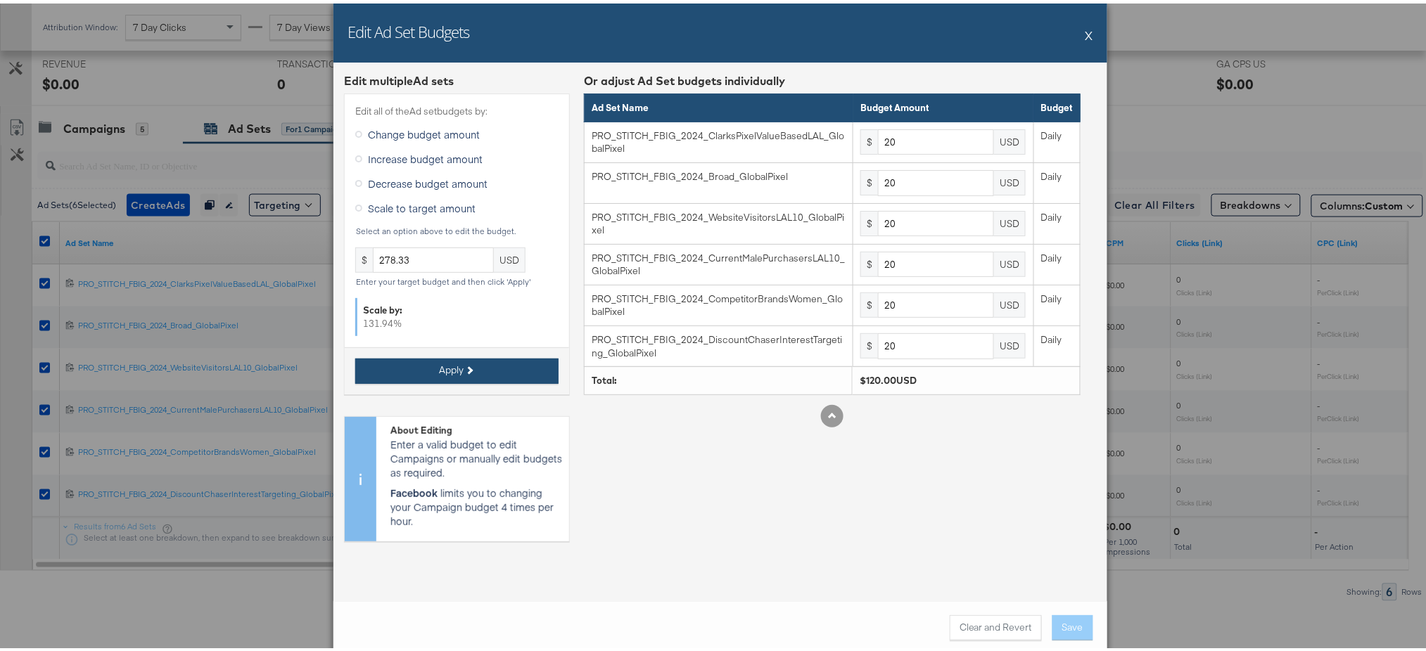
type input "46.38"
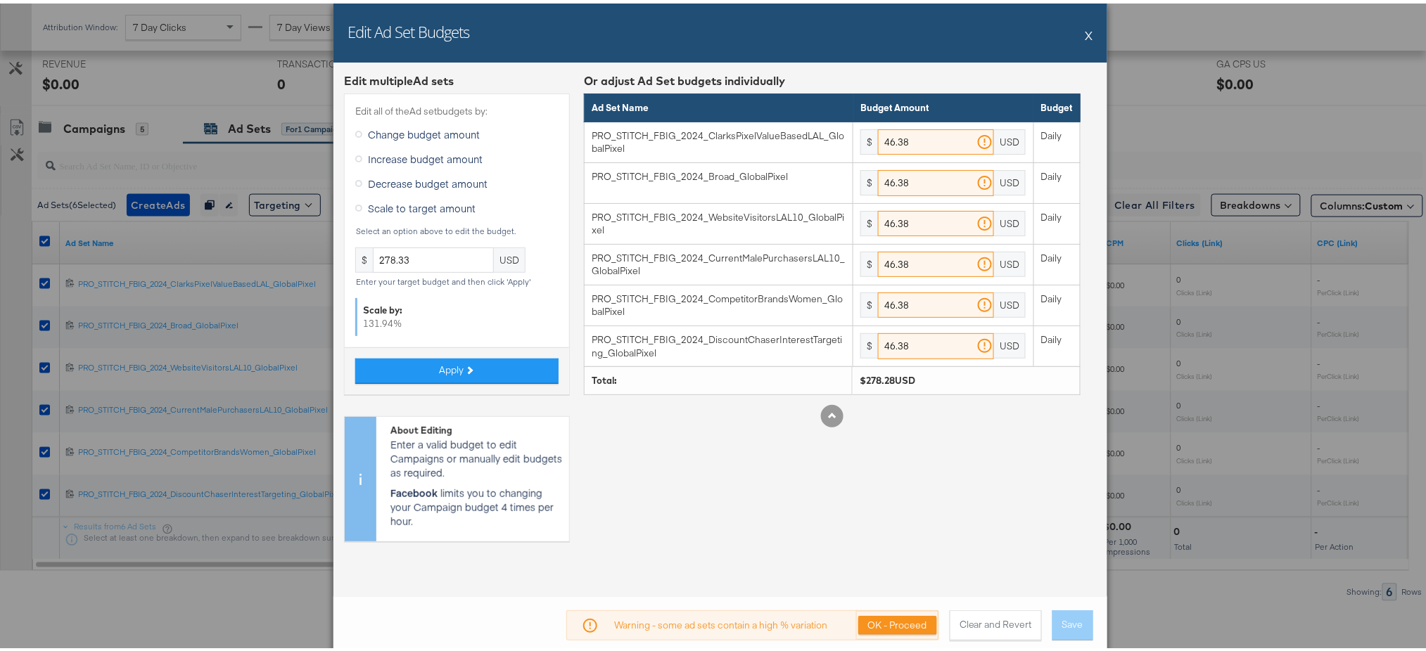
scroll to position [656, 0]
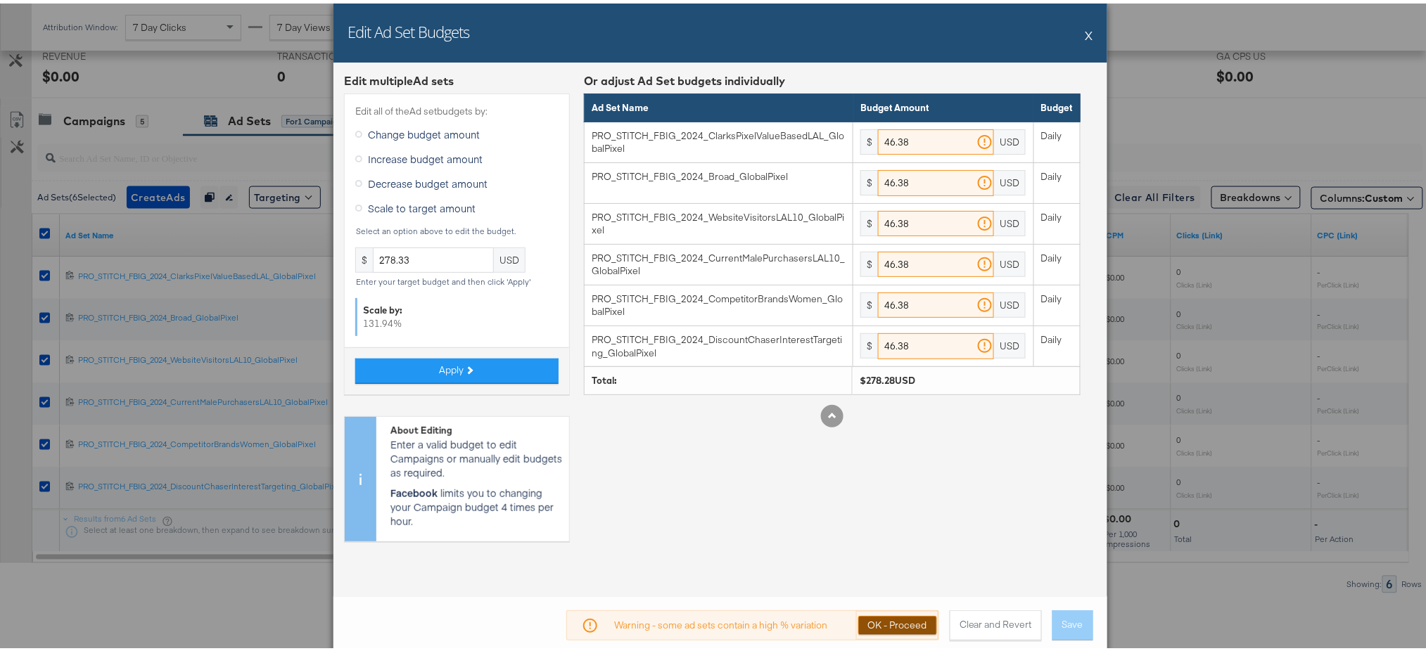
click at [888, 623] on button "OK - Proceed" at bounding box center [897, 622] width 79 height 19
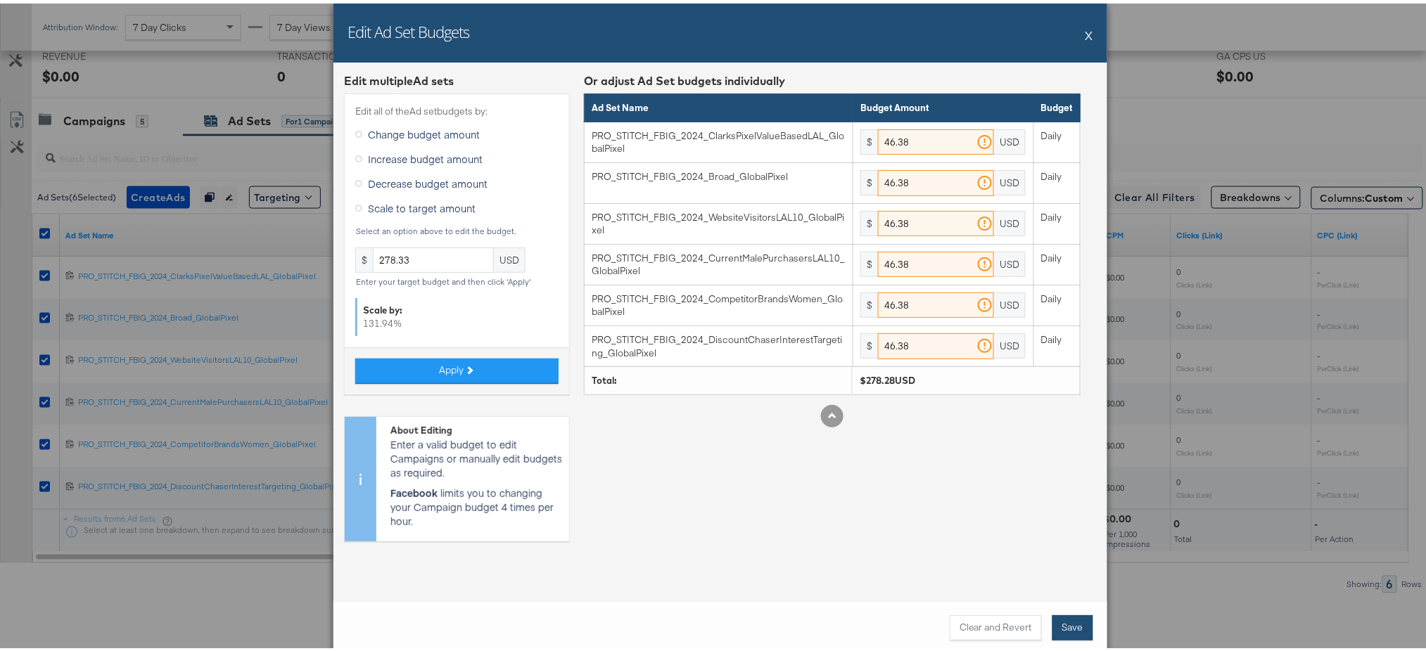
click at [1055, 623] on button "Save" at bounding box center [1072, 624] width 41 height 25
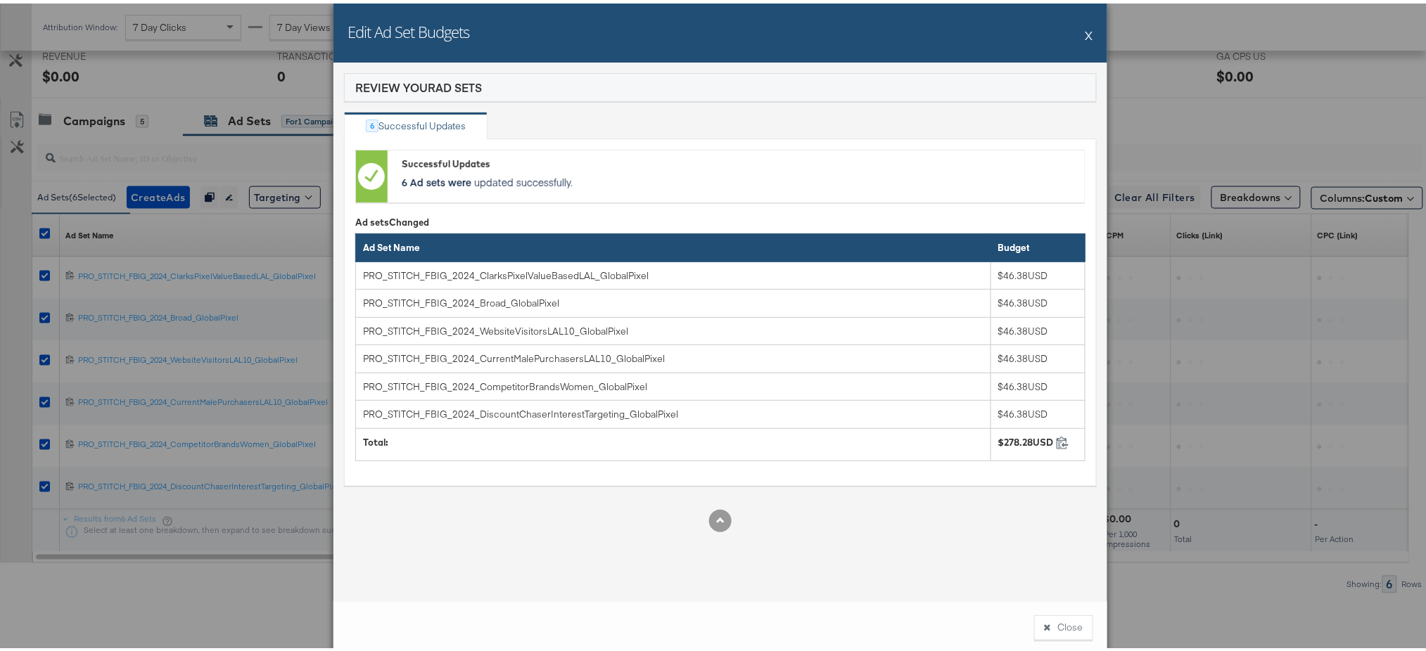
click at [1085, 38] on button "X" at bounding box center [1089, 32] width 8 height 28
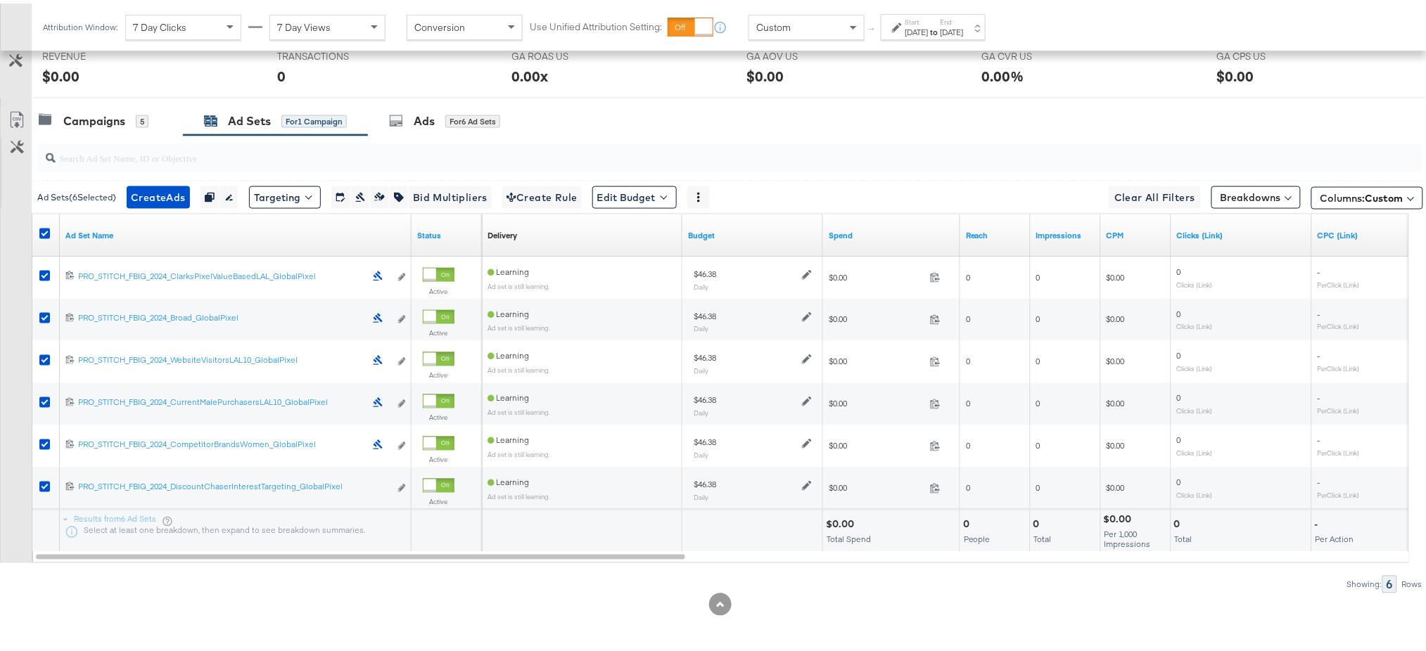
click at [45, 224] on div at bounding box center [47, 231] width 26 height 25
click at [39, 231] on icon at bounding box center [44, 230] width 11 height 11
click at [0, 0] on input "checkbox" at bounding box center [0, 0] width 0 height 0
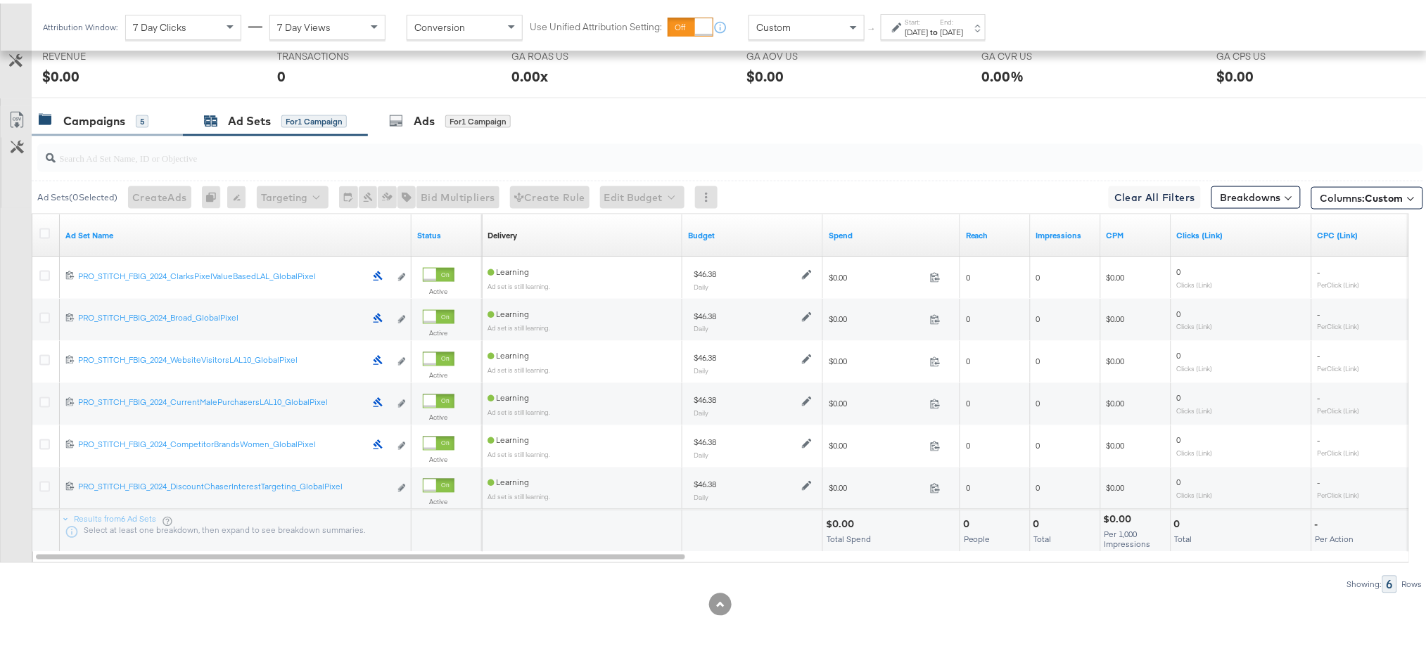
click at [109, 119] on div "Campaigns" at bounding box center [94, 118] width 62 height 16
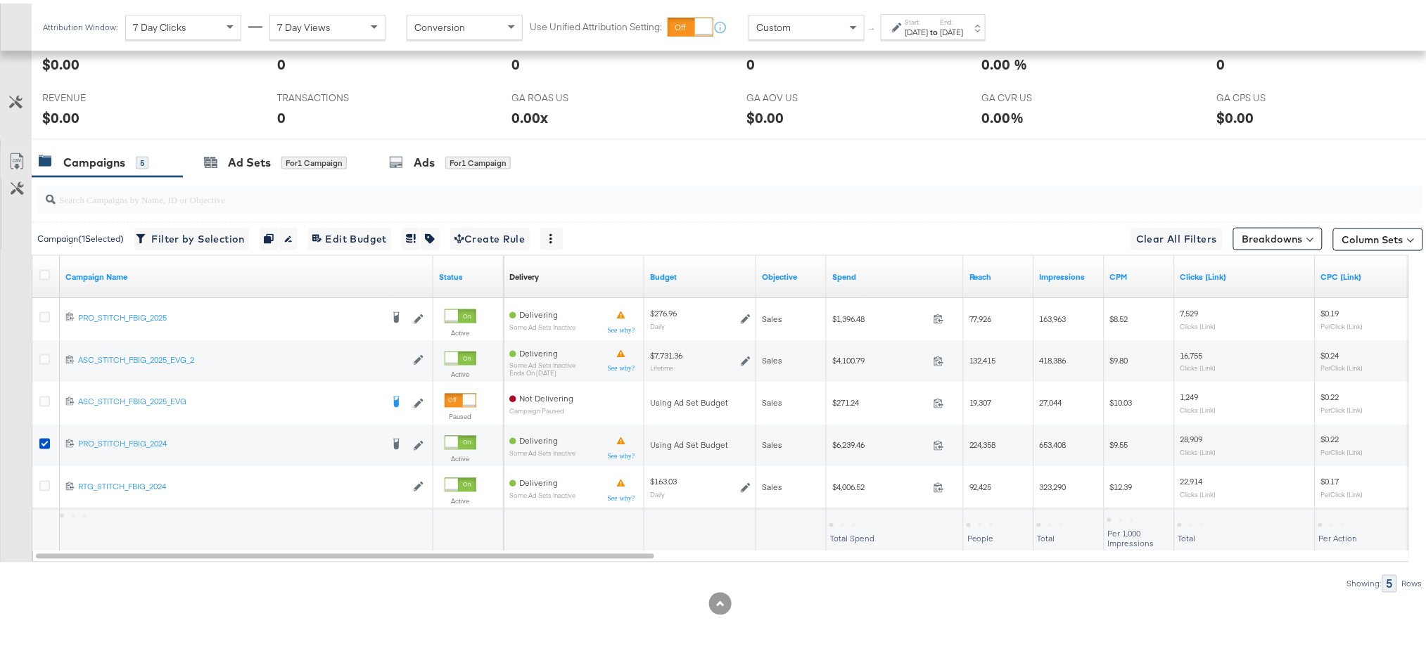
scroll to position [614, 0]
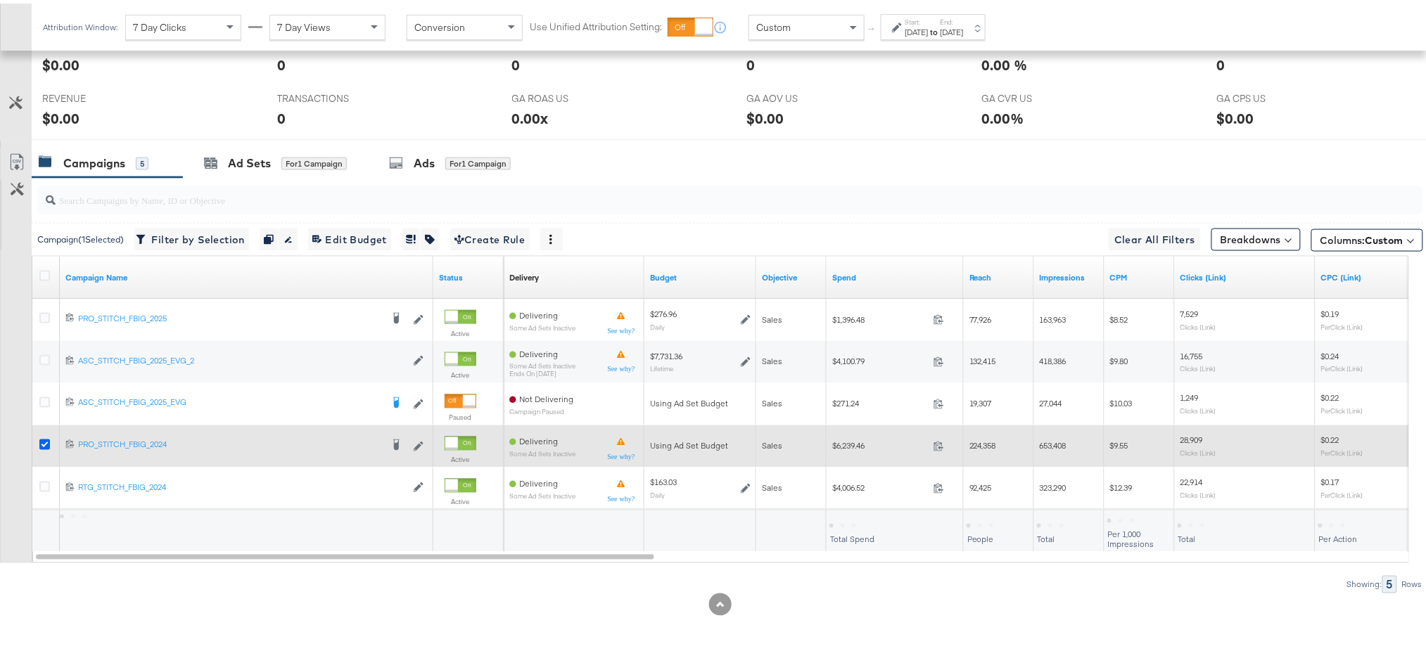
click at [40, 440] on icon at bounding box center [44, 441] width 11 height 11
click at [0, 0] on input "checkbox" at bounding box center [0, 0] width 0 height 0
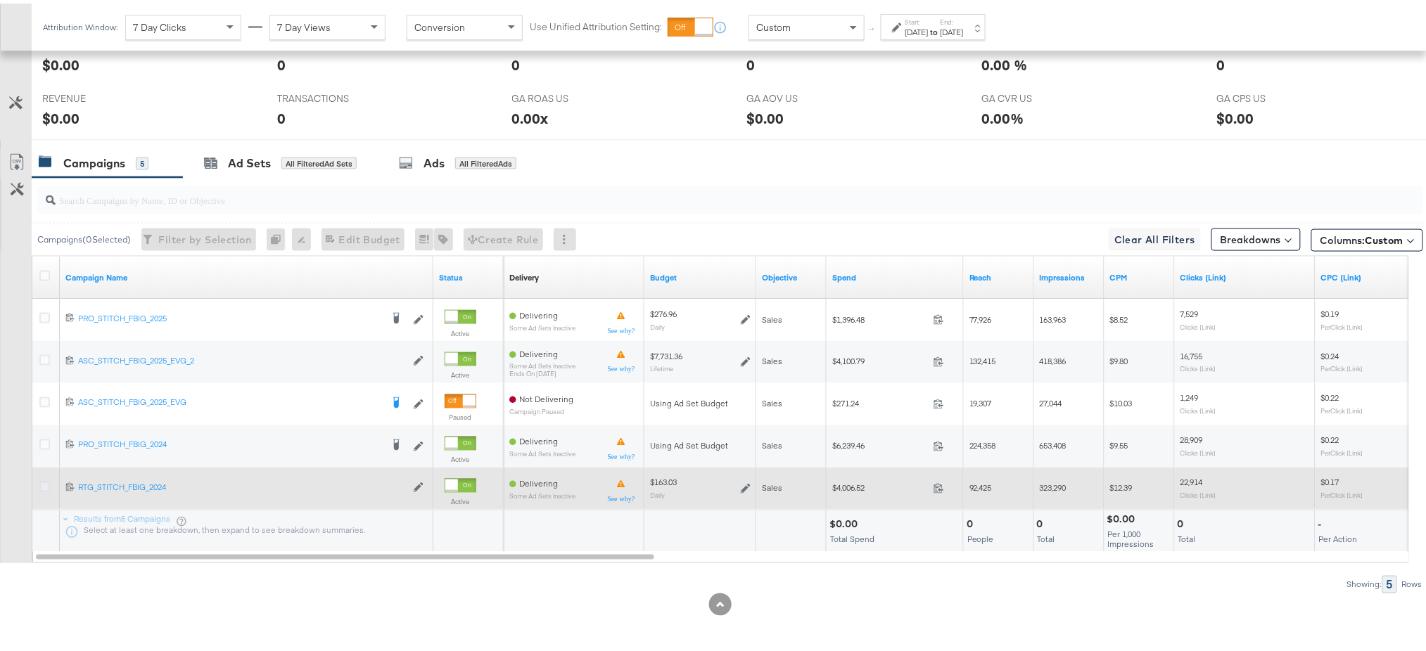
click at [39, 483] on icon at bounding box center [44, 483] width 11 height 11
click at [0, 0] on input "checkbox" at bounding box center [0, 0] width 0 height 0
click at [40, 487] on icon at bounding box center [44, 483] width 11 height 11
click at [0, 0] on input "checkbox" at bounding box center [0, 0] width 0 height 0
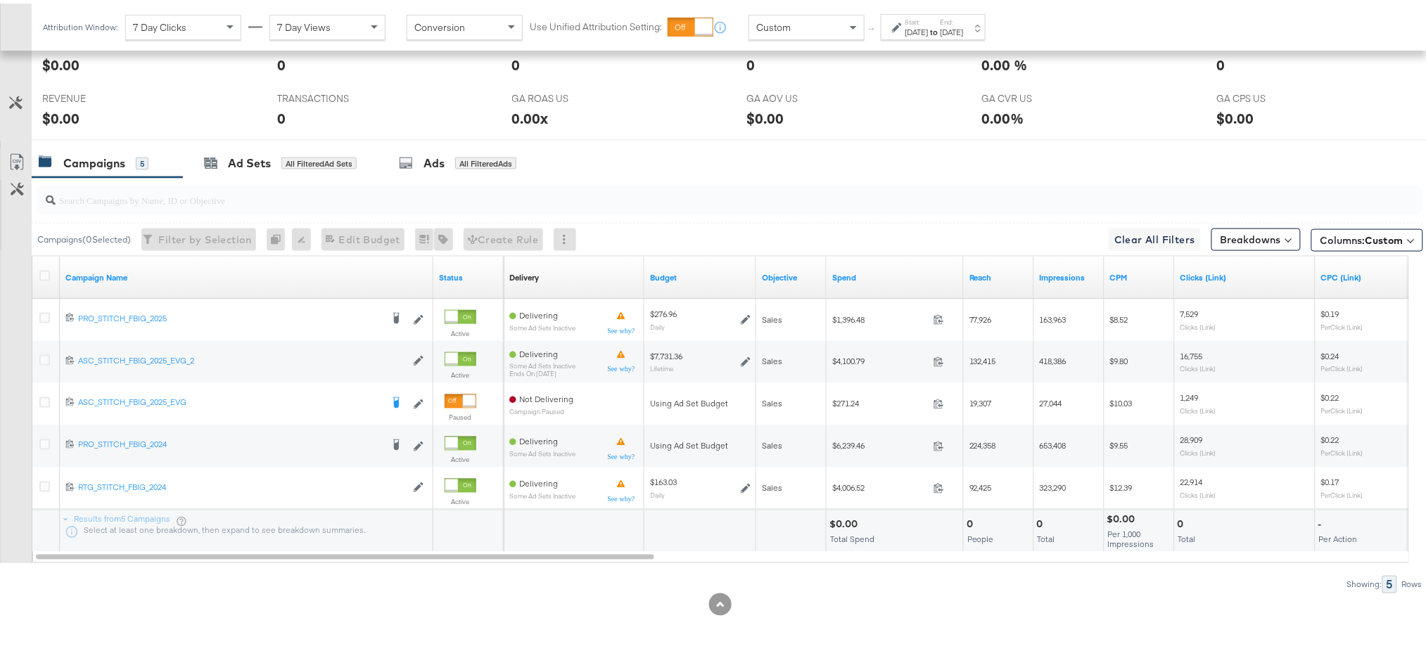
scroll to position [0, 0]
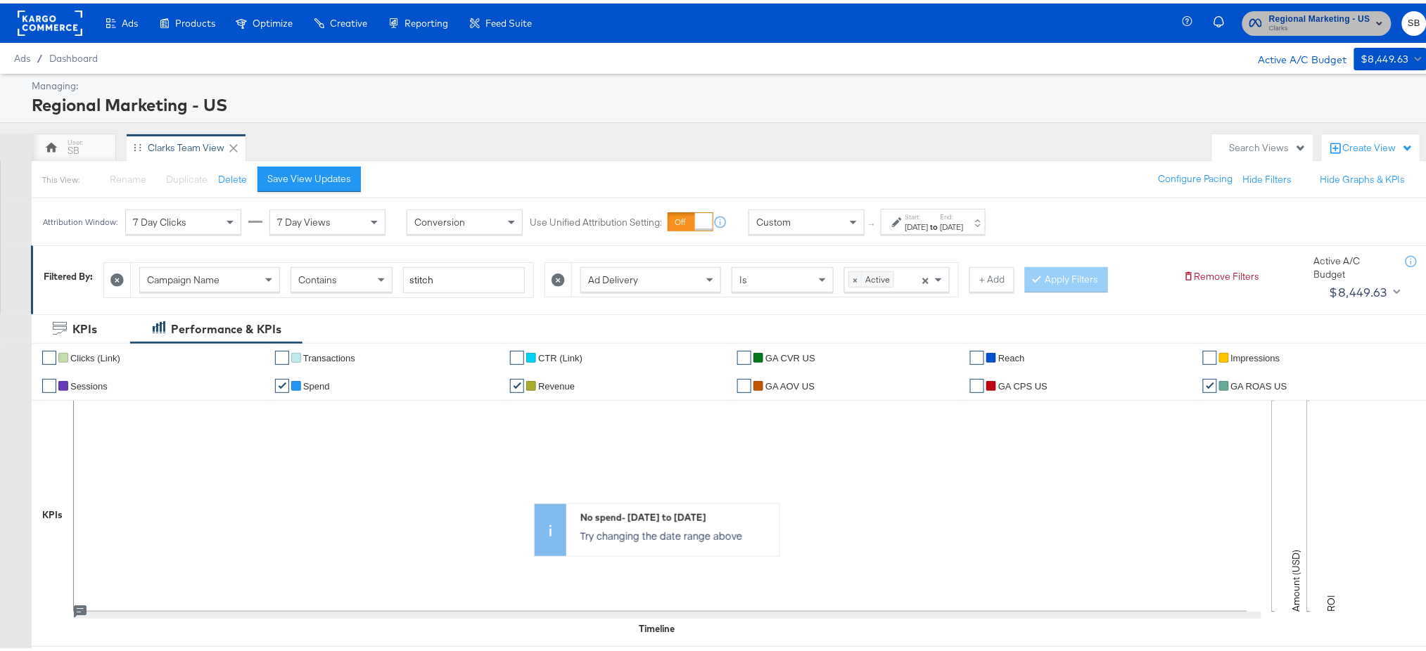
click at [1279, 20] on span "Clarks" at bounding box center [1319, 25] width 101 height 11
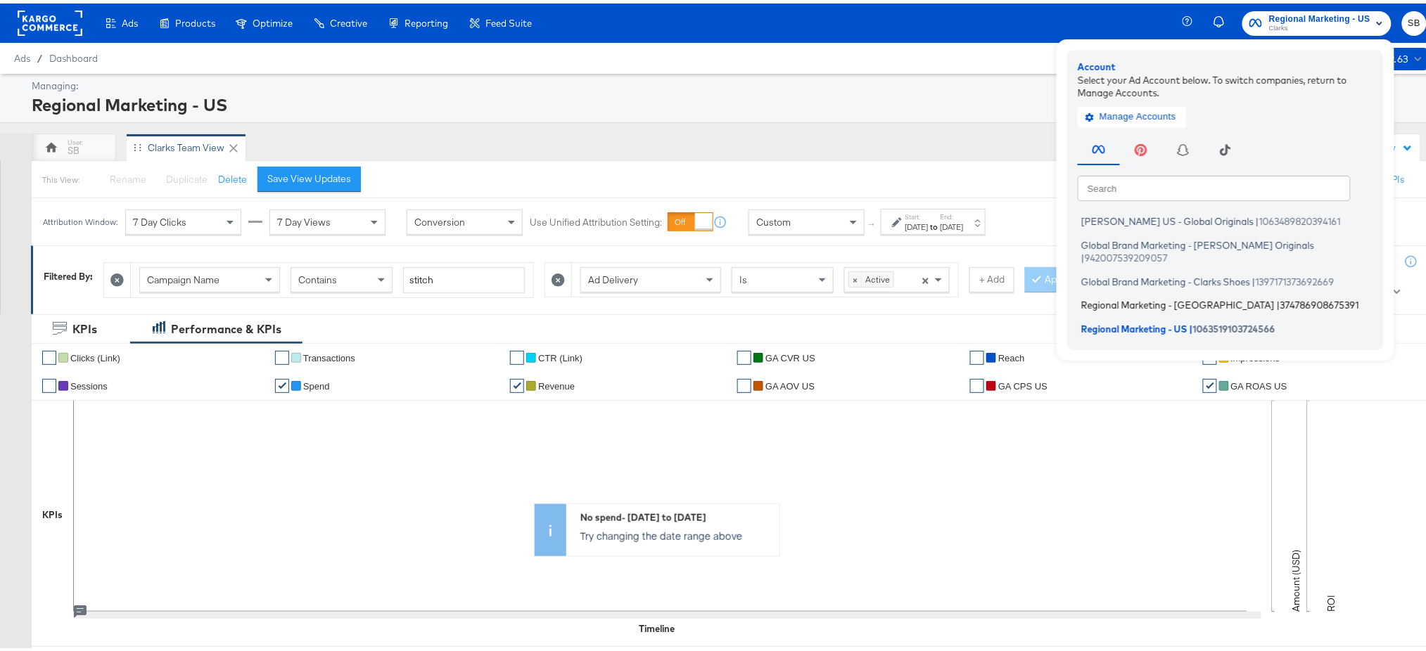
click at [1095, 296] on span "Regional Marketing - CA" at bounding box center [1177, 301] width 193 height 11
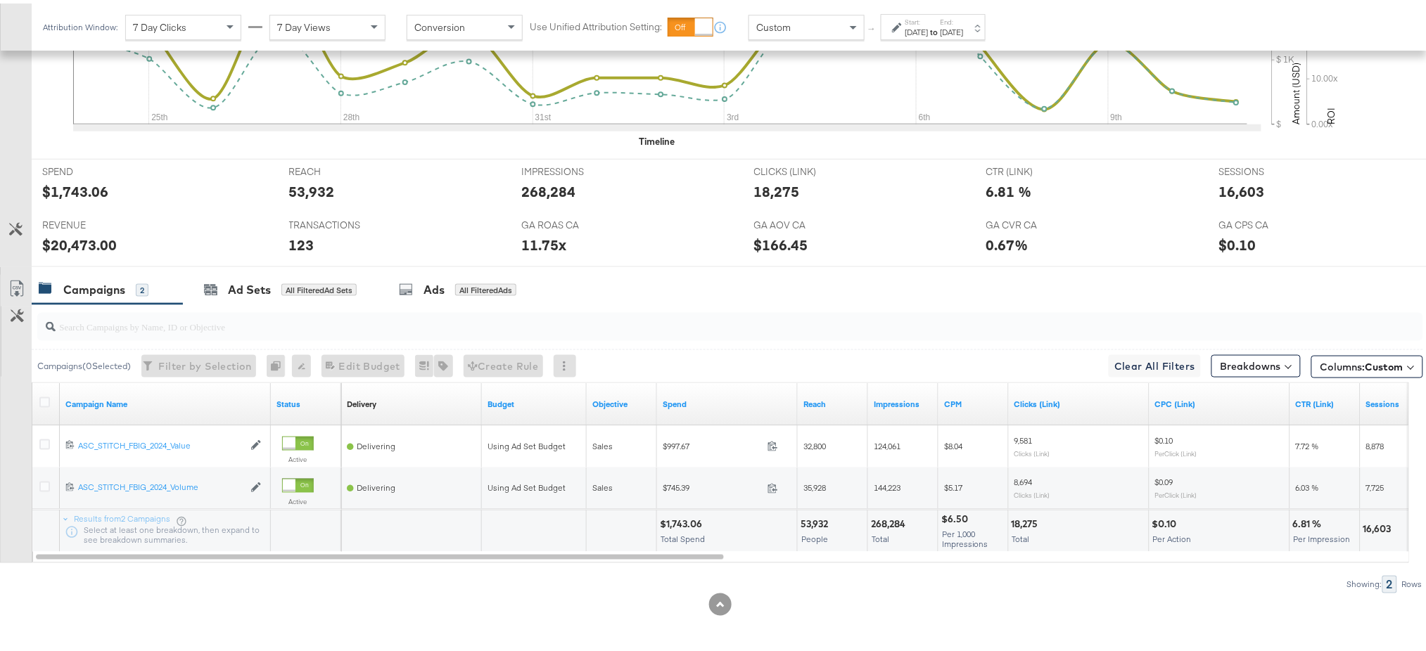
scroll to position [520, 0]
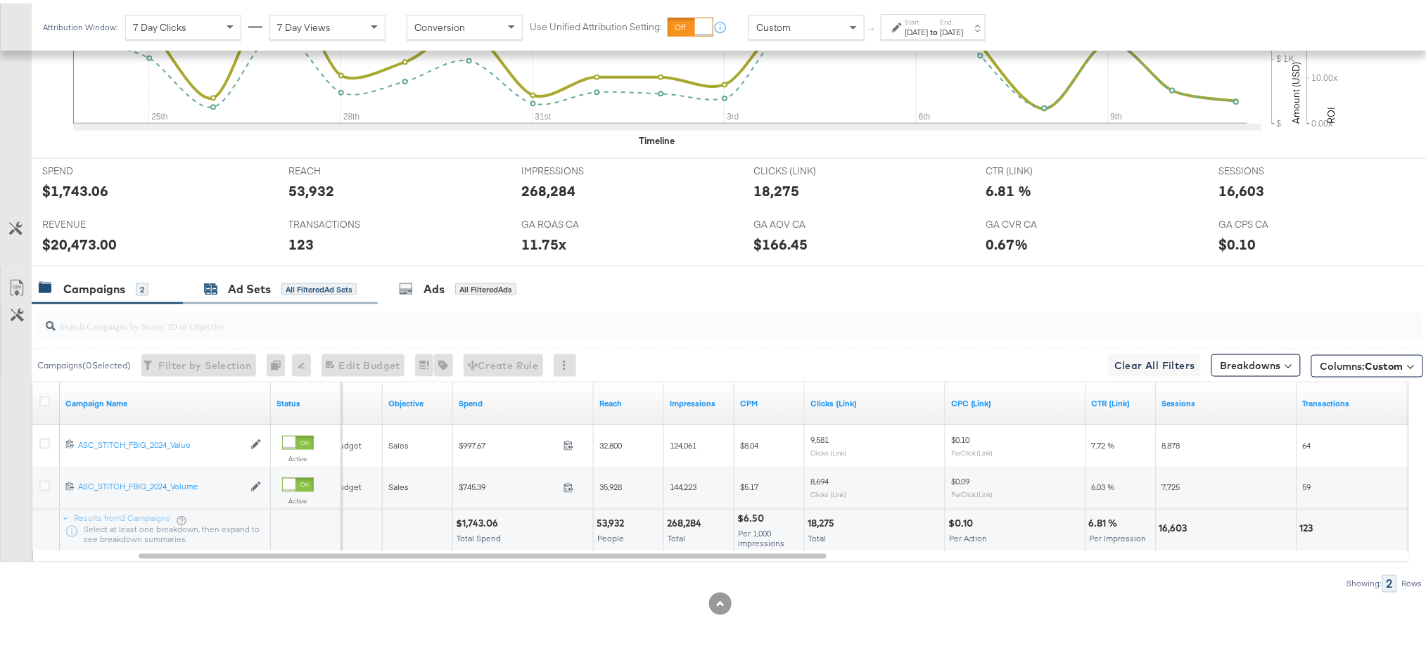
click at [248, 281] on div "Ad Sets" at bounding box center [249, 286] width 43 height 16
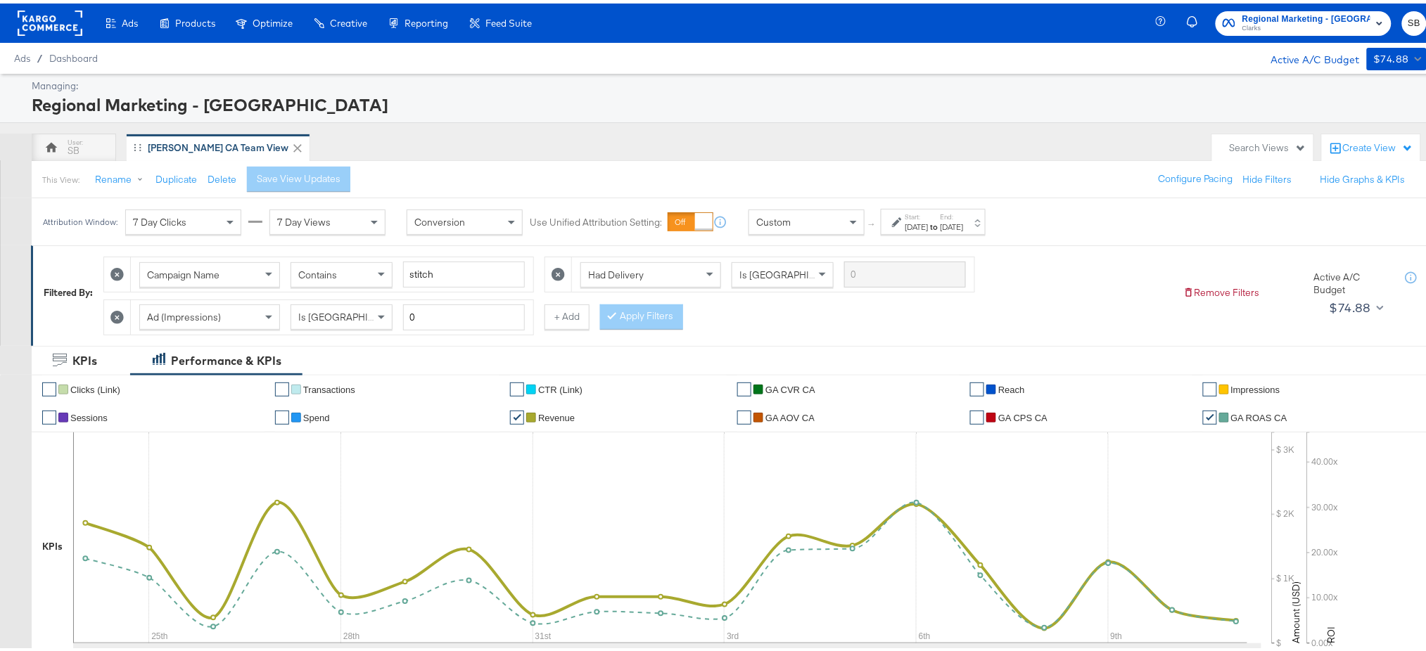
scroll to position [2, 0]
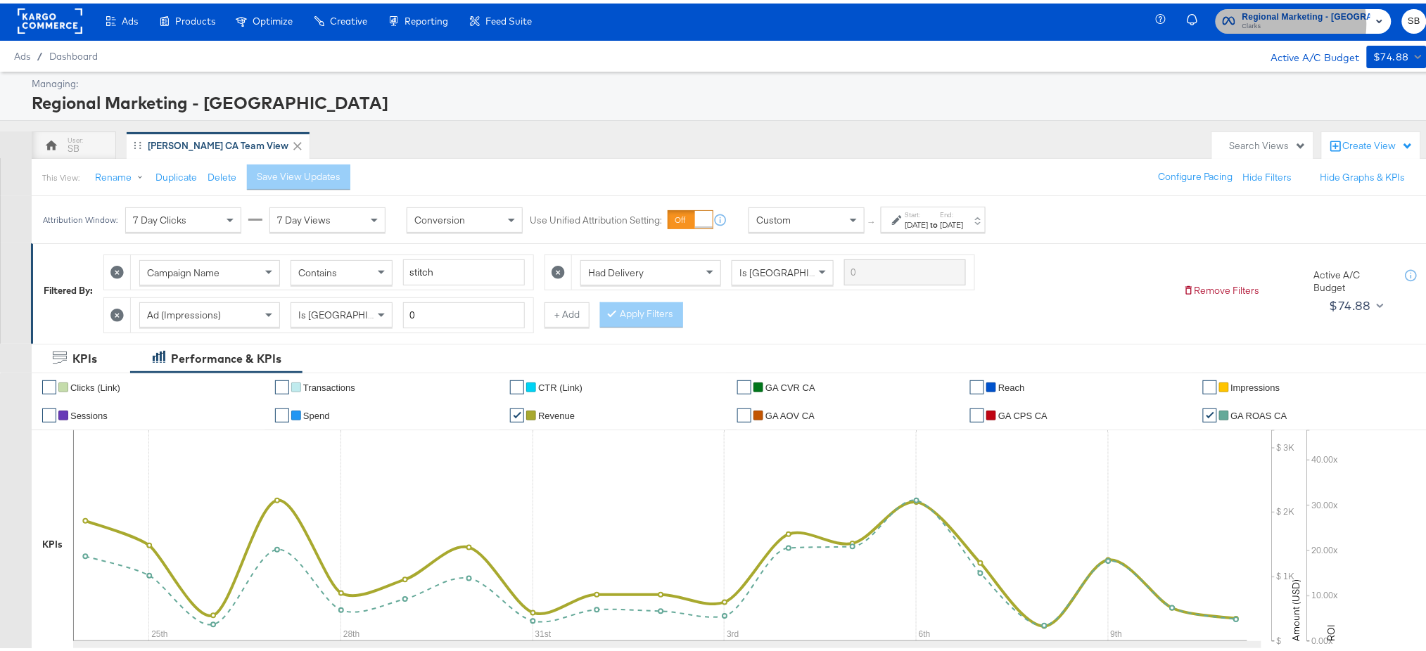
click at [1283, 20] on span "Clarks" at bounding box center [1306, 23] width 128 height 11
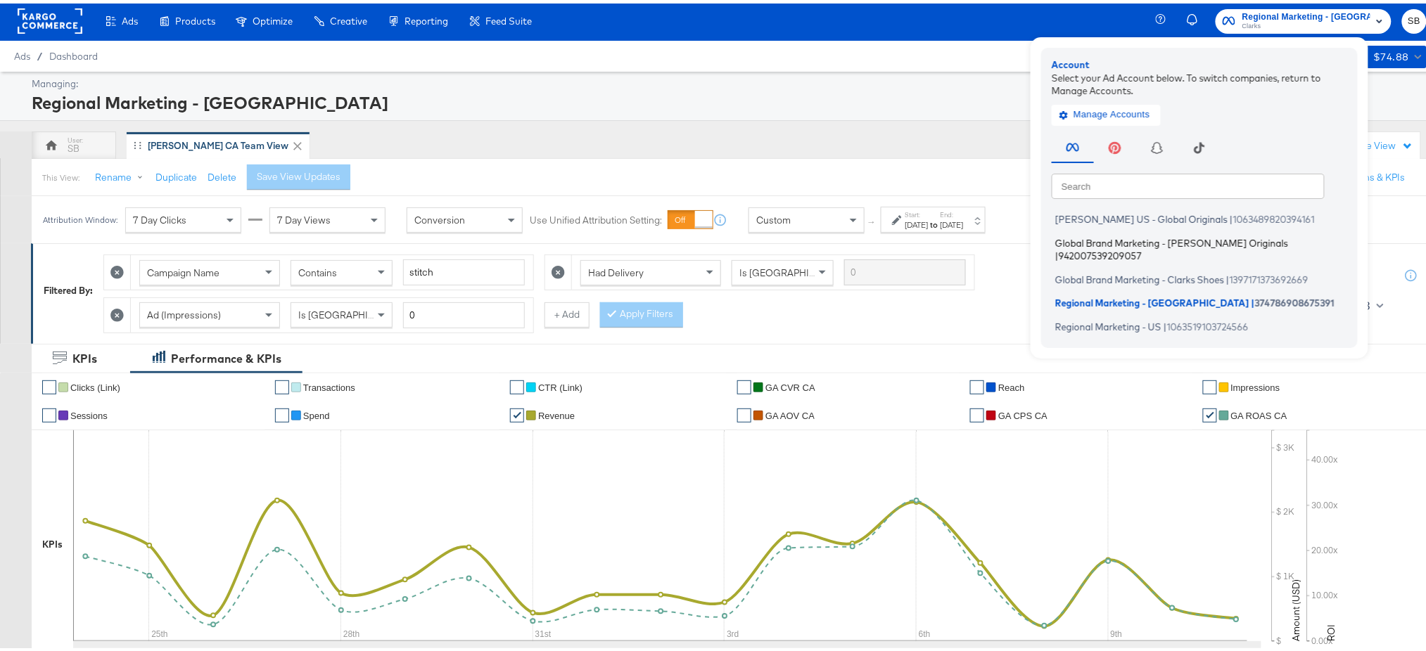
click at [1116, 237] on span "Global Brand Marketing - Clarks Originals" at bounding box center [1171, 239] width 233 height 11
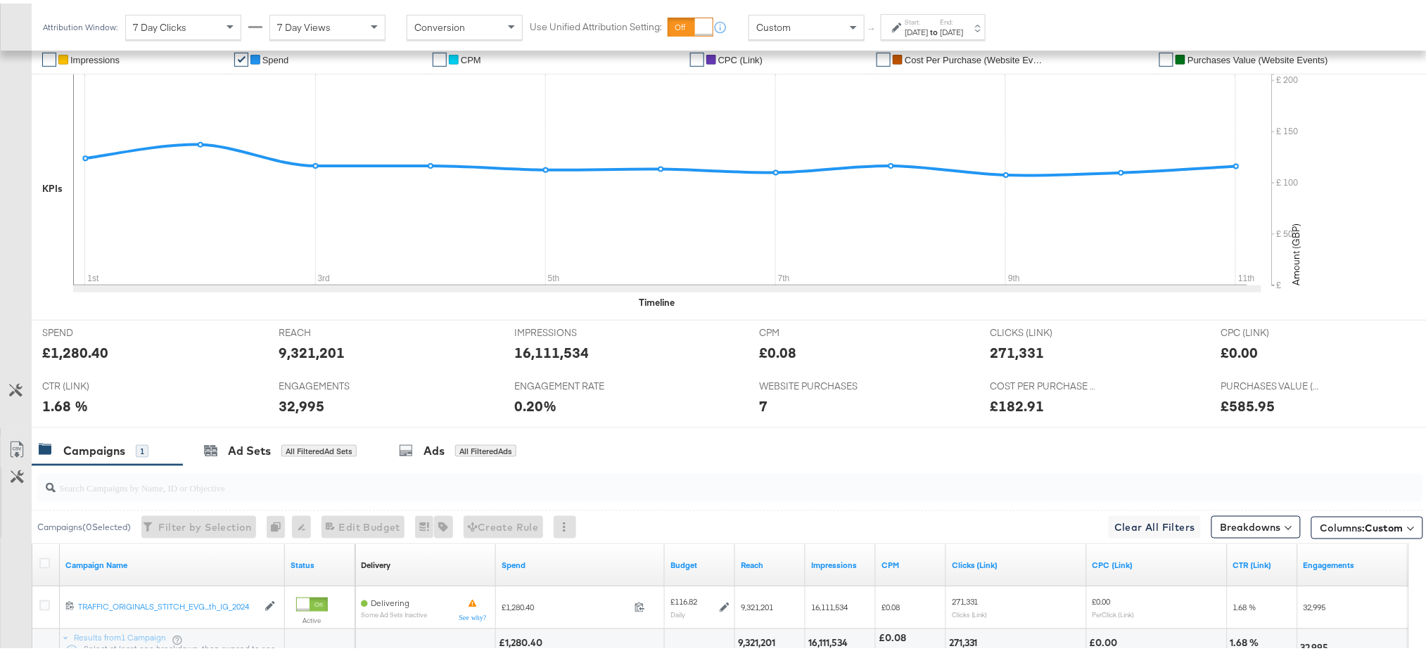
scroll to position [478, 0]
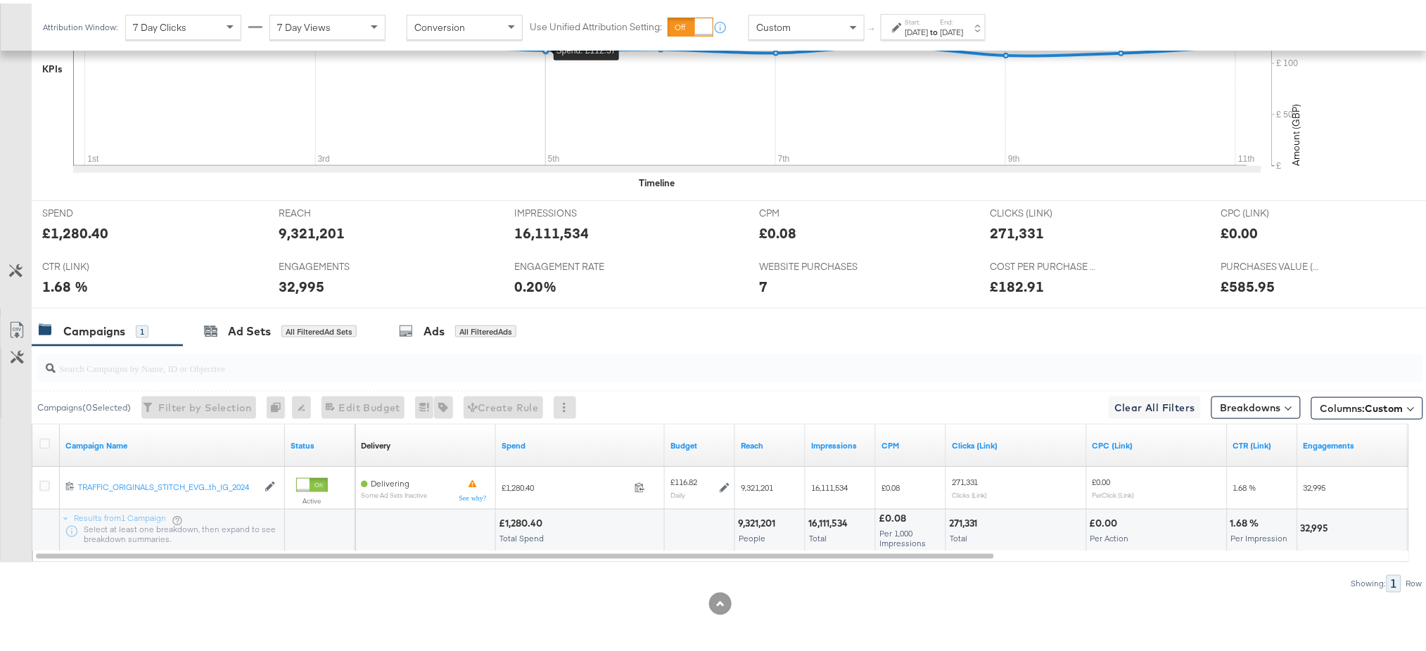
click at [519, 110] on icon at bounding box center [660, 56] width 1174 height 211
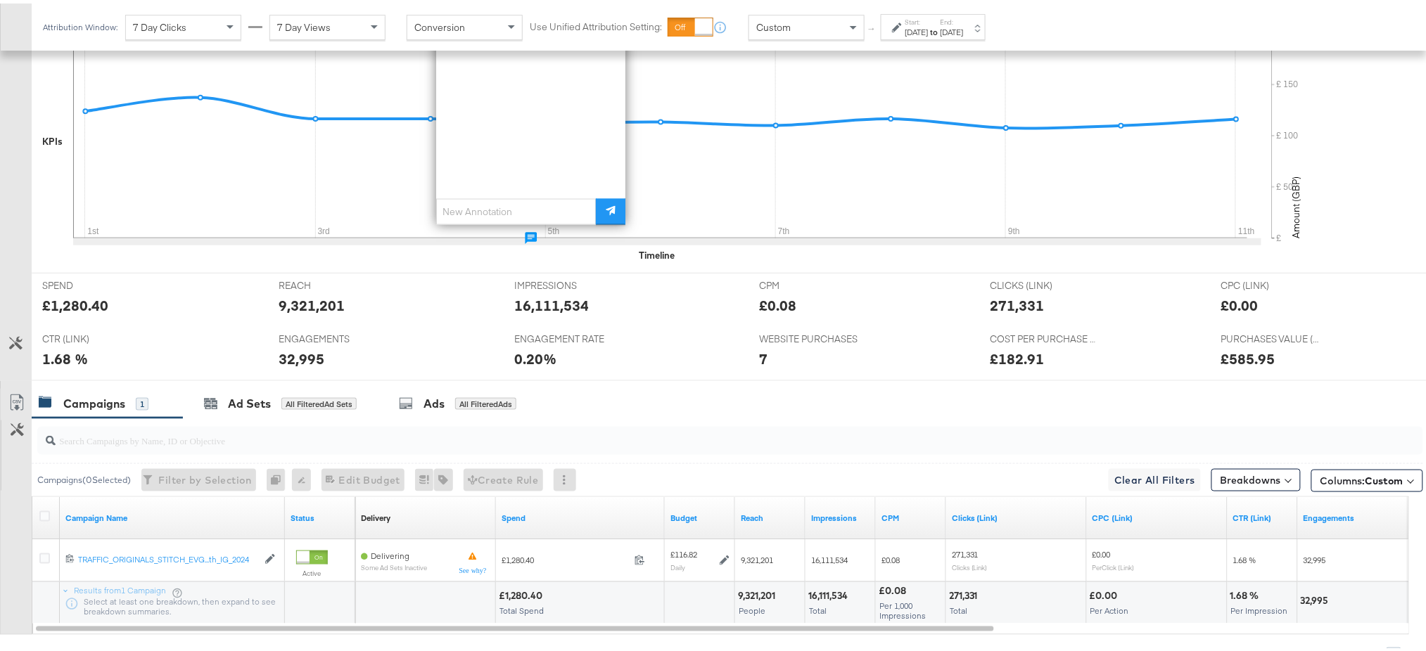
scroll to position [0, 0]
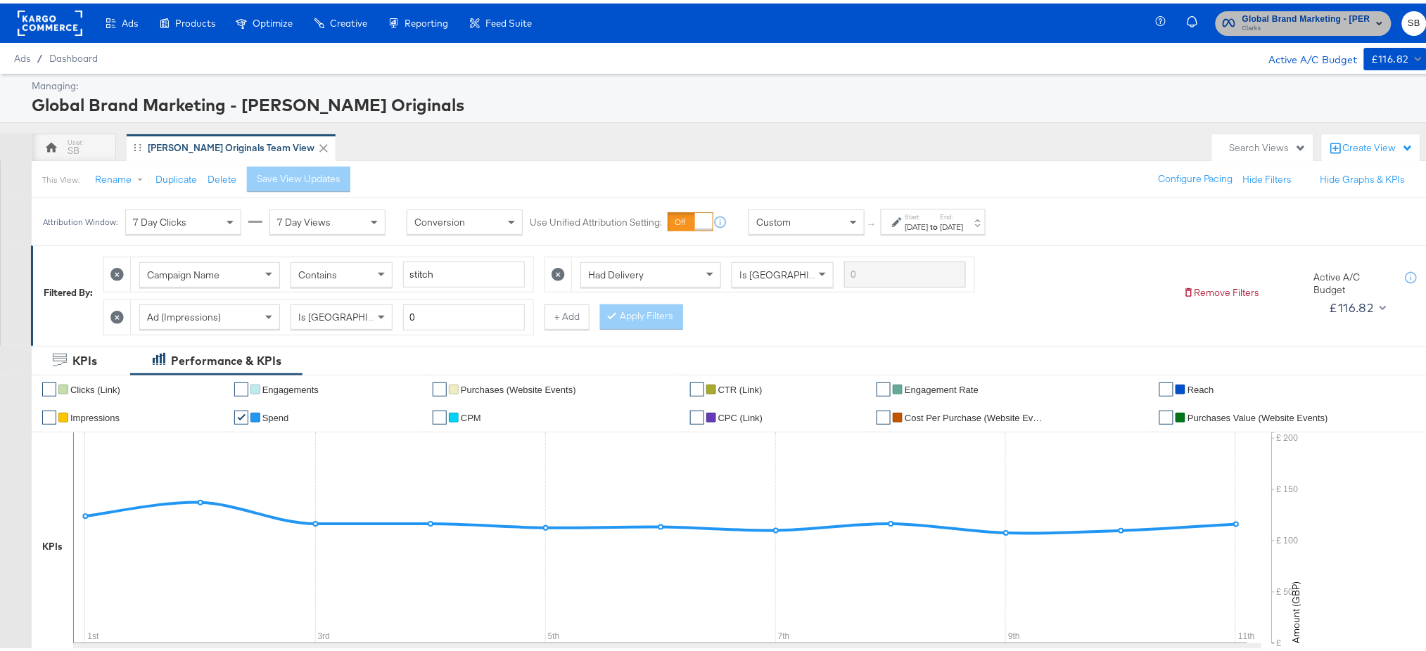
click at [1248, 8] on span "Global Brand Marketing - [PERSON_NAME] Originals" at bounding box center [1306, 15] width 128 height 15
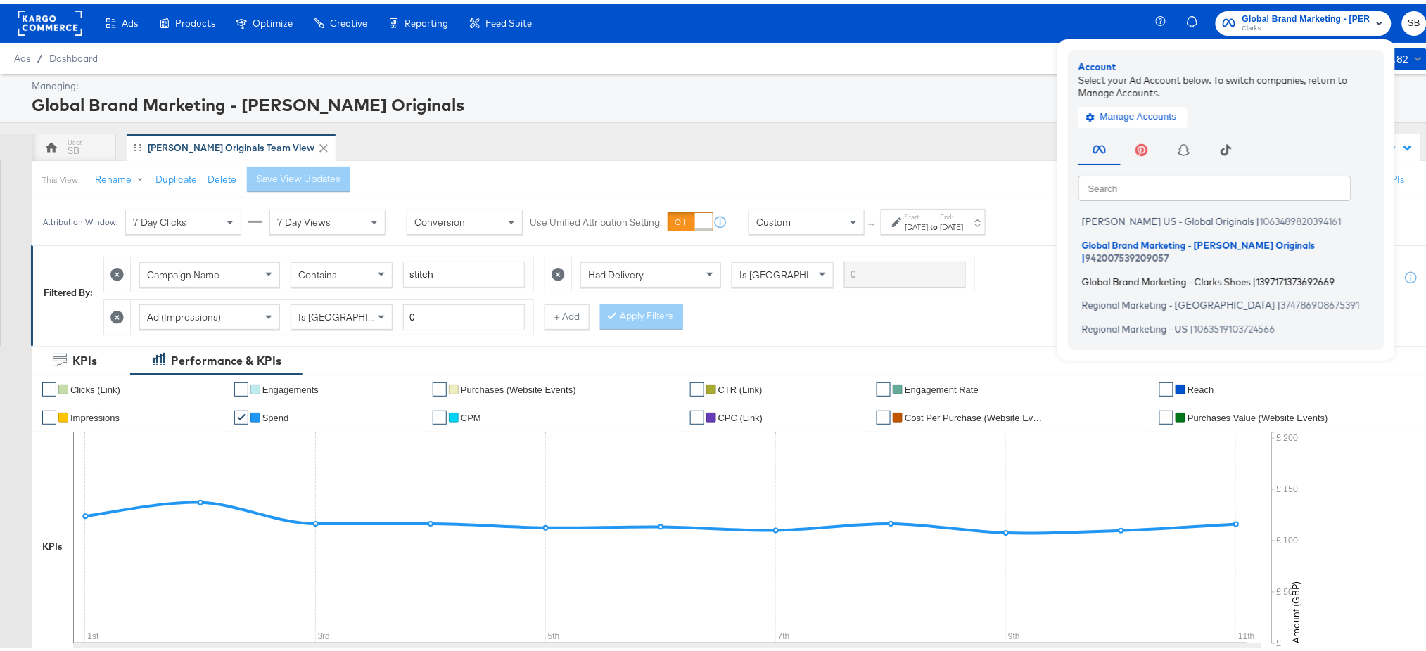
click at [1145, 272] on span "Global Brand Marketing - Clarks Shoes" at bounding box center [1166, 277] width 169 height 11
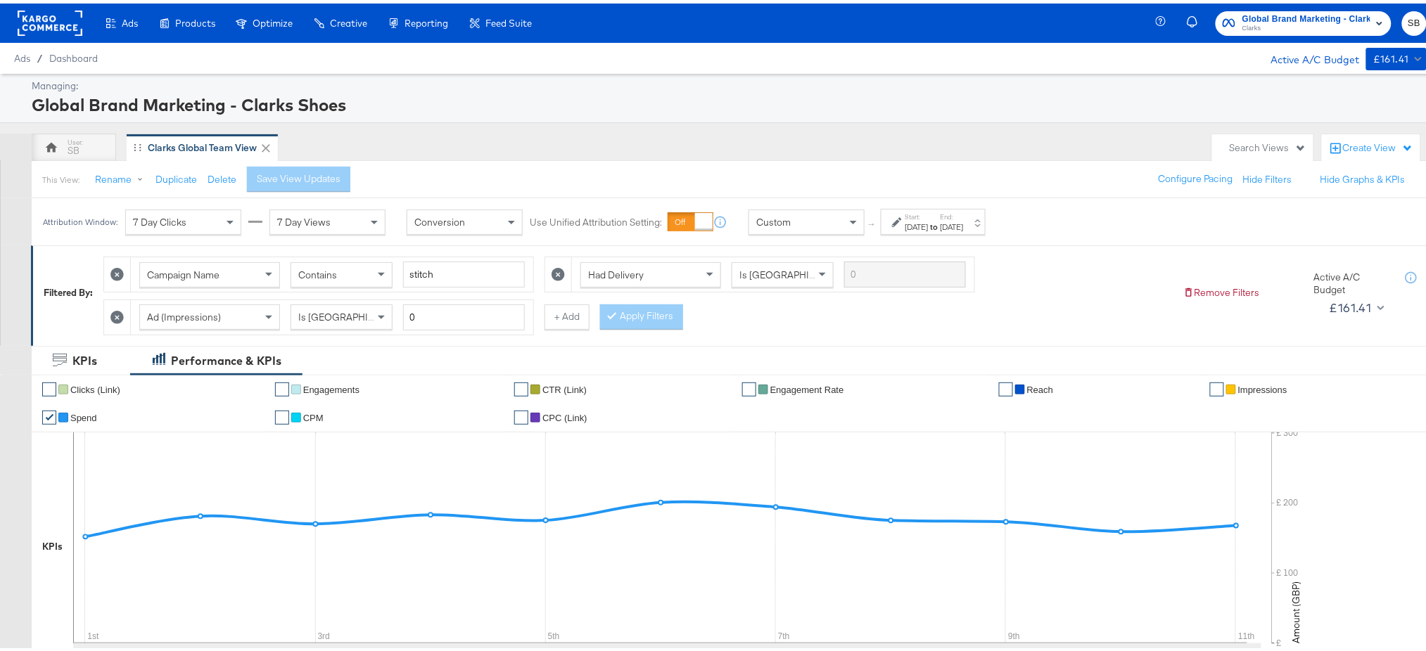
scroll to position [478, 0]
